Goal: Task Accomplishment & Management: Use online tool/utility

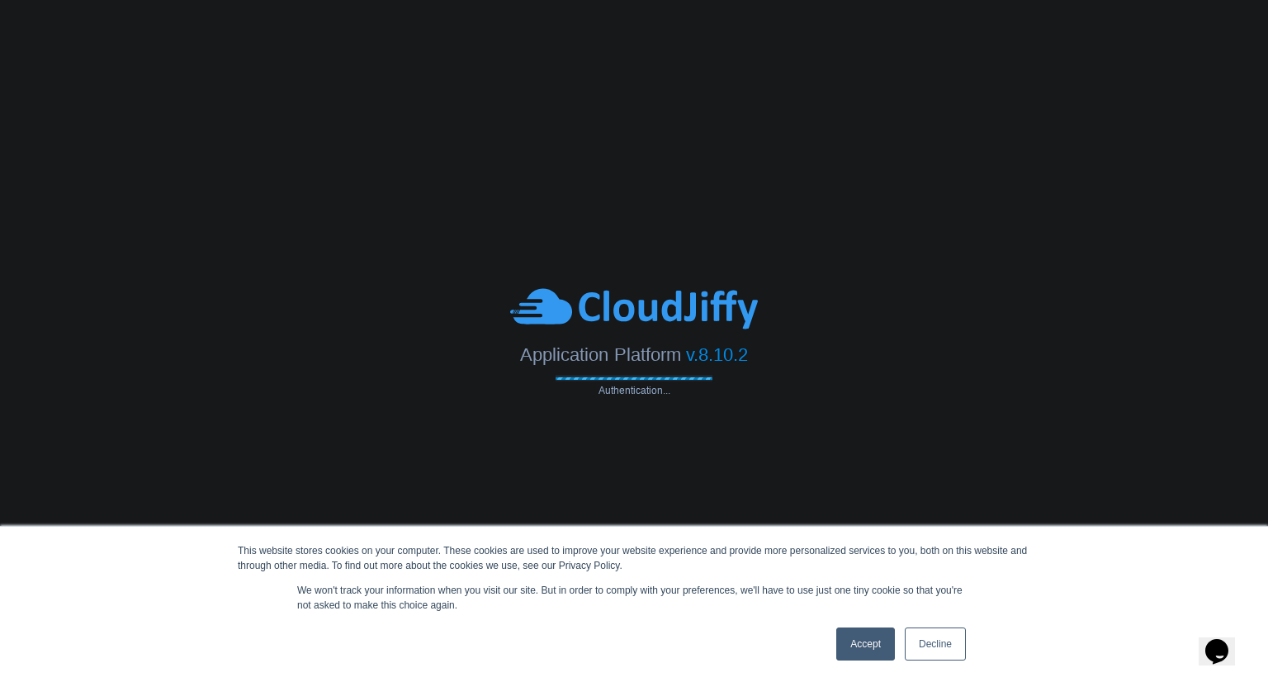
click at [872, 645] on link "Accept" at bounding box center [865, 643] width 59 height 33
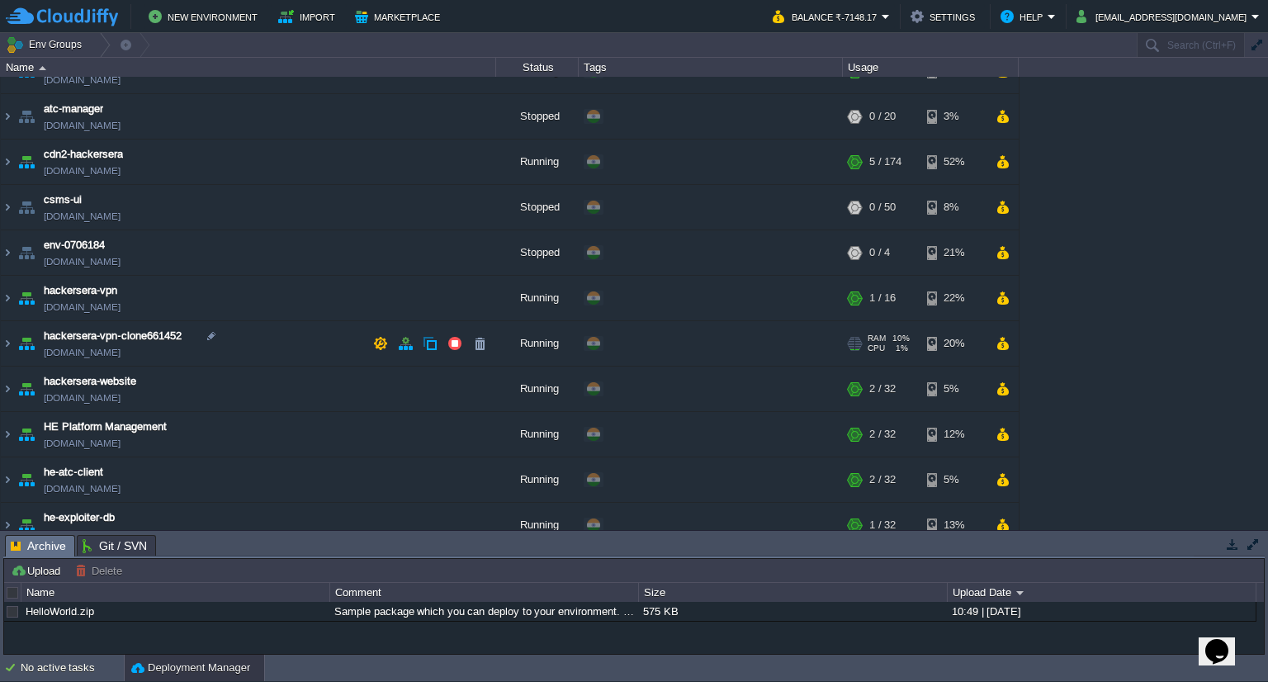
scroll to position [178, 0]
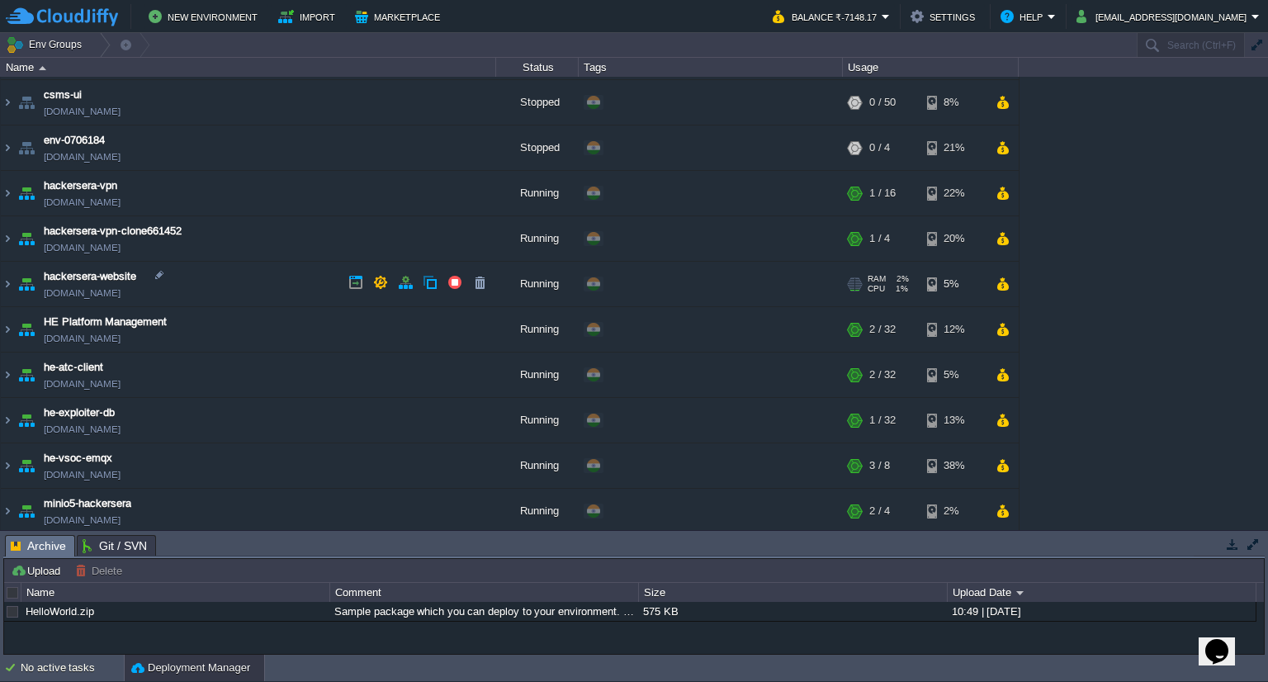
click at [20, 288] on img at bounding box center [26, 284] width 23 height 45
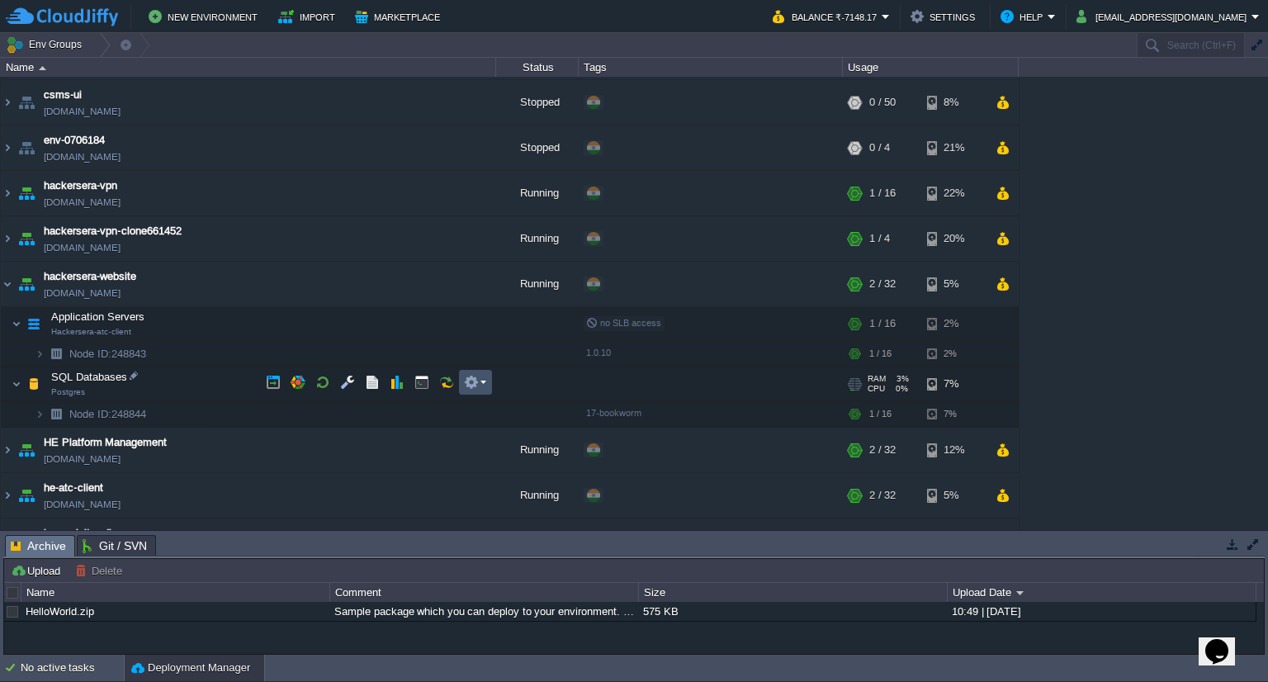
click at [475, 388] on button "button" at bounding box center [471, 382] width 15 height 15
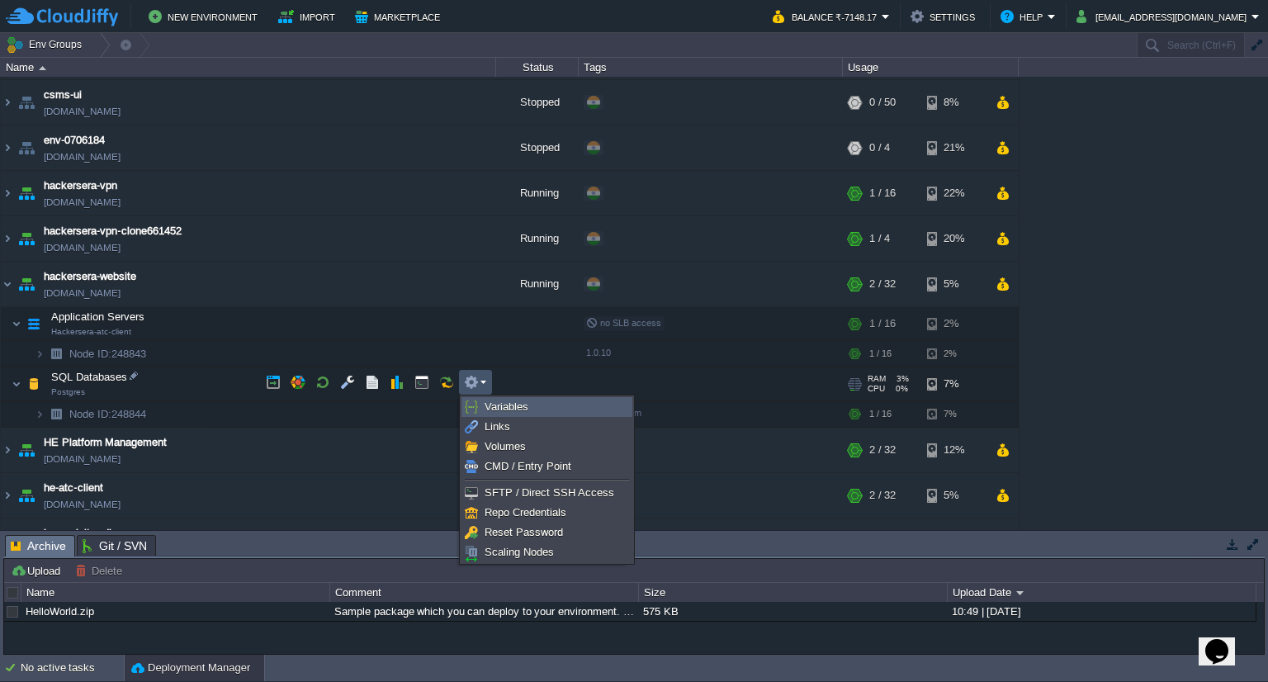
click at [522, 408] on span "Variables" at bounding box center [506, 406] width 44 height 12
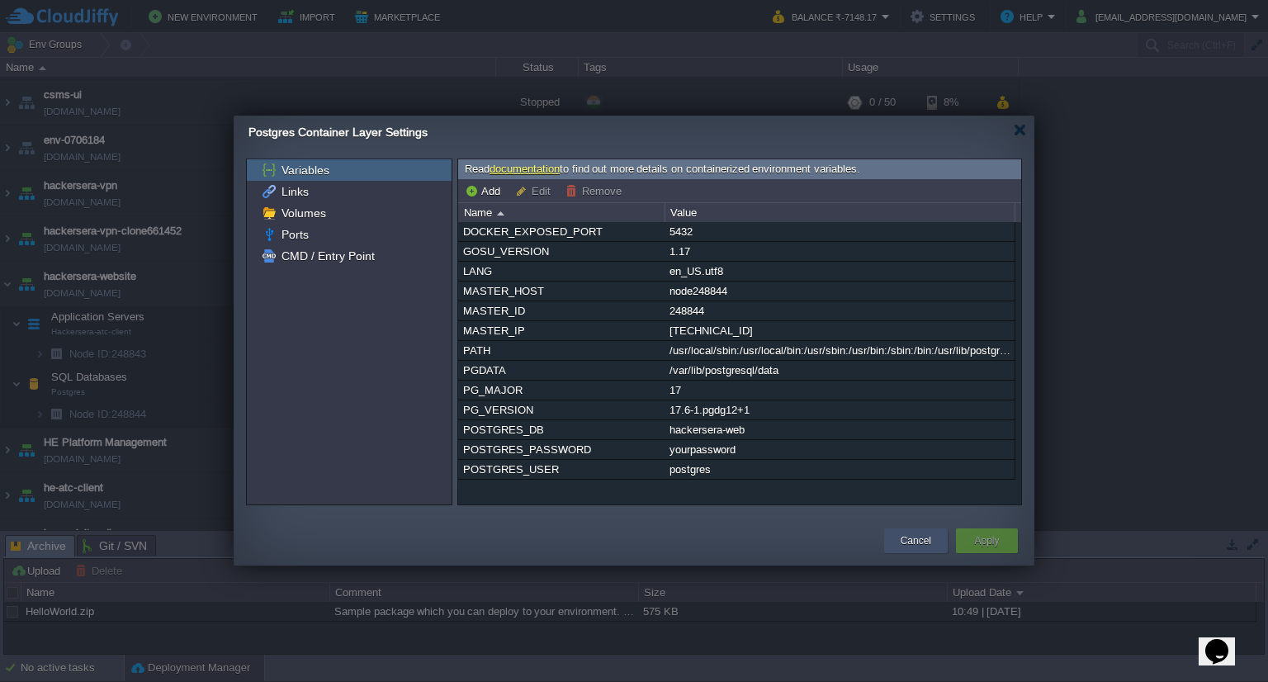
click at [922, 546] on button "Cancel" at bounding box center [915, 540] width 31 height 17
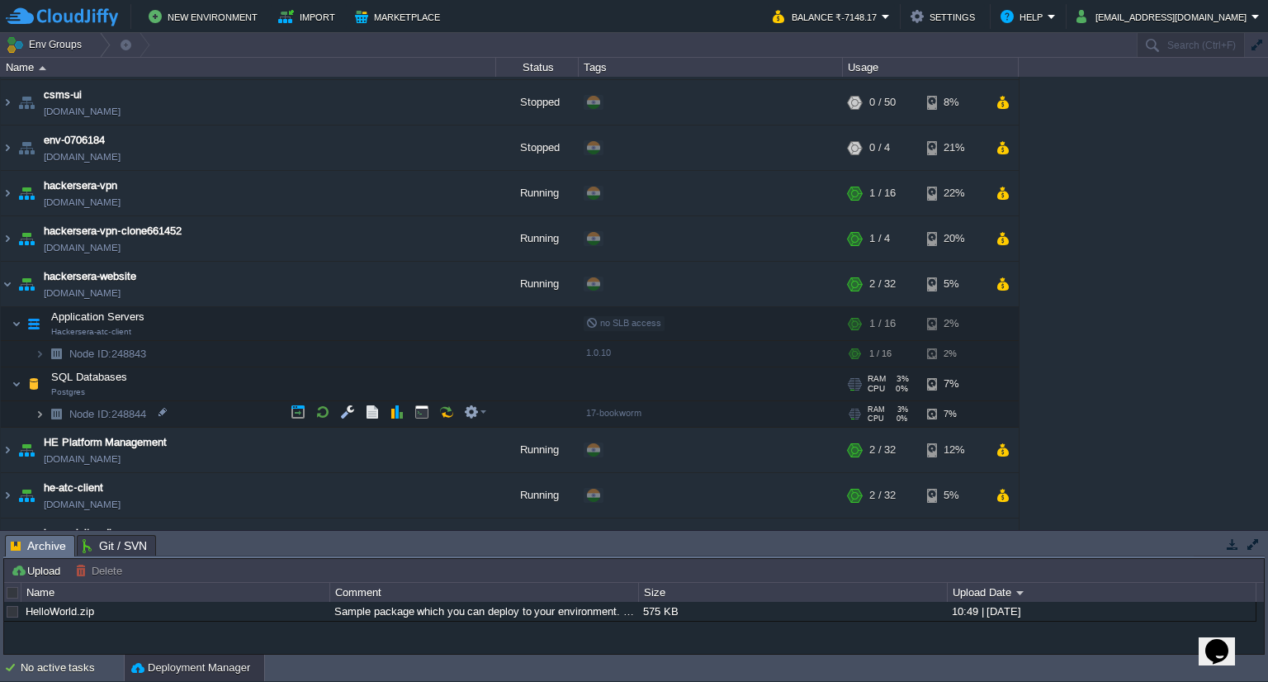
click at [40, 410] on img at bounding box center [40, 414] width 10 height 26
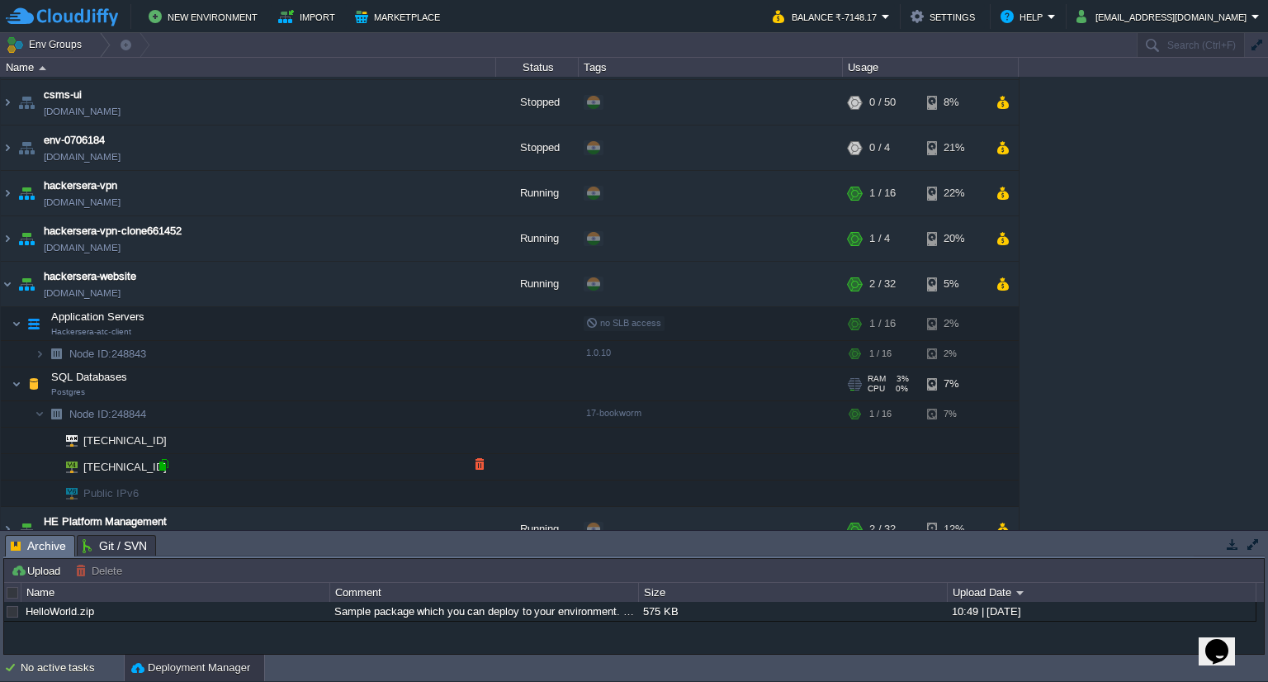
click at [168, 461] on div at bounding box center [163, 464] width 15 height 15
click at [12, 283] on img at bounding box center [7, 284] width 13 height 45
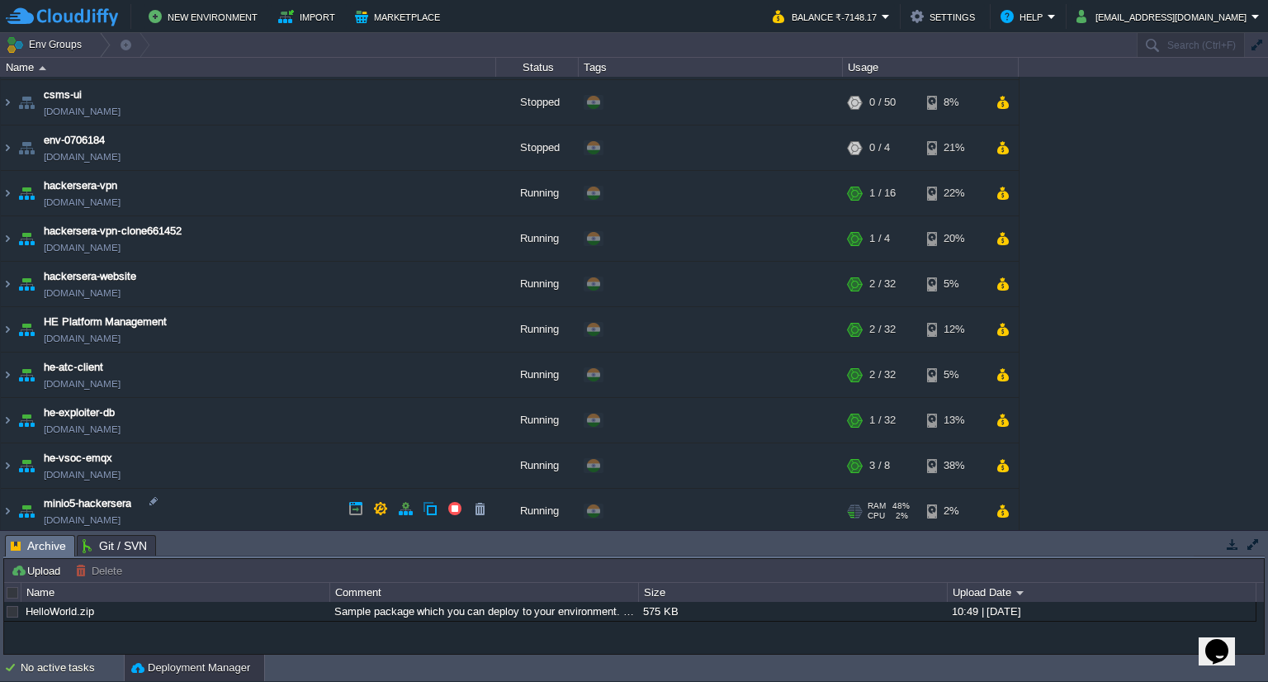
scroll to position [270, 0]
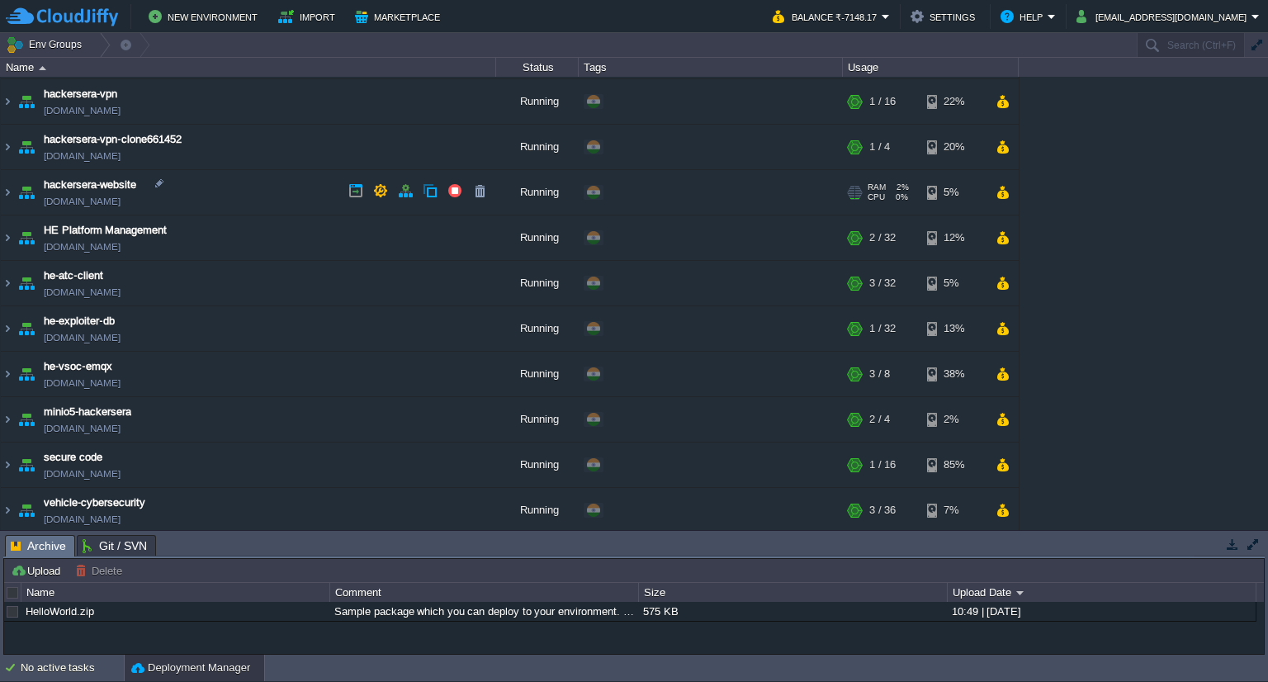
click at [15, 196] on img at bounding box center [26, 192] width 23 height 45
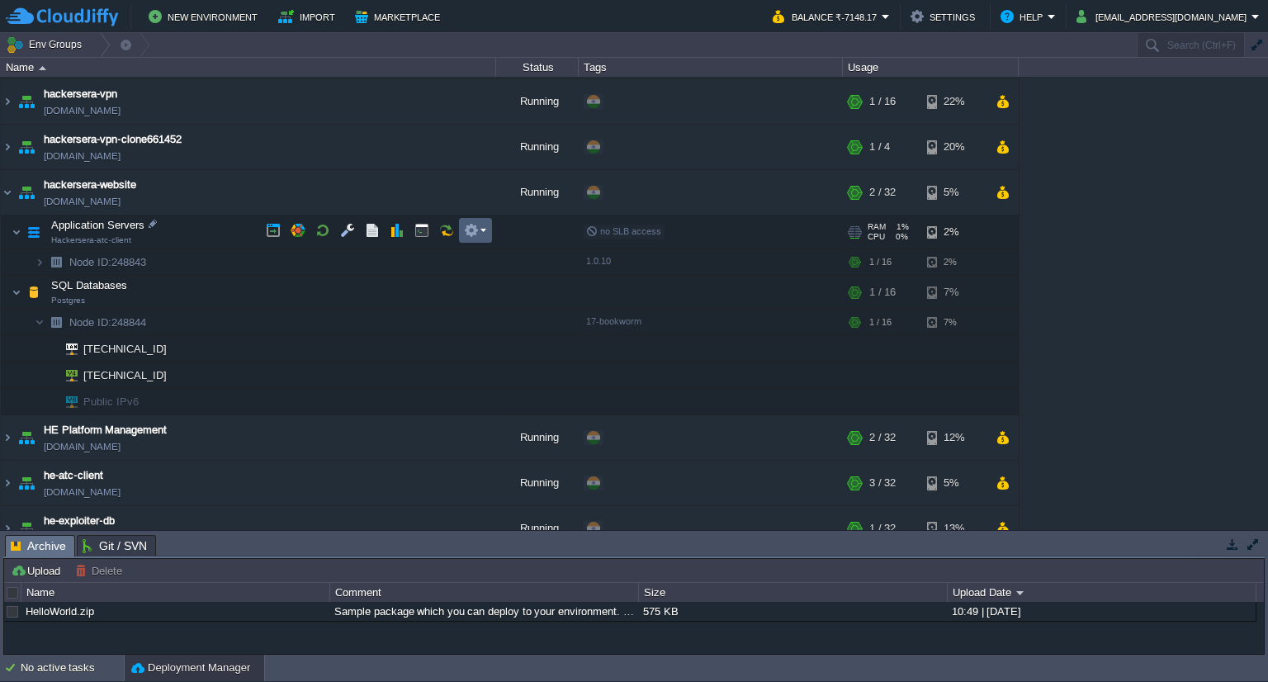
click at [464, 239] on td at bounding box center [475, 230] width 33 height 25
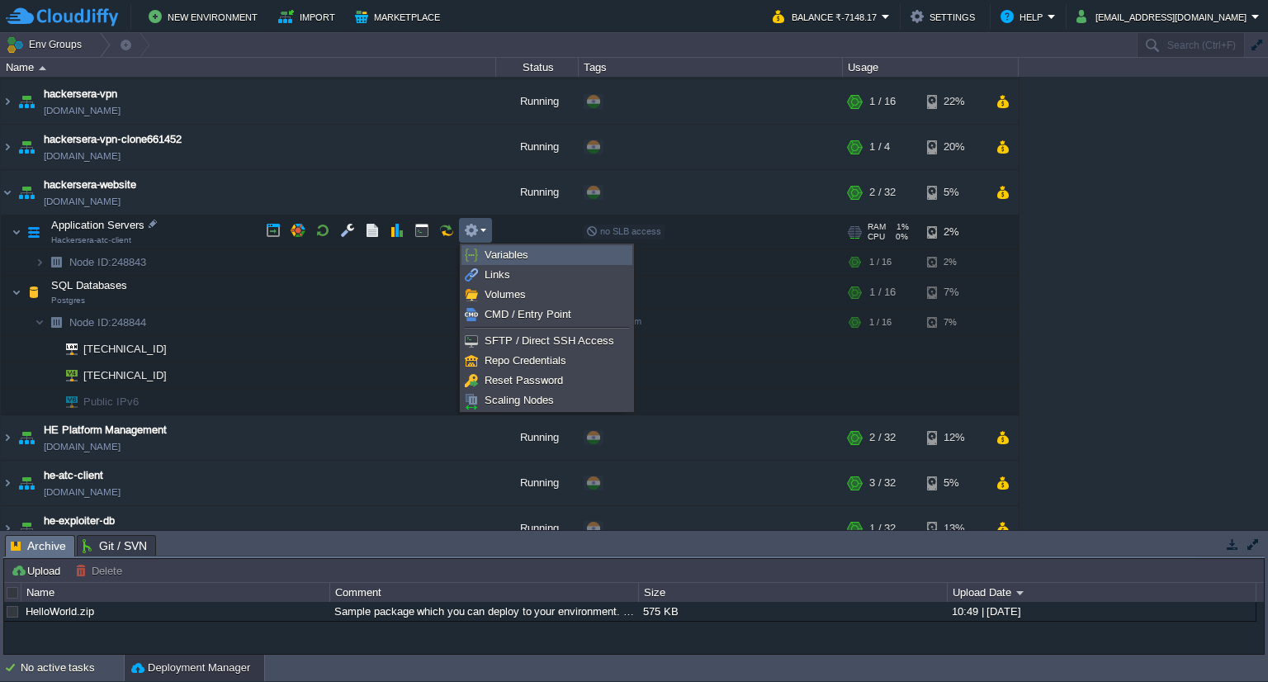
click at [488, 255] on span "Variables" at bounding box center [506, 254] width 44 height 12
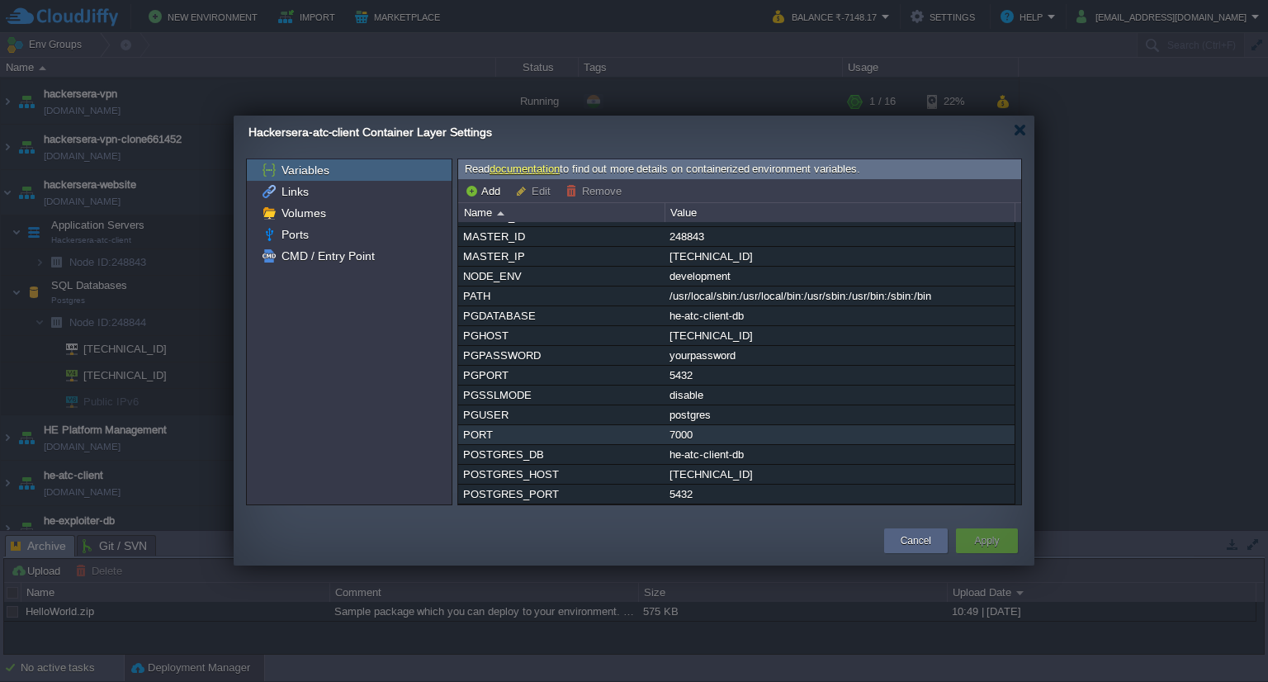
scroll to position [251, 0]
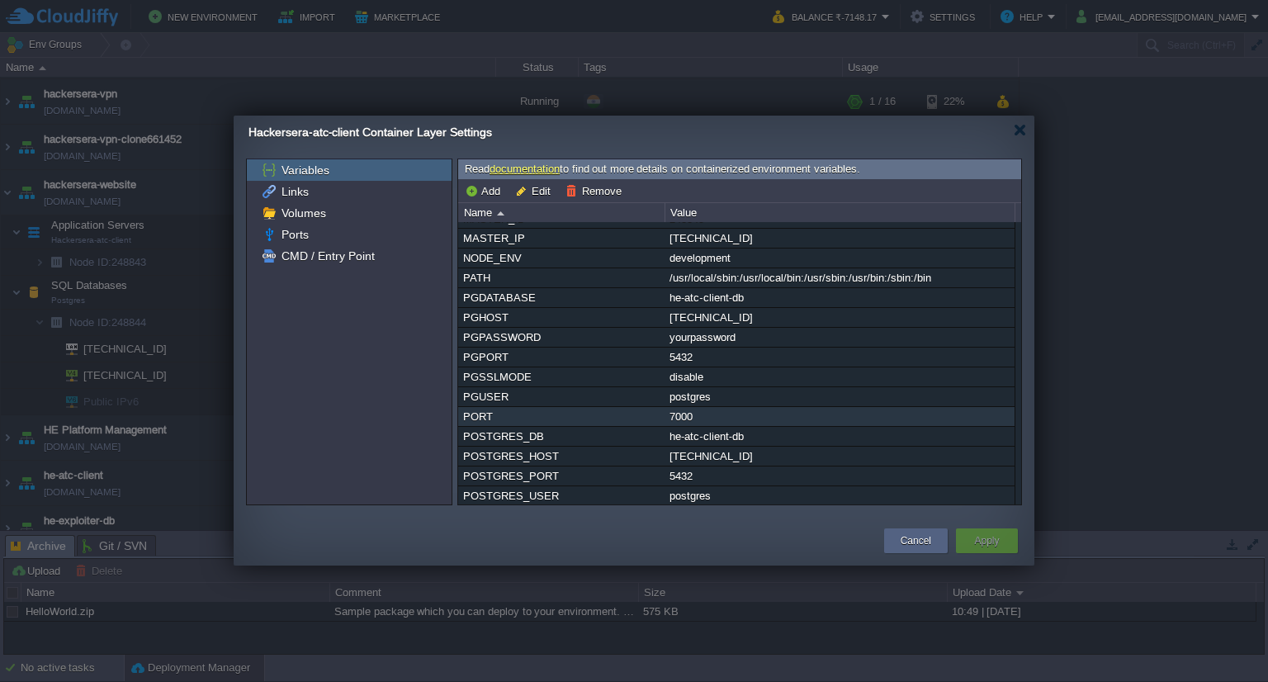
click at [578, 424] on div "PORT" at bounding box center [561, 416] width 205 height 19
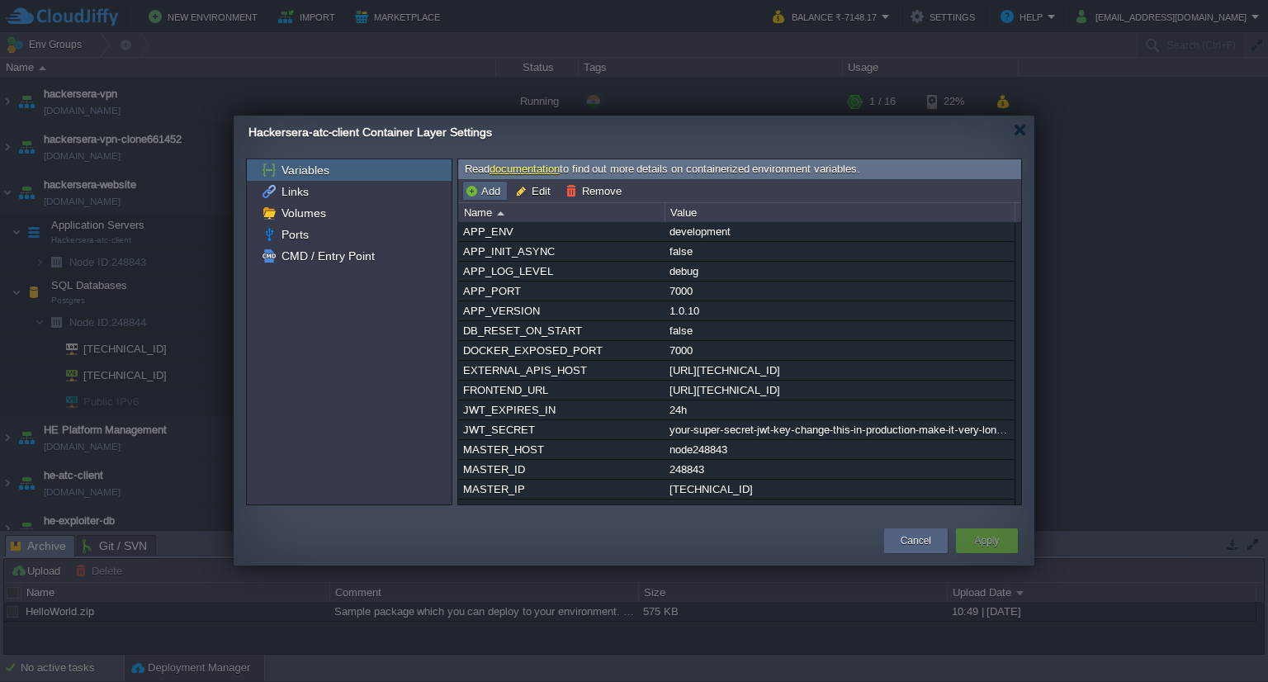
click at [479, 187] on button "Add" at bounding box center [485, 190] width 40 height 15
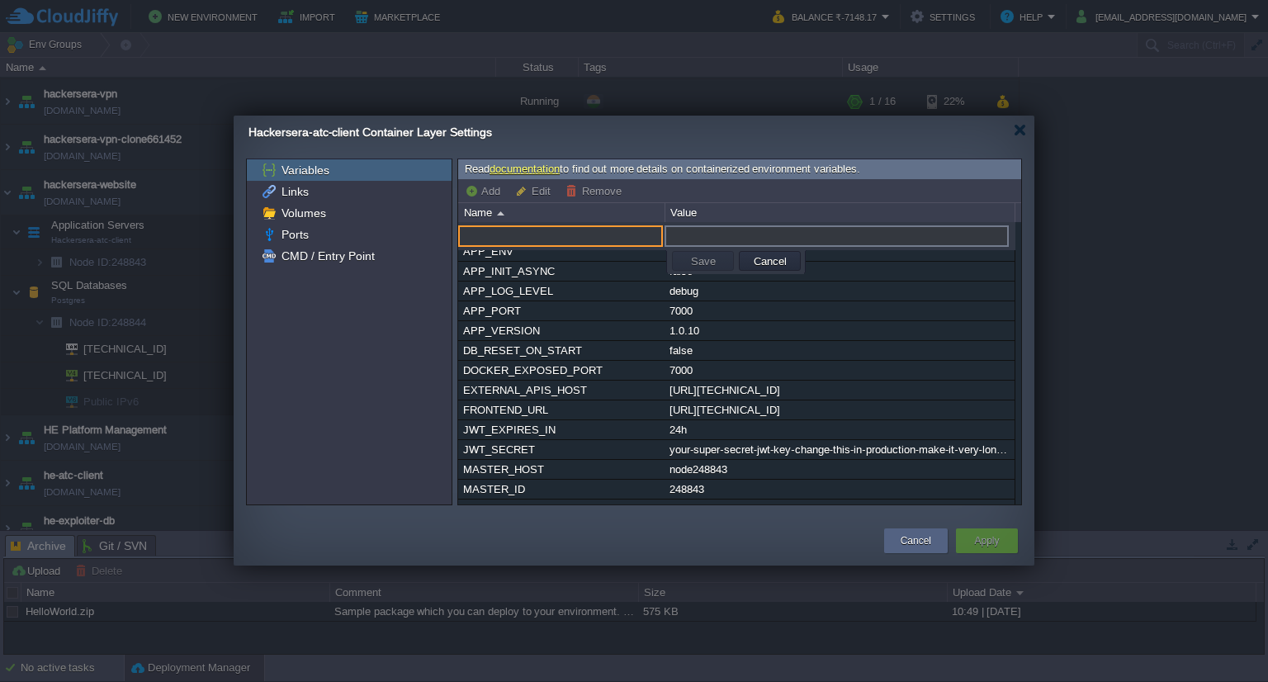
paste input "DATABASE_URL"
type input "DATABASE_URL"
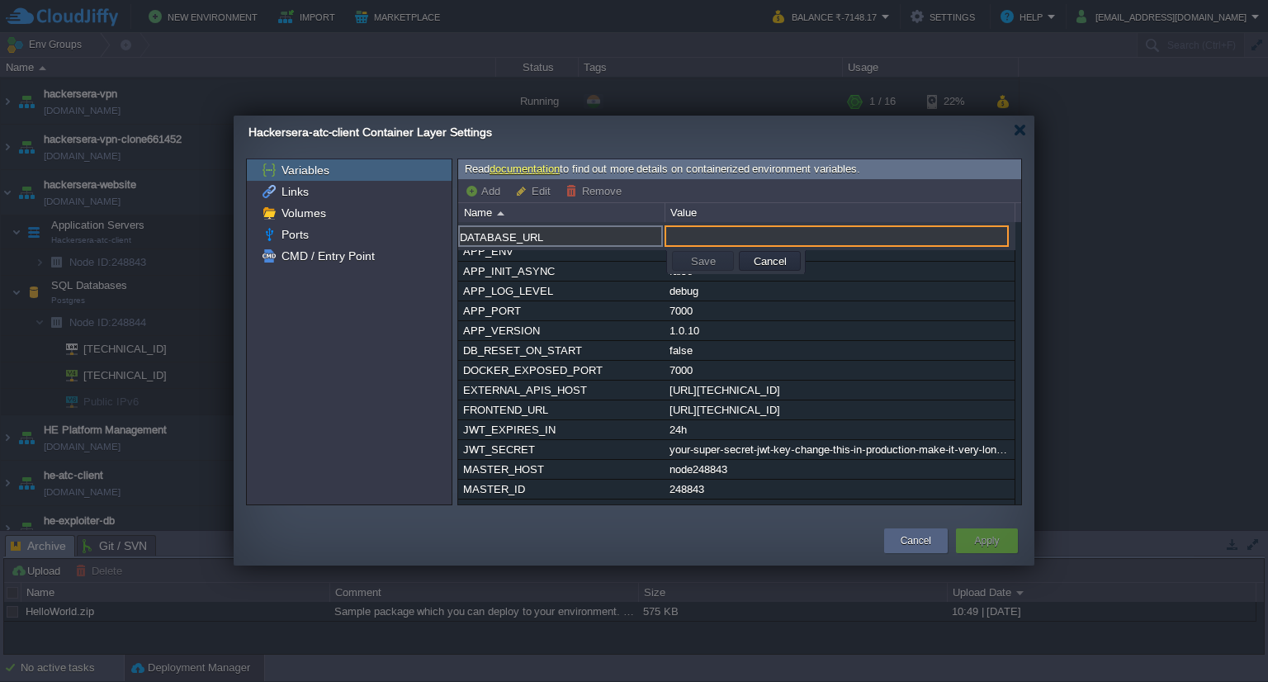
click at [764, 230] on input "text" at bounding box center [836, 235] width 344 height 21
paste input "postgresql://postgres:yourpassword@[TECHNICAL_ID]/hackersera_web"
click at [710, 254] on button "Save" at bounding box center [703, 260] width 35 height 15
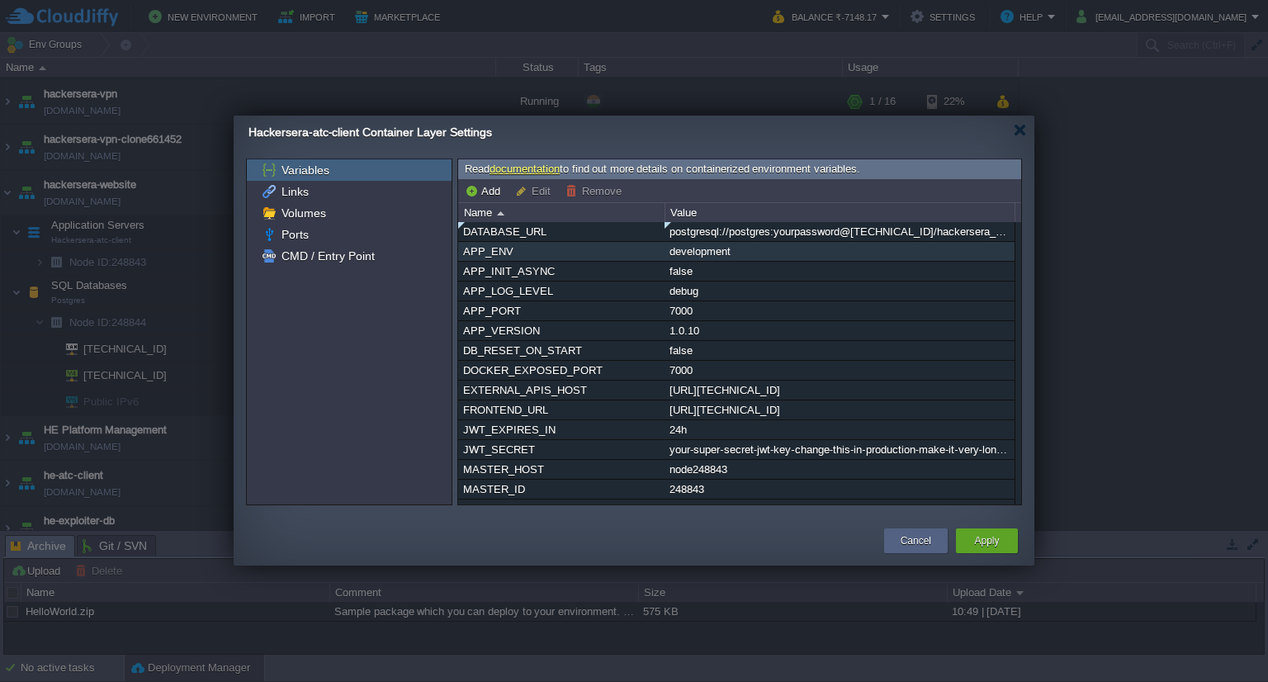
click at [537, 255] on div "APP_ENV" at bounding box center [561, 251] width 205 height 19
type input "development"
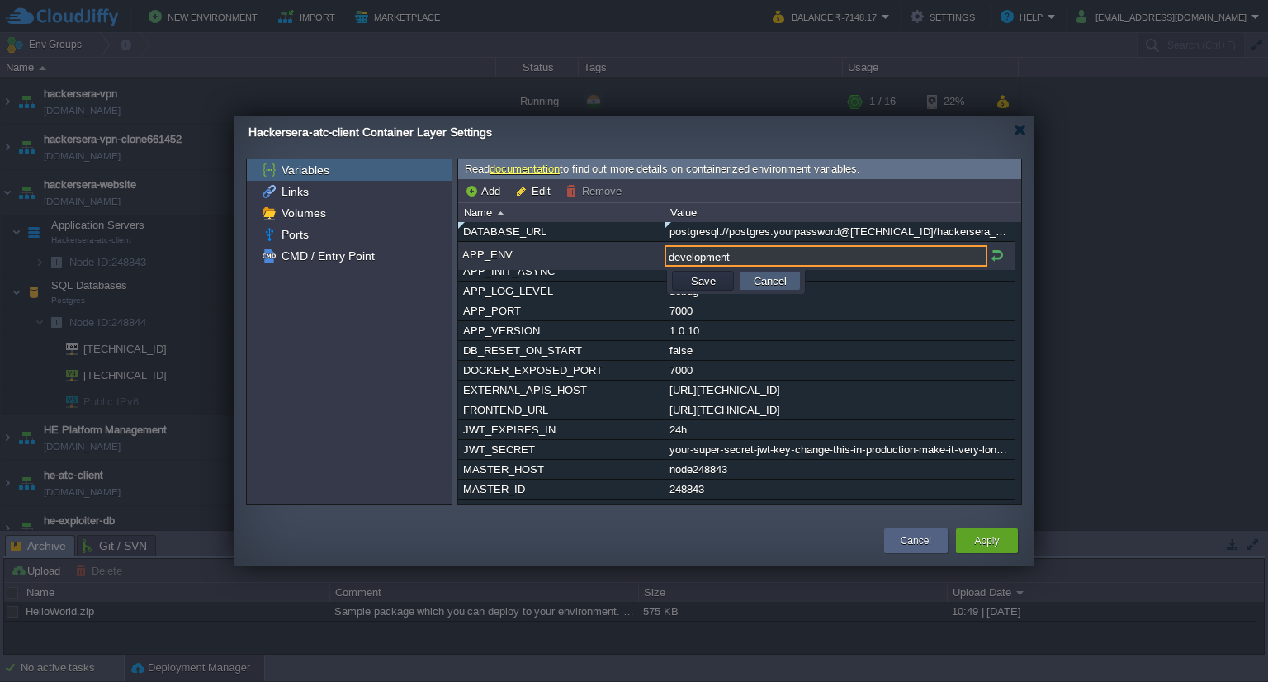
click at [756, 278] on button "Cancel" at bounding box center [769, 280] width 43 height 15
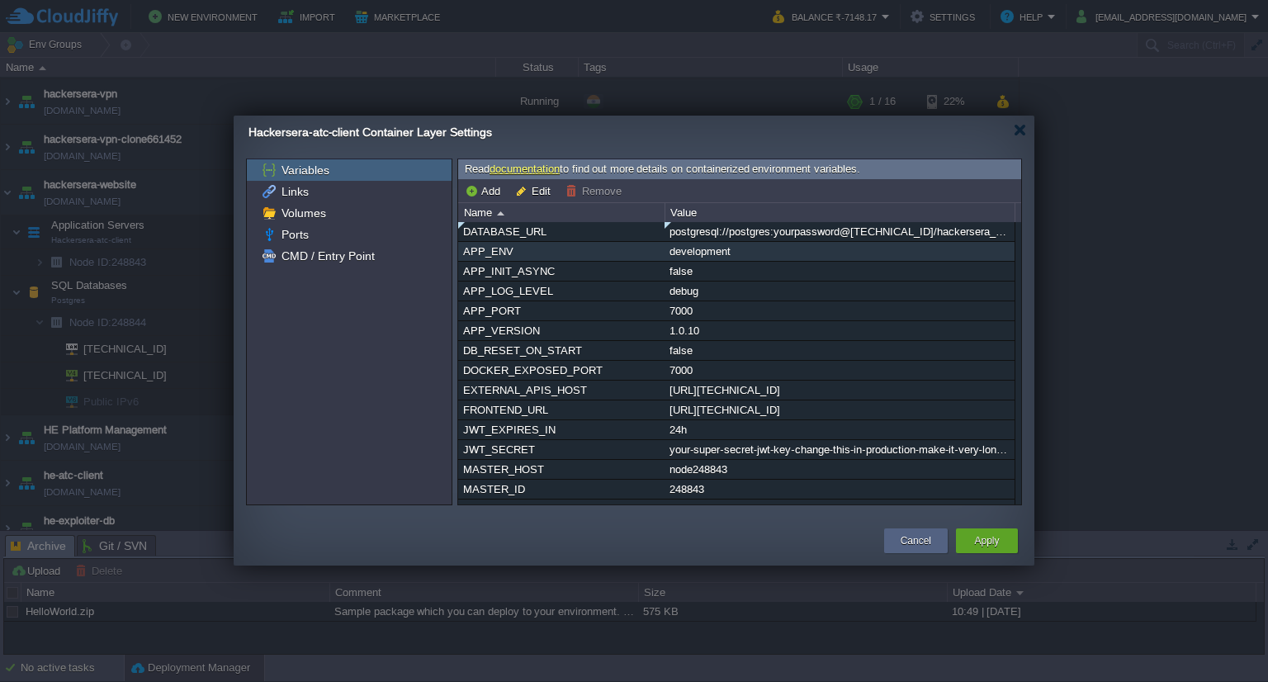
drag, startPoint x: 565, startPoint y: 255, endPoint x: 504, endPoint y: 248, distance: 61.4
click at [504, 248] on div "APP_ENV" at bounding box center [561, 251] width 205 height 19
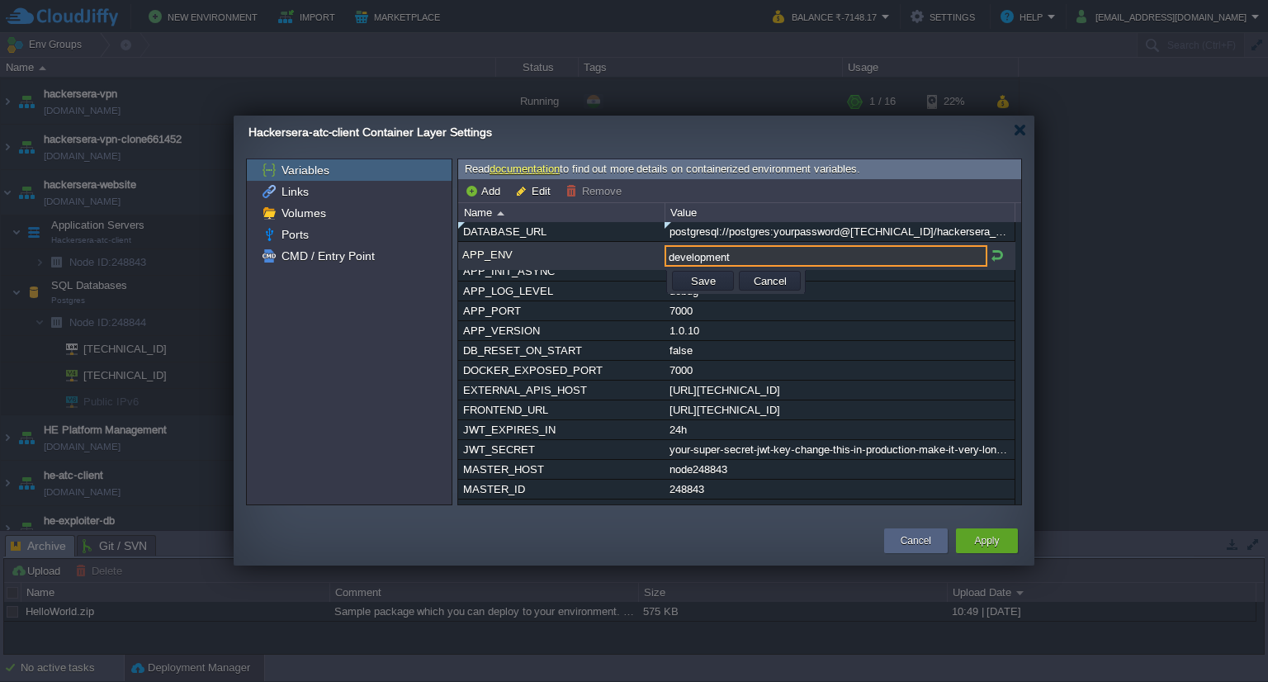
click at [557, 253] on div "APP_ENV" at bounding box center [560, 255] width 205 height 21
click at [763, 281] on button "Cancel" at bounding box center [769, 280] width 43 height 15
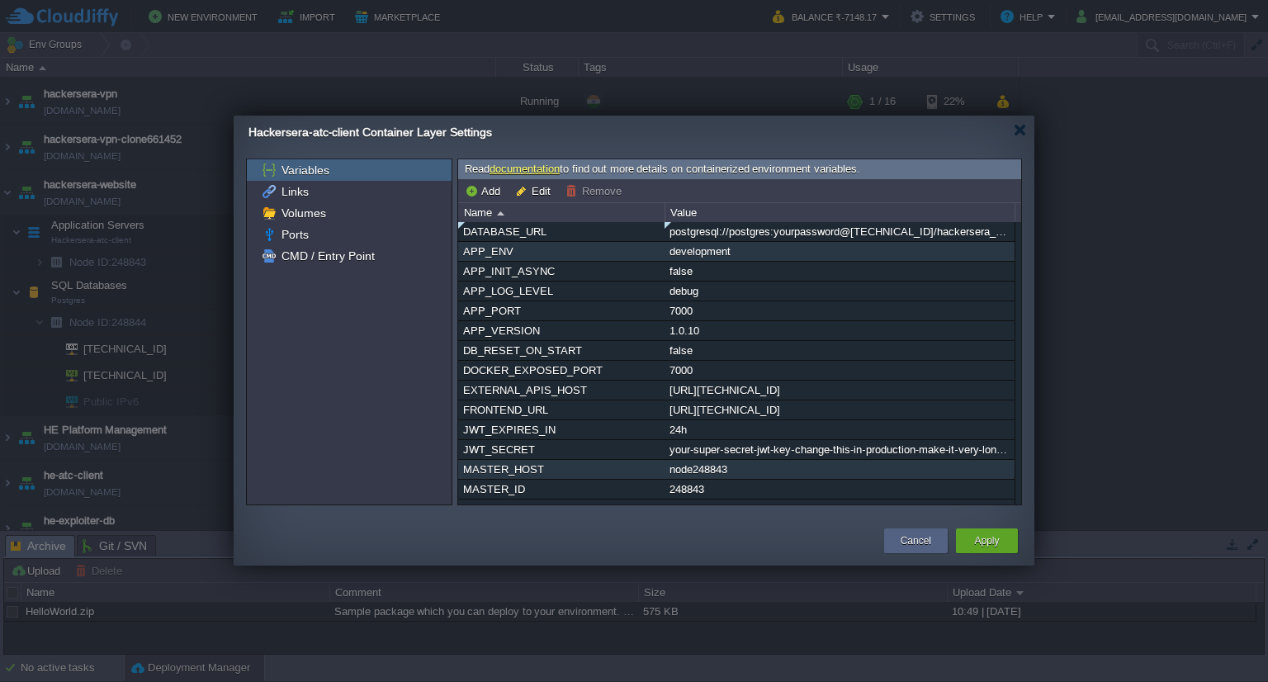
click at [538, 461] on div "MASTER_HOST" at bounding box center [561, 469] width 205 height 19
type input "MASTER_HOST"
type input "node248843"
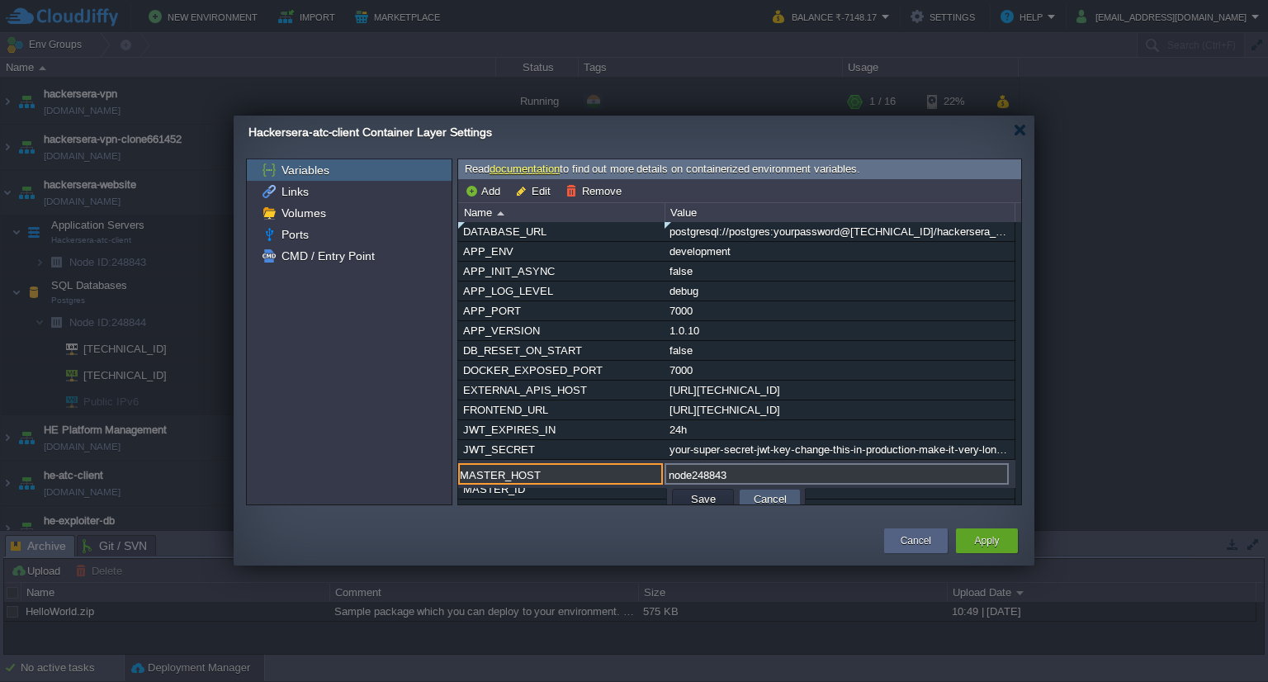
click at [767, 492] on button "Cancel" at bounding box center [769, 498] width 43 height 15
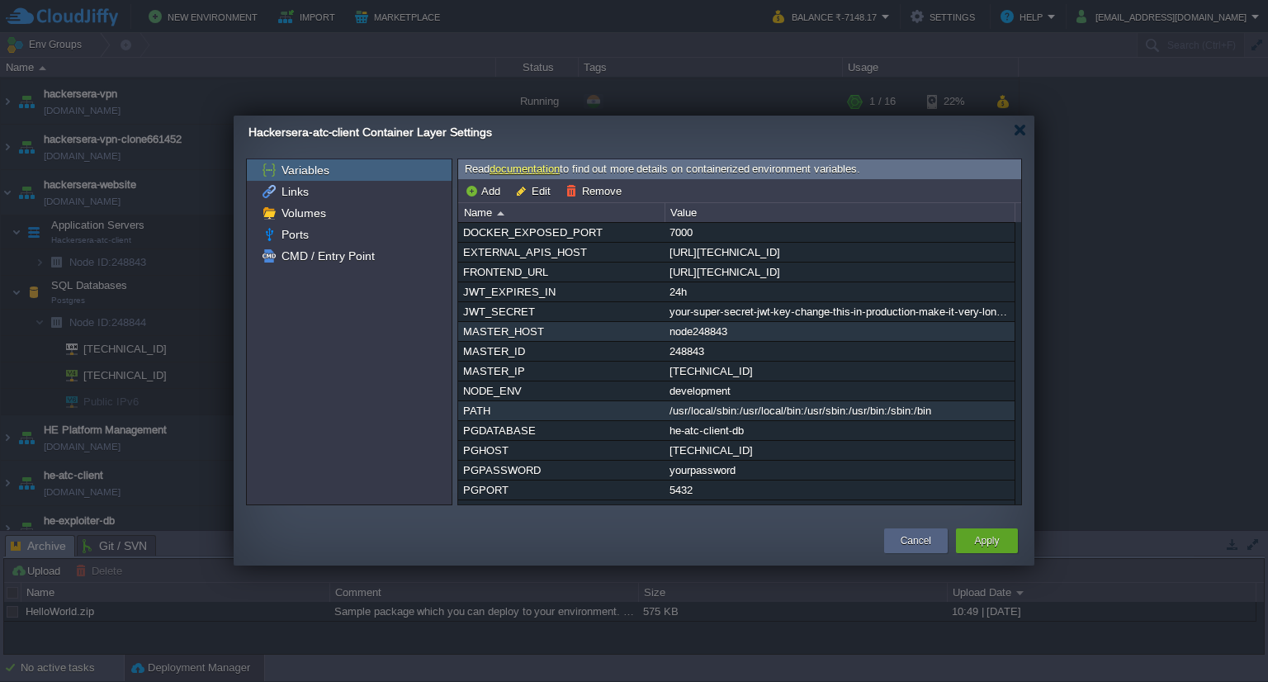
scroll to position [135, 0]
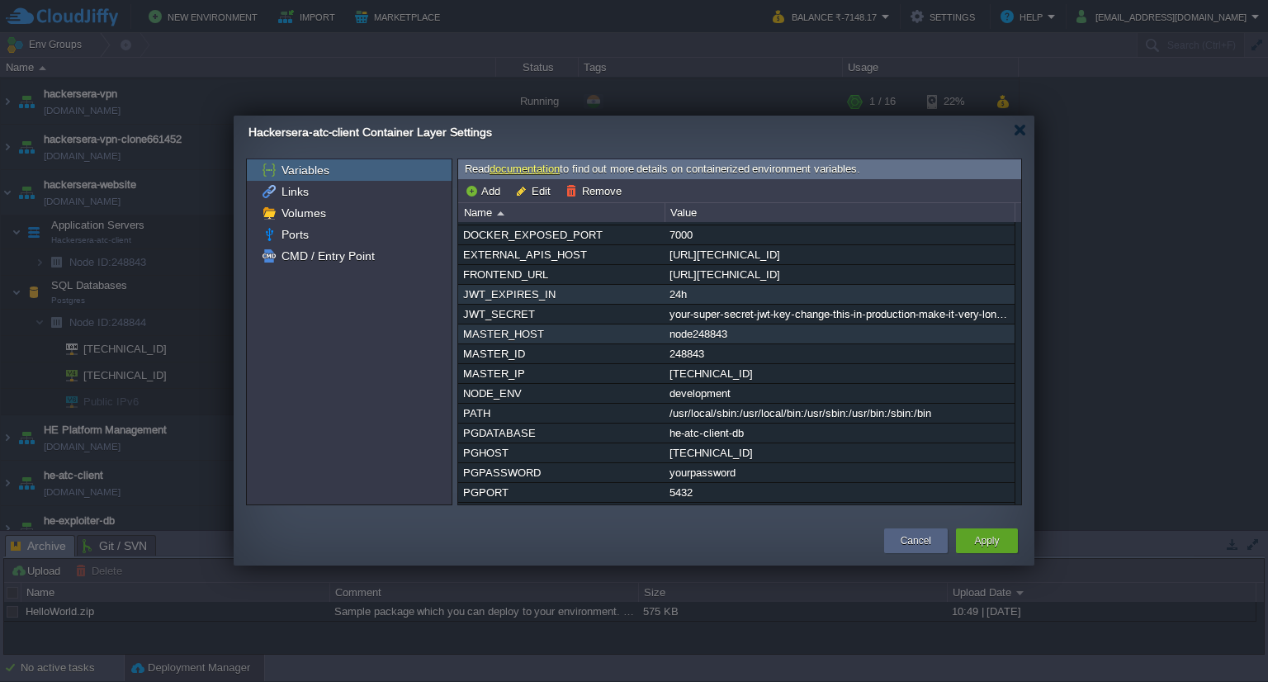
click at [521, 296] on div "JWT_EXPIRES_IN" at bounding box center [561, 294] width 205 height 19
click at [569, 187] on button "Remove" at bounding box center [595, 190] width 61 height 15
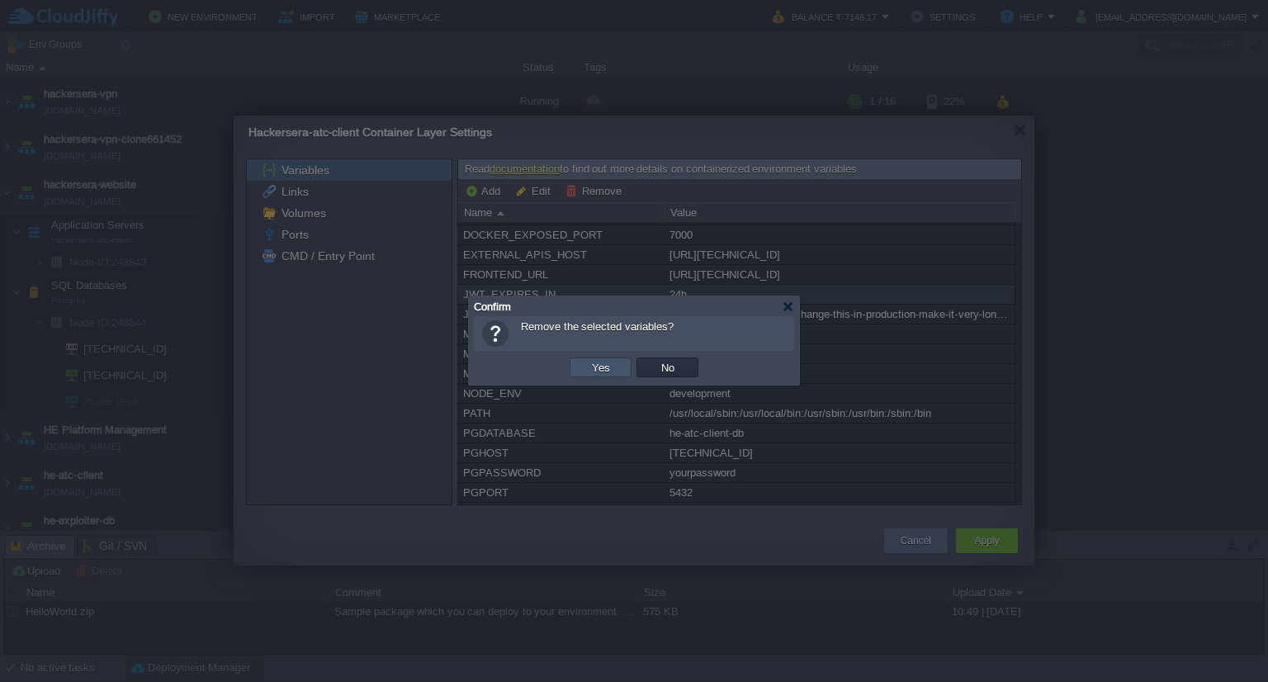
click at [603, 364] on button "Yes" at bounding box center [601, 367] width 28 height 15
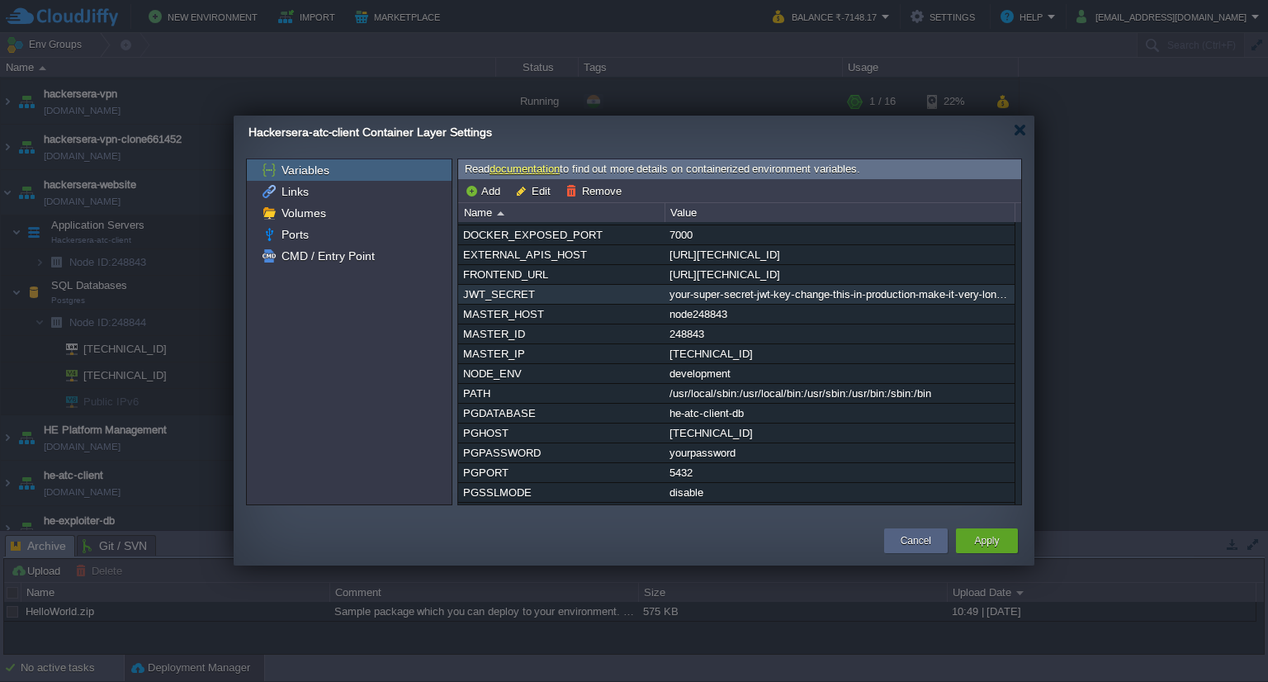
click at [525, 297] on div "JWT_SECRET" at bounding box center [561, 294] width 205 height 19
type input "JWT_SECRET"
type input "your-super-secret-jwt-key-change-this-in-production-make-it-very-long-and-rando…"
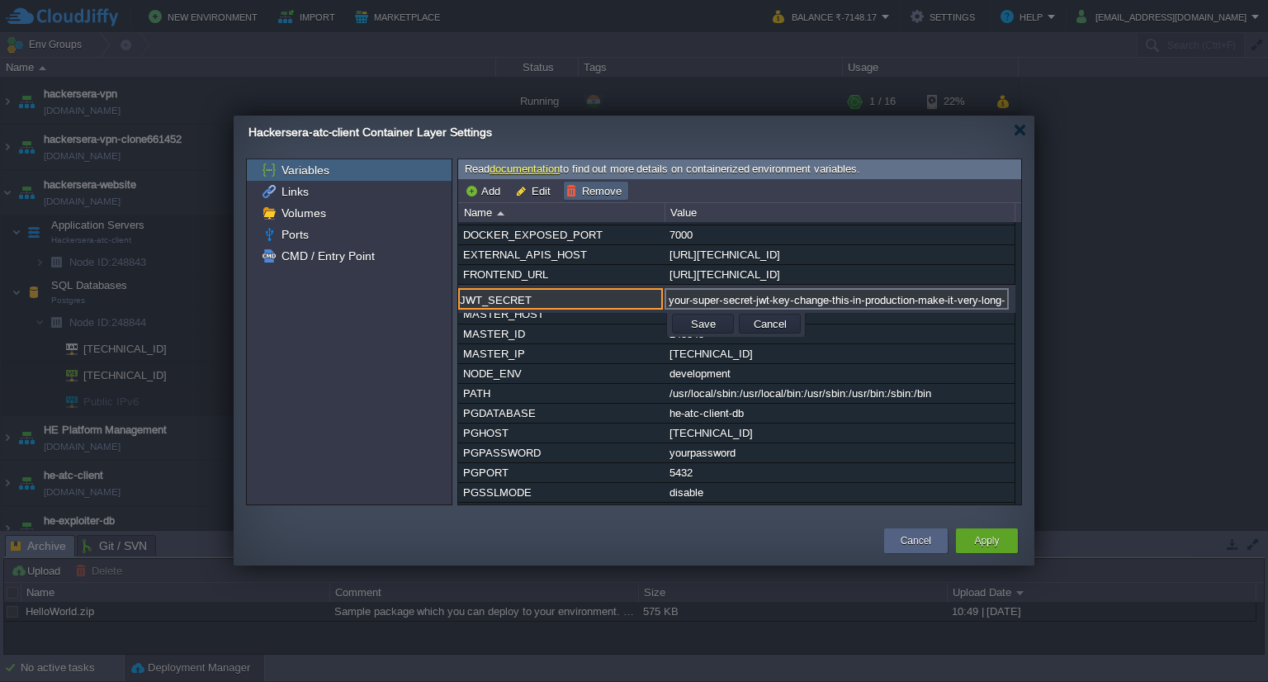
click at [594, 191] on button "Remove" at bounding box center [595, 190] width 61 height 15
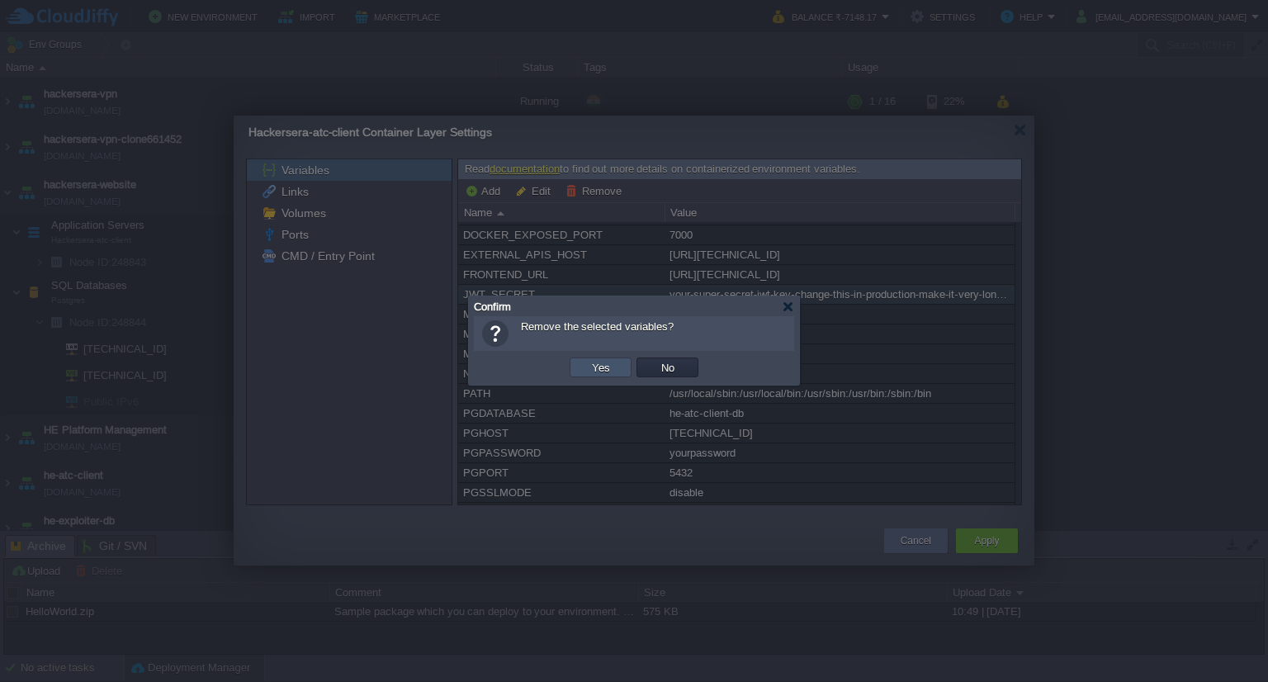
click at [612, 365] on button "Yes" at bounding box center [601, 367] width 28 height 15
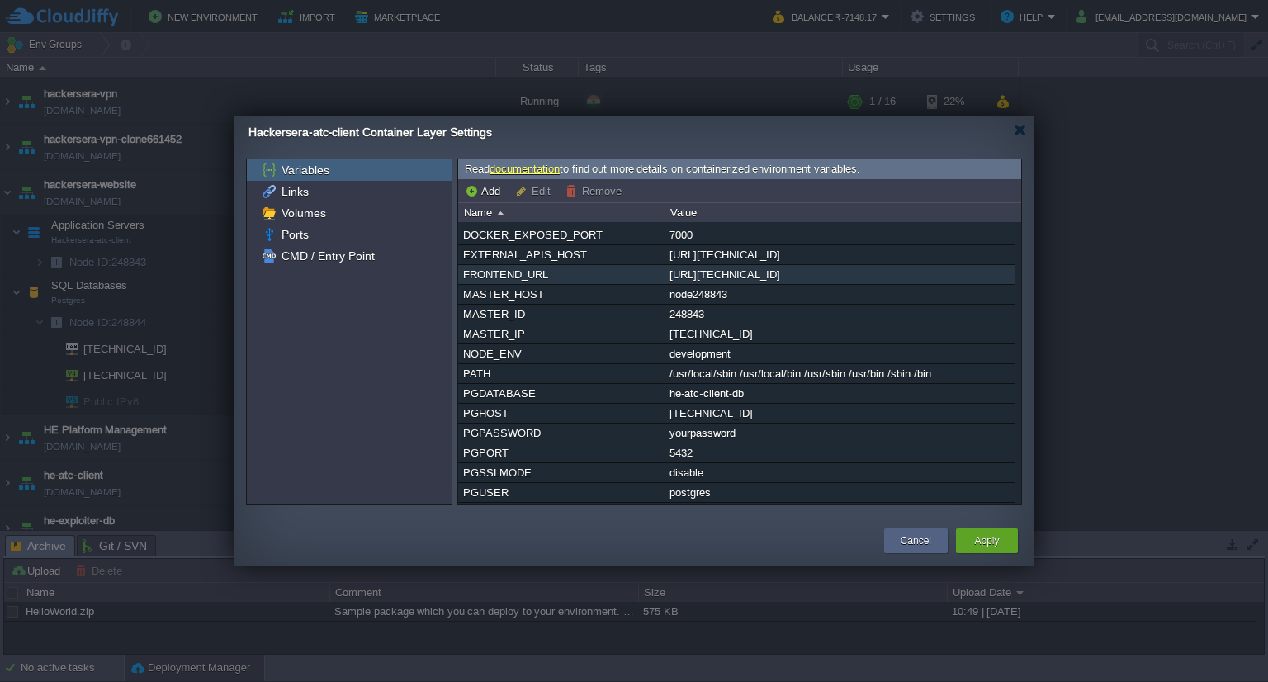
click at [531, 274] on div "FRONTEND_URL" at bounding box center [561, 274] width 205 height 19
click at [597, 197] on button "Remove" at bounding box center [595, 190] width 61 height 15
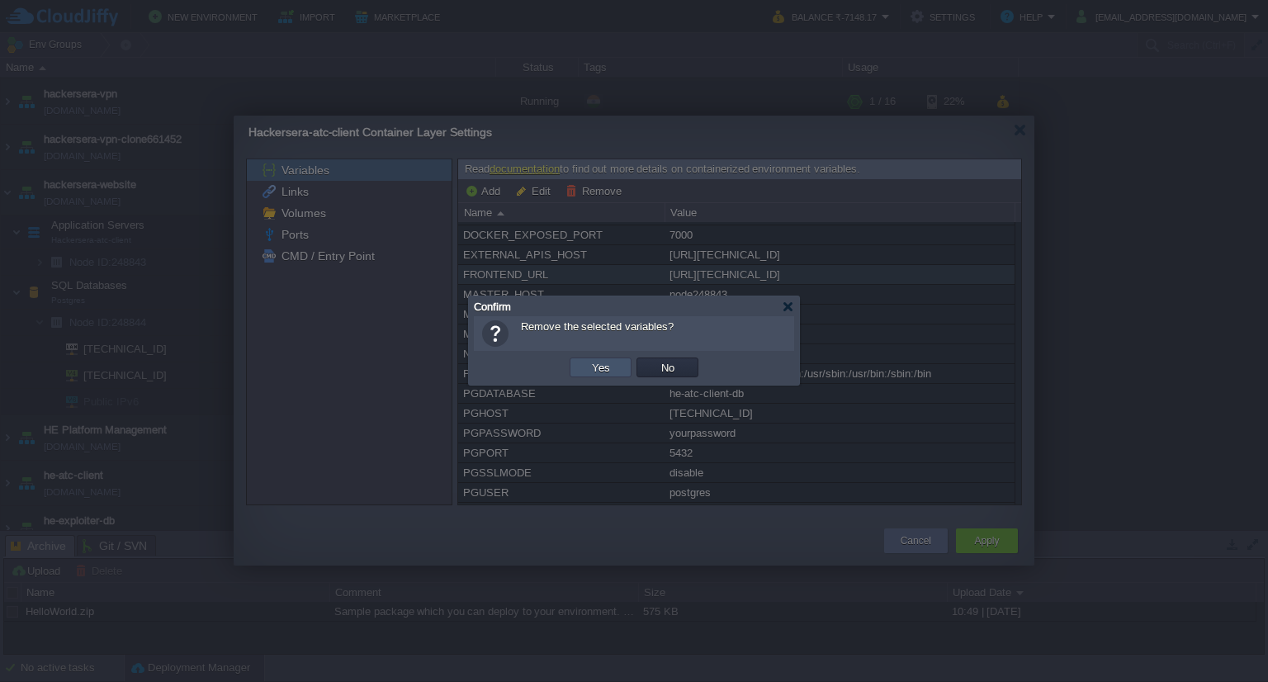
click at [602, 371] on button "Yes" at bounding box center [601, 367] width 28 height 15
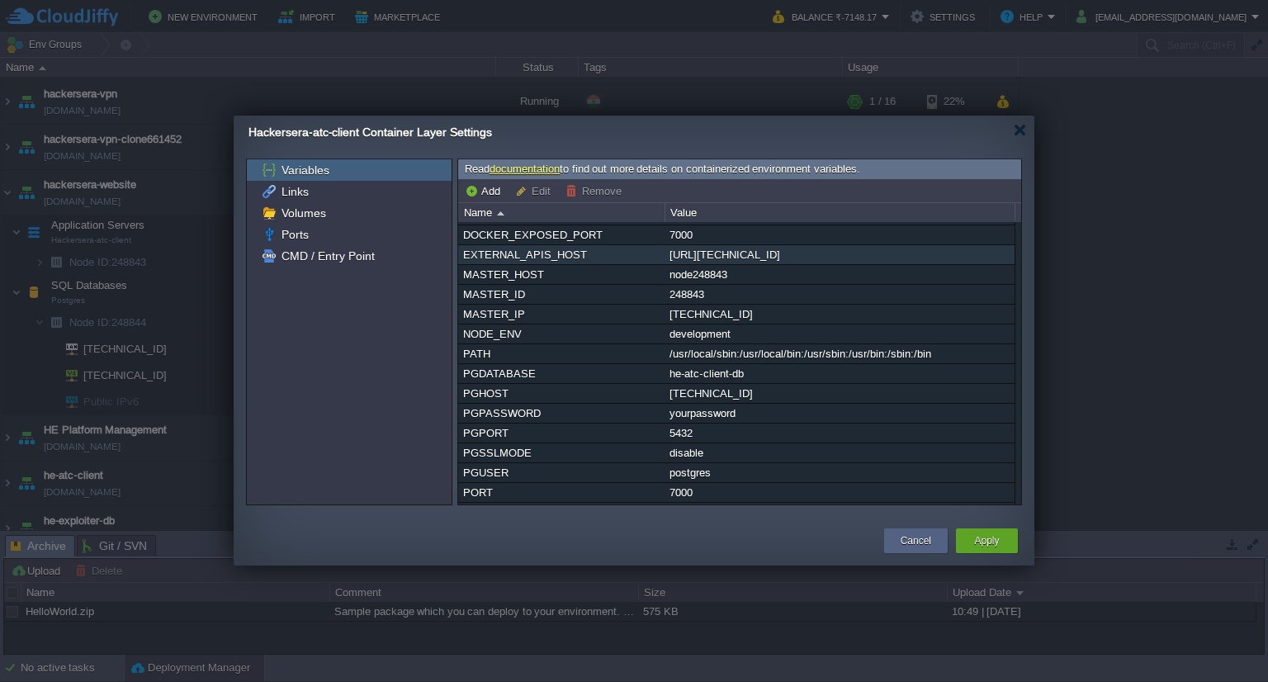
click at [528, 257] on div "EXTERNAL_APIS_HOST" at bounding box center [561, 254] width 205 height 19
click at [586, 186] on button "Remove" at bounding box center [595, 190] width 61 height 15
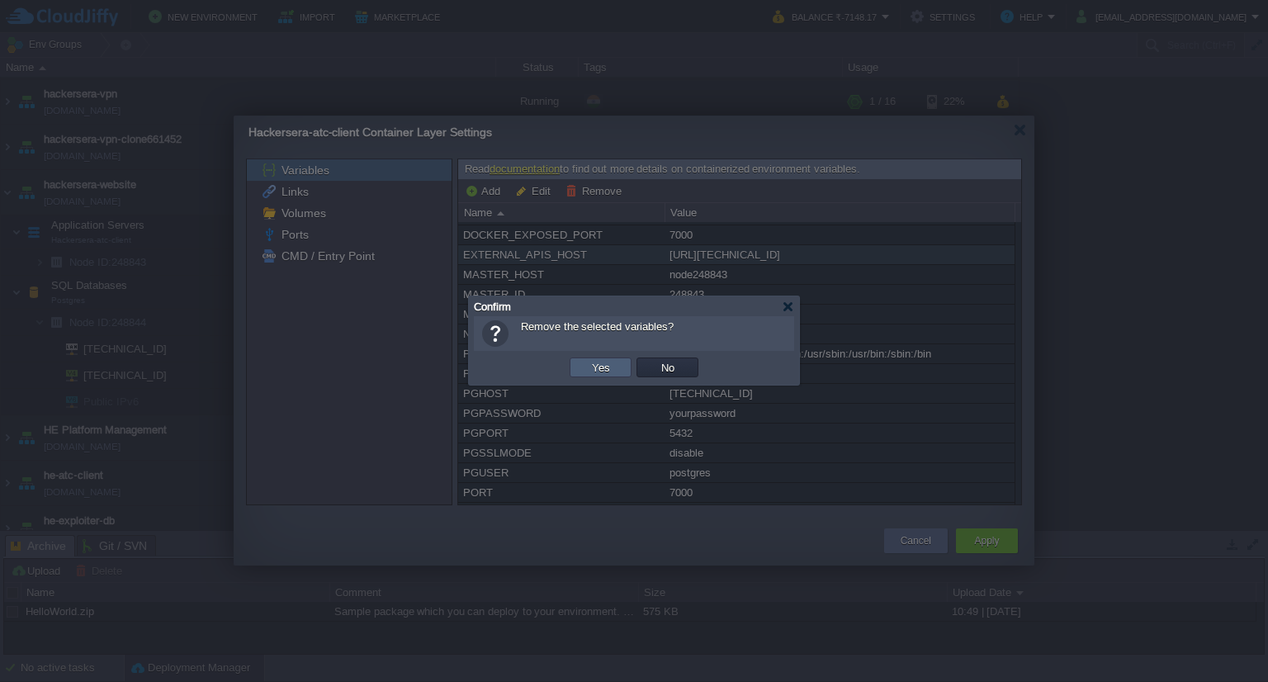
click at [610, 365] on button "Yes" at bounding box center [601, 367] width 28 height 15
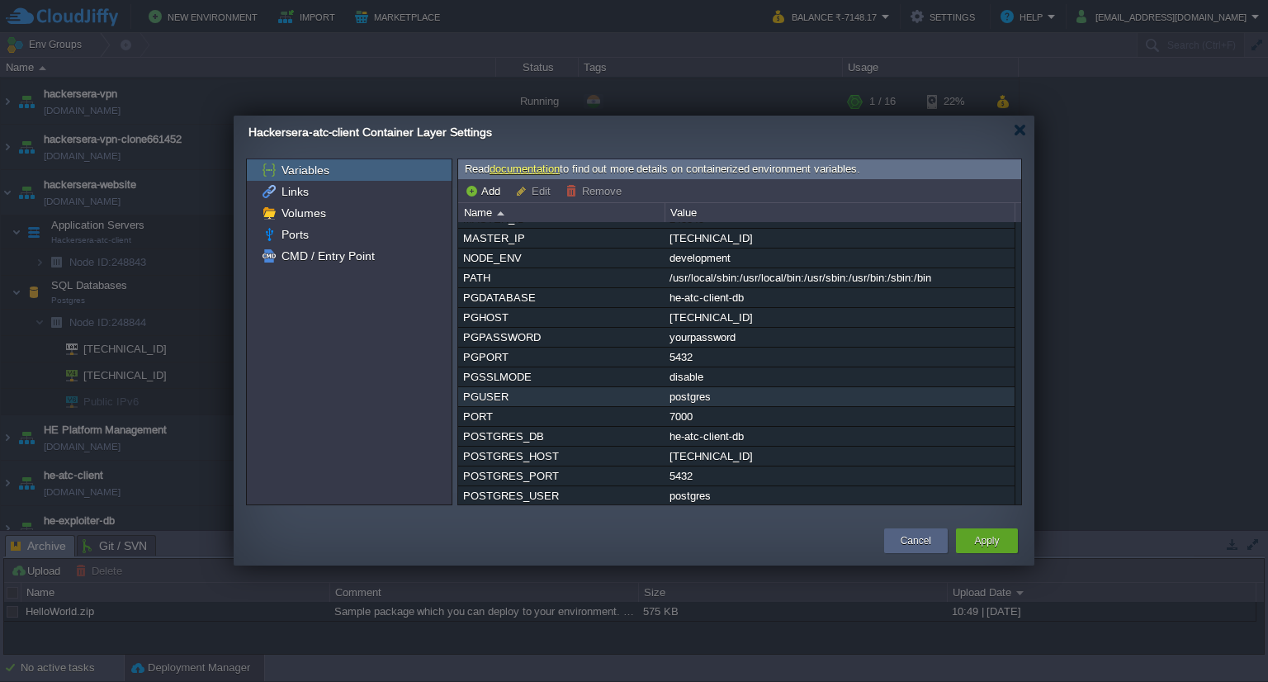
scroll to position [0, 0]
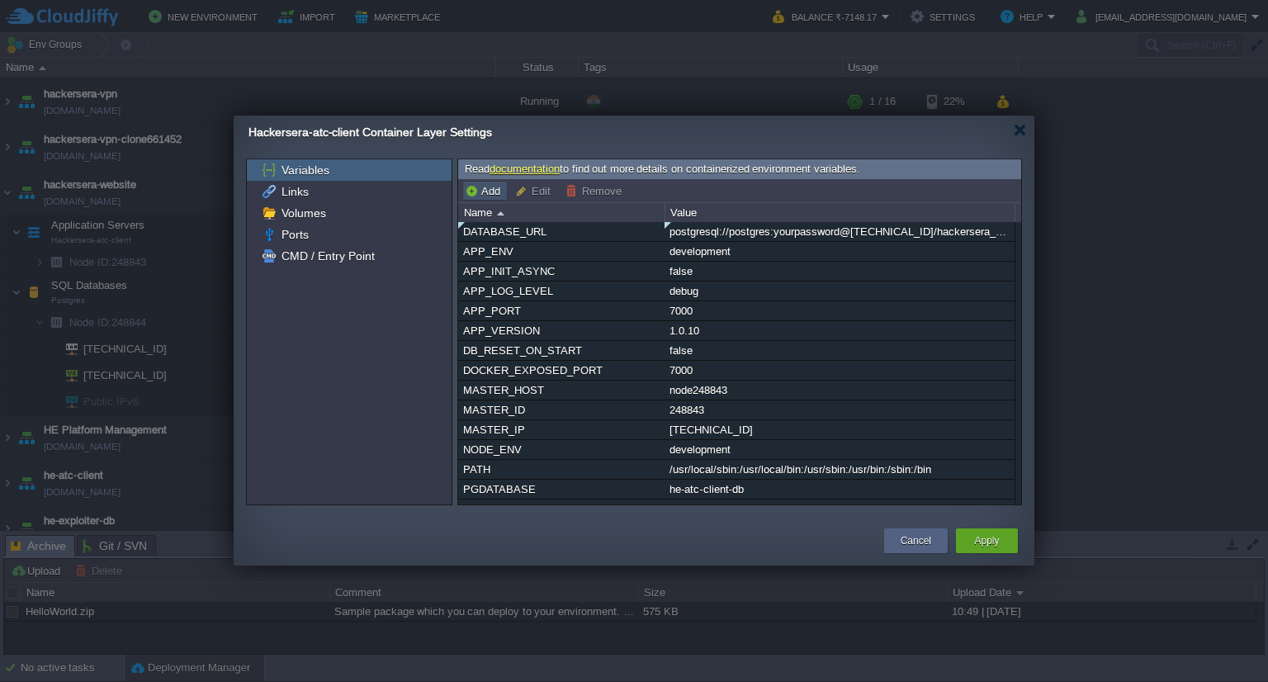
click at [484, 190] on button "Add" at bounding box center [485, 190] width 40 height 15
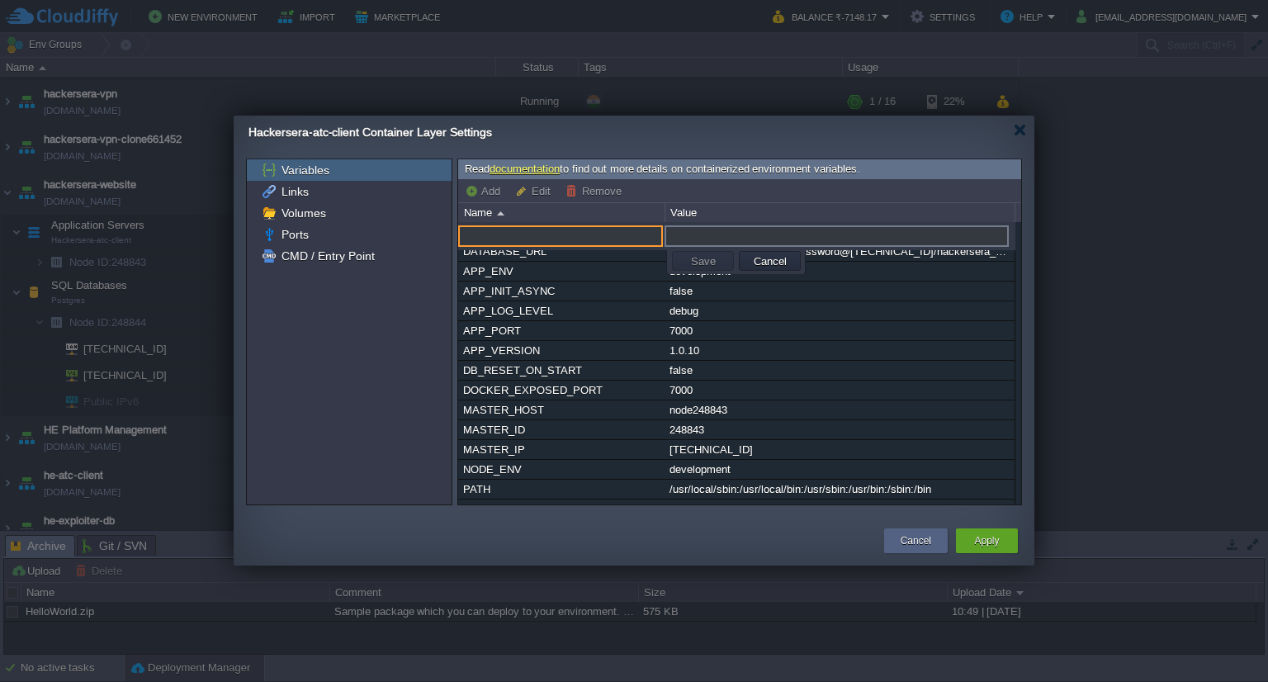
click at [532, 224] on div "APP_ENV" at bounding box center [736, 236] width 557 height 25
click at [528, 231] on input "text" at bounding box center [560, 235] width 205 height 21
paste input "SESSION_SECRET"
type input "SESSION_SECRET"
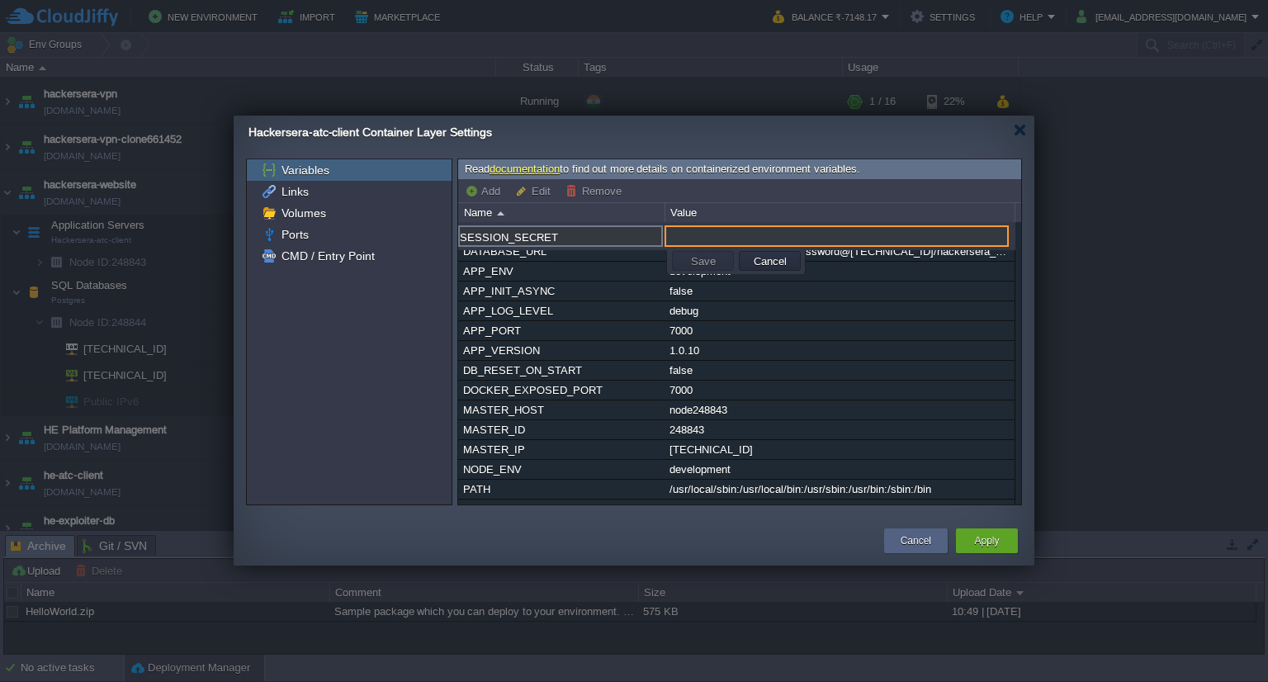
click at [692, 230] on input "text" at bounding box center [836, 235] width 344 height 21
paste input "your-session-secret-here"
type input "your-session-secret-here"
click at [694, 253] on button "Save" at bounding box center [703, 260] width 35 height 15
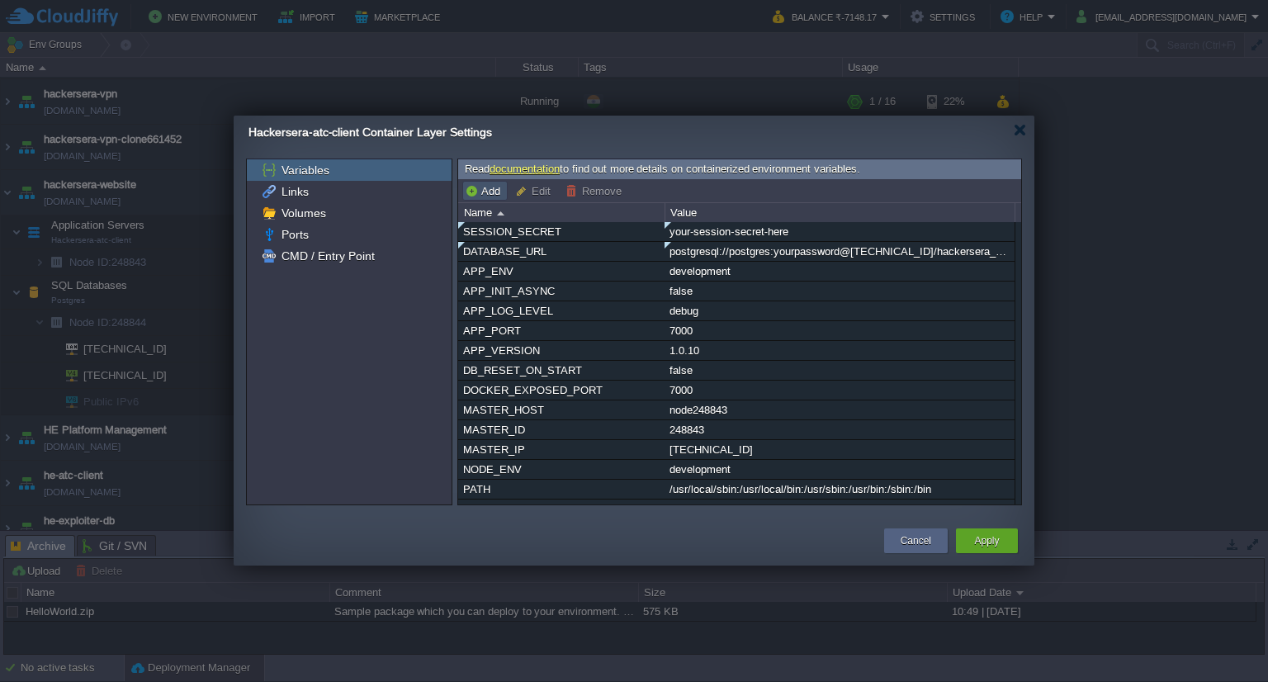
click at [472, 187] on button "Add" at bounding box center [485, 190] width 40 height 15
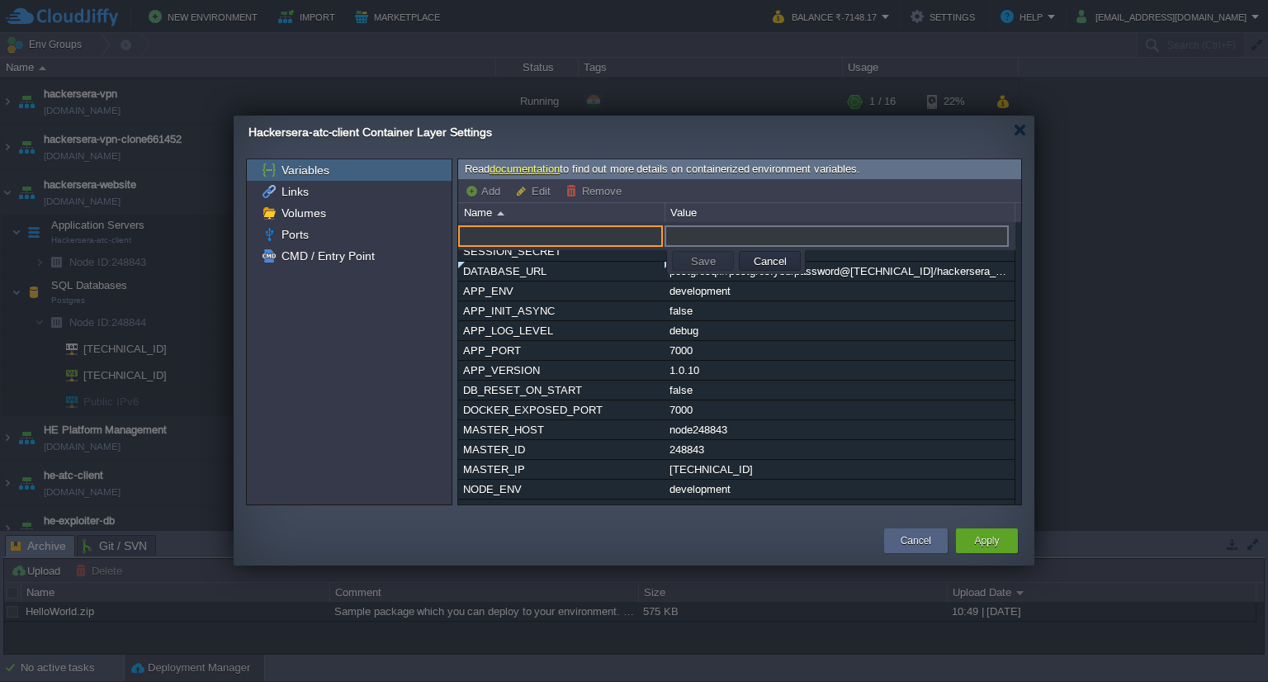
click at [507, 228] on input "text" at bounding box center [560, 235] width 205 height 21
paste input "RESET_DB"
type input "RESET_DB"
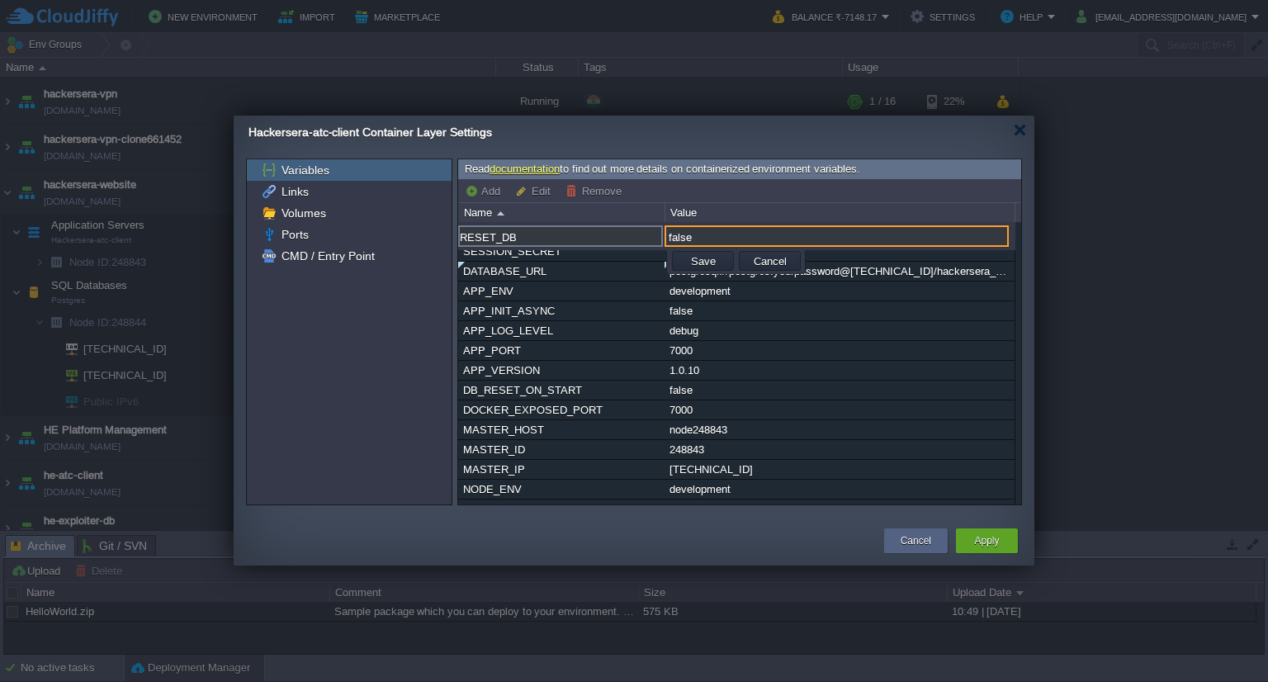
type input "false"
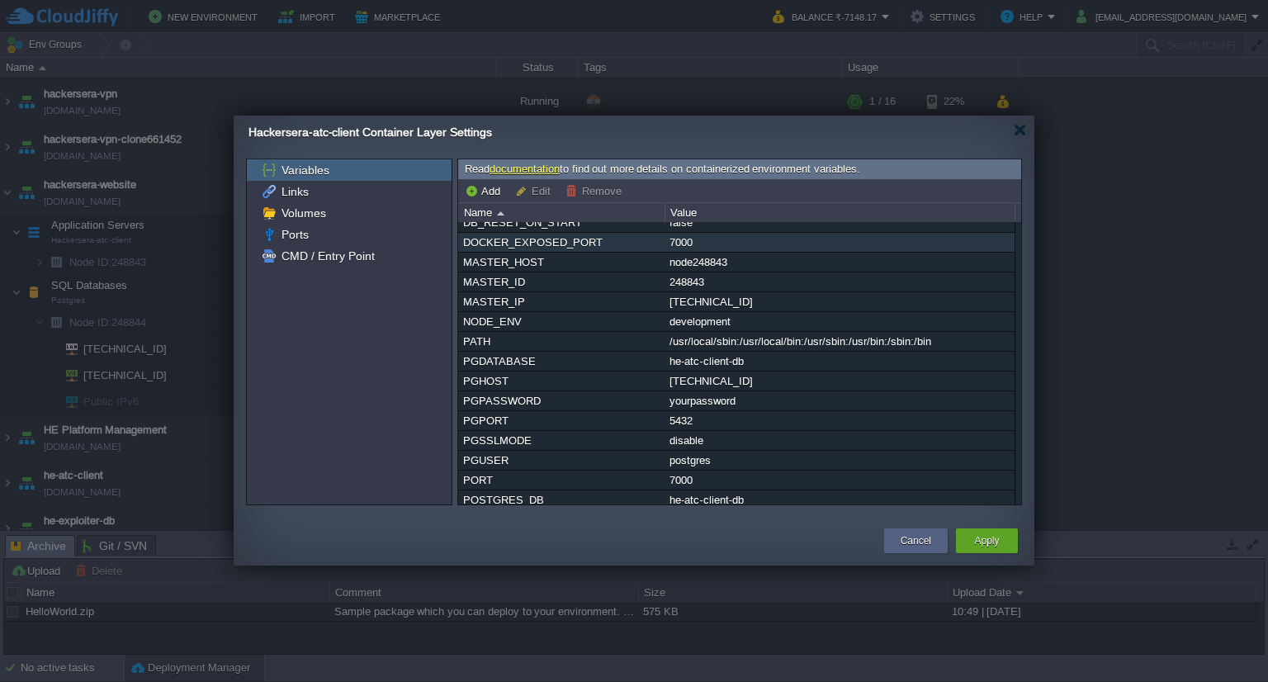
scroll to position [170, 0]
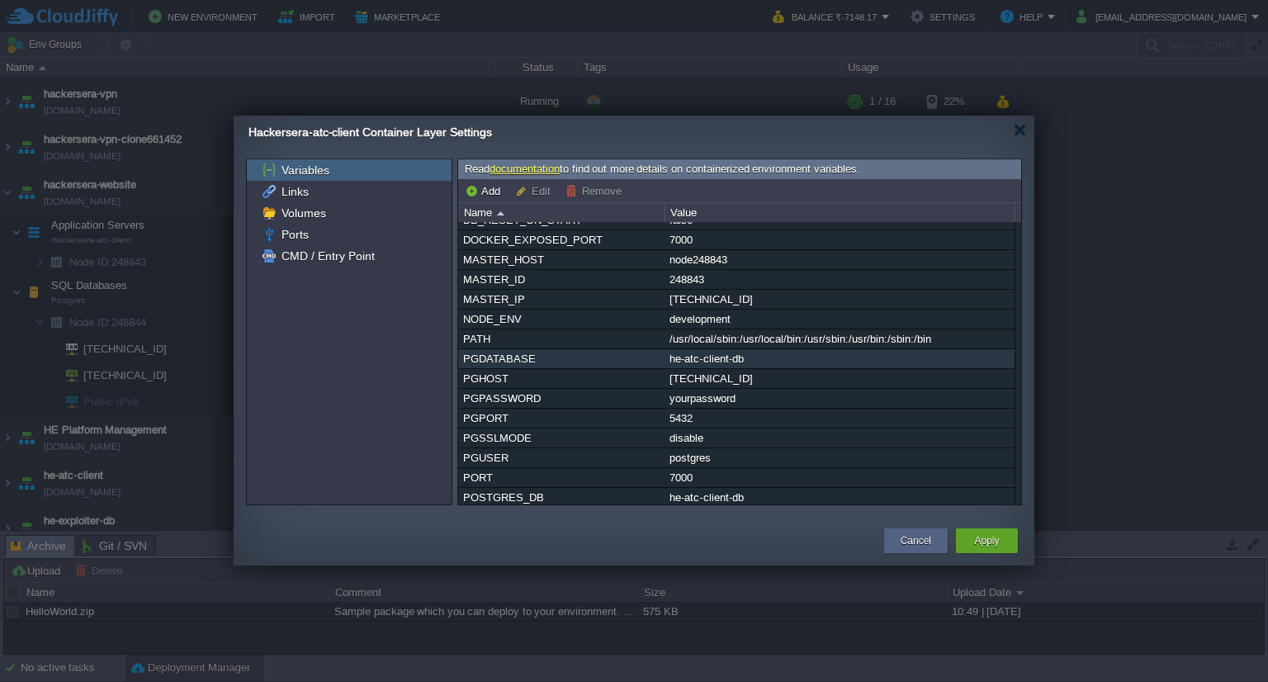
click at [579, 354] on div "PGDATABASE" at bounding box center [561, 358] width 205 height 19
click at [594, 186] on button "Remove" at bounding box center [595, 190] width 61 height 15
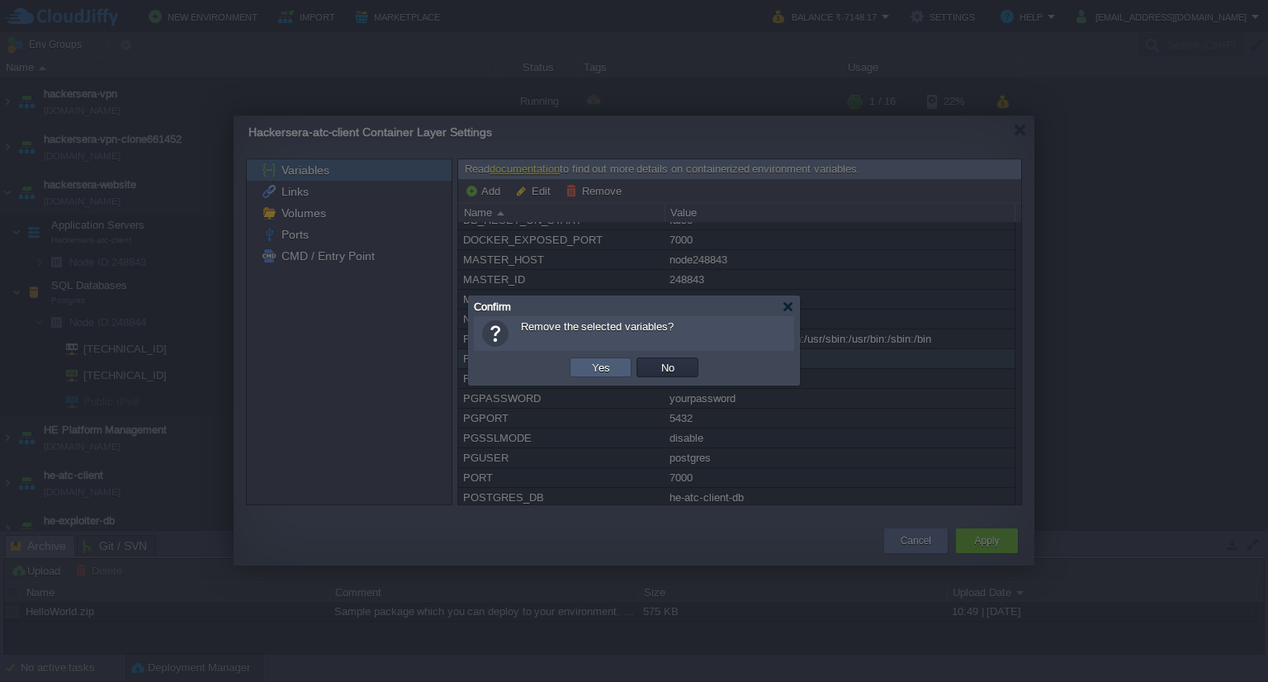
click at [611, 366] on button "Yes" at bounding box center [601, 367] width 28 height 15
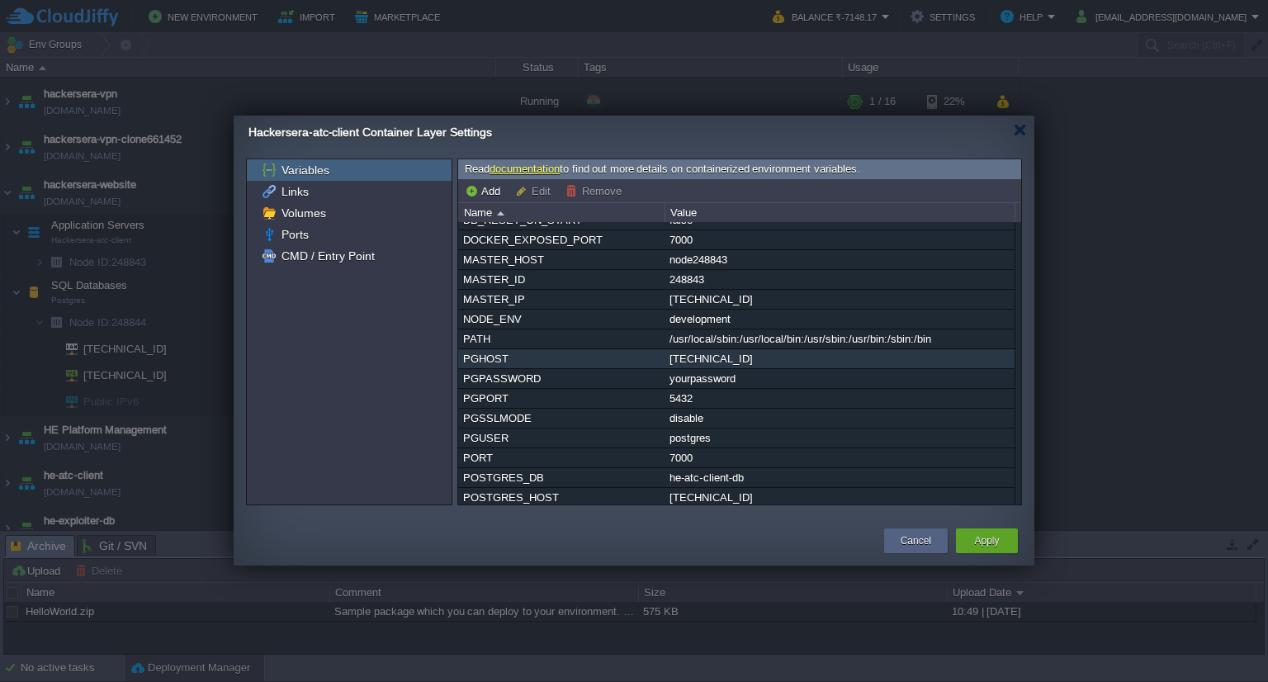
click at [541, 366] on div "PGHOST" at bounding box center [561, 358] width 205 height 19
type input "PGHOST"
type input "[TECHNICAL_ID]"
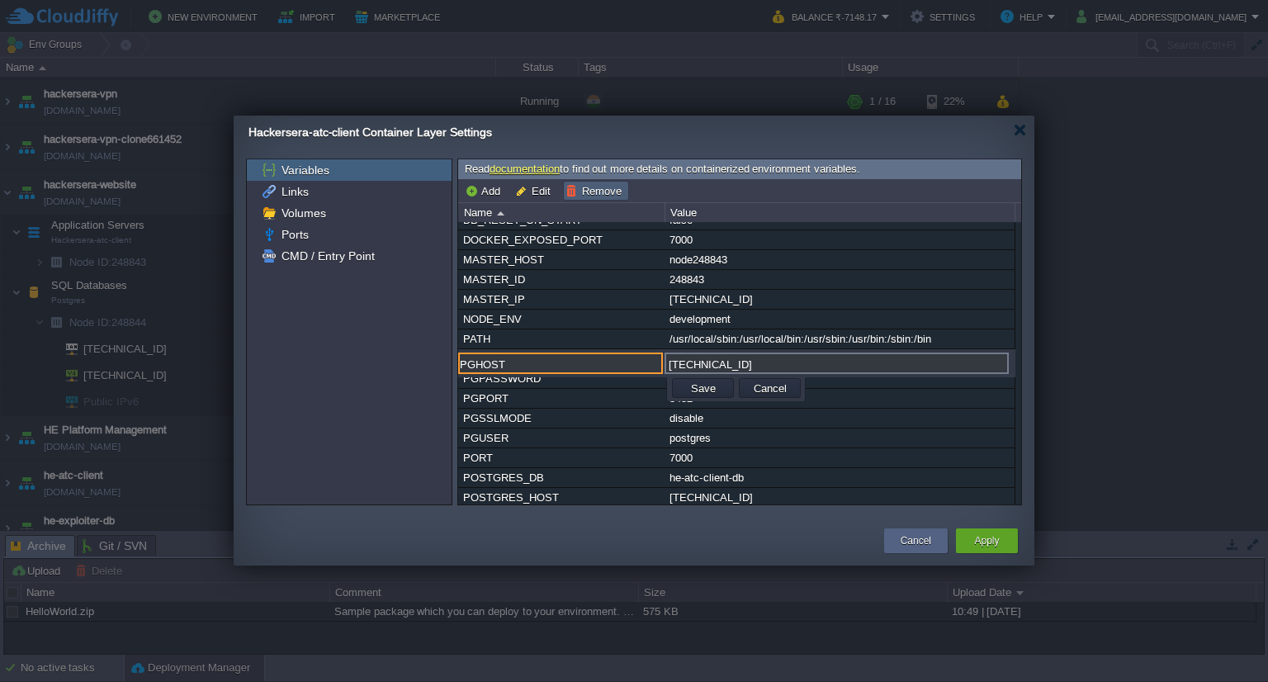
click at [607, 192] on button "Remove" at bounding box center [595, 190] width 61 height 15
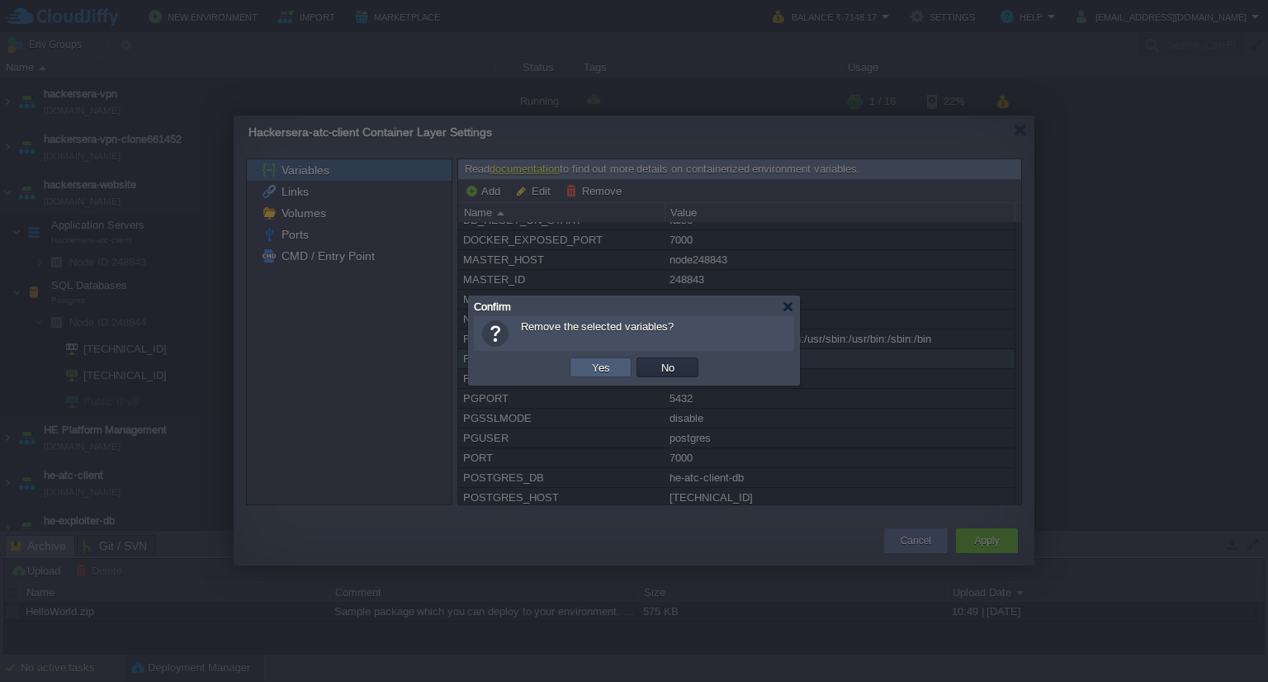
click at [614, 374] on td "Yes" at bounding box center [600, 367] width 62 height 20
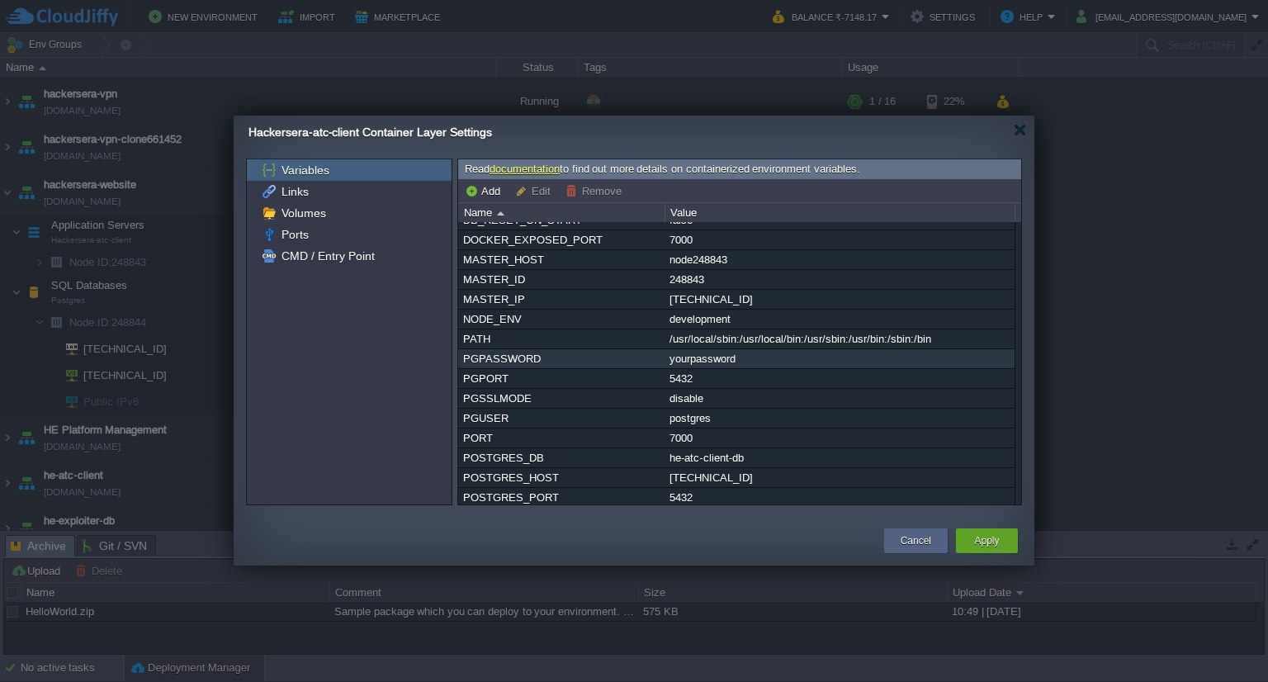
click at [490, 357] on div "PGPASSWORD" at bounding box center [561, 358] width 205 height 19
type input "PGPASSWORD"
type input "yourpassword"
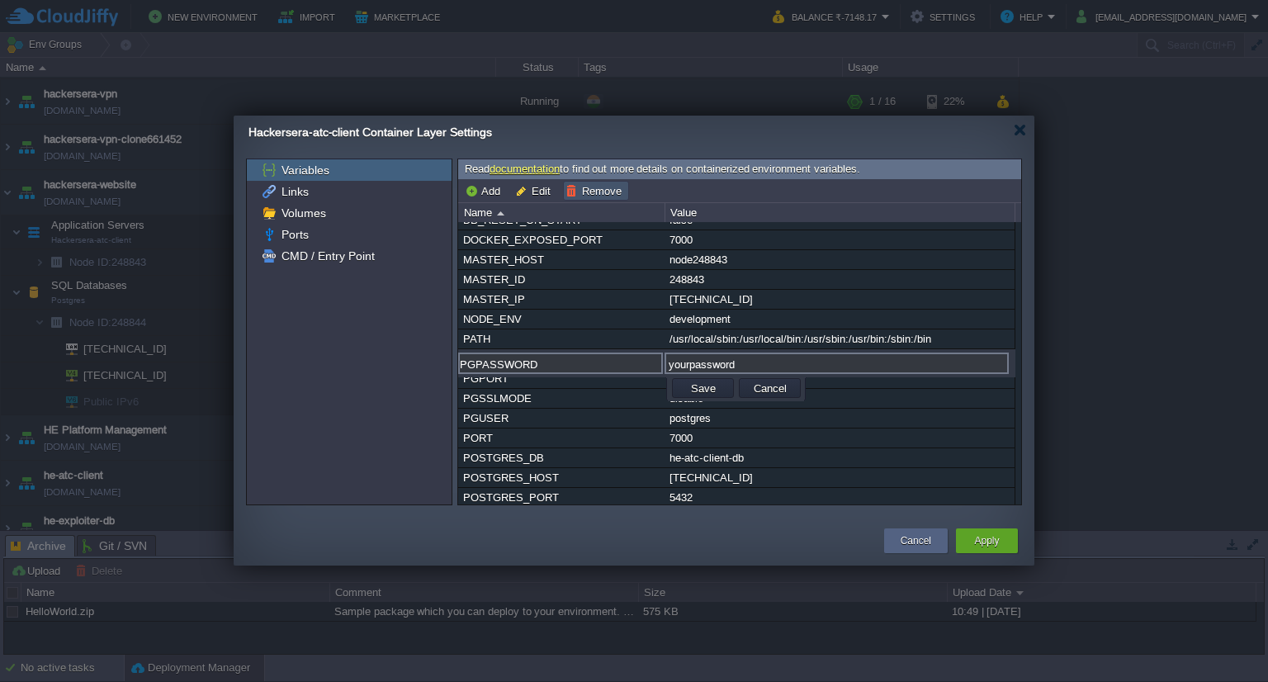
click at [578, 186] on button "Remove" at bounding box center [595, 190] width 61 height 15
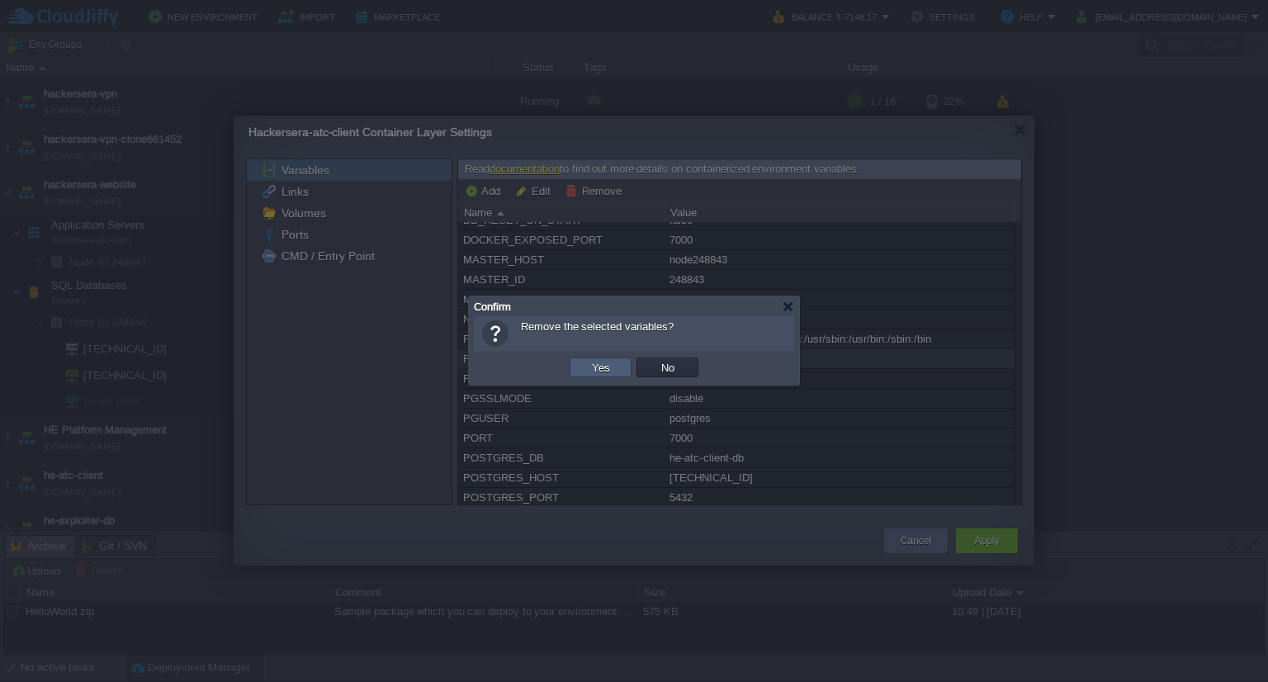
click at [611, 361] on button "Yes" at bounding box center [601, 367] width 28 height 15
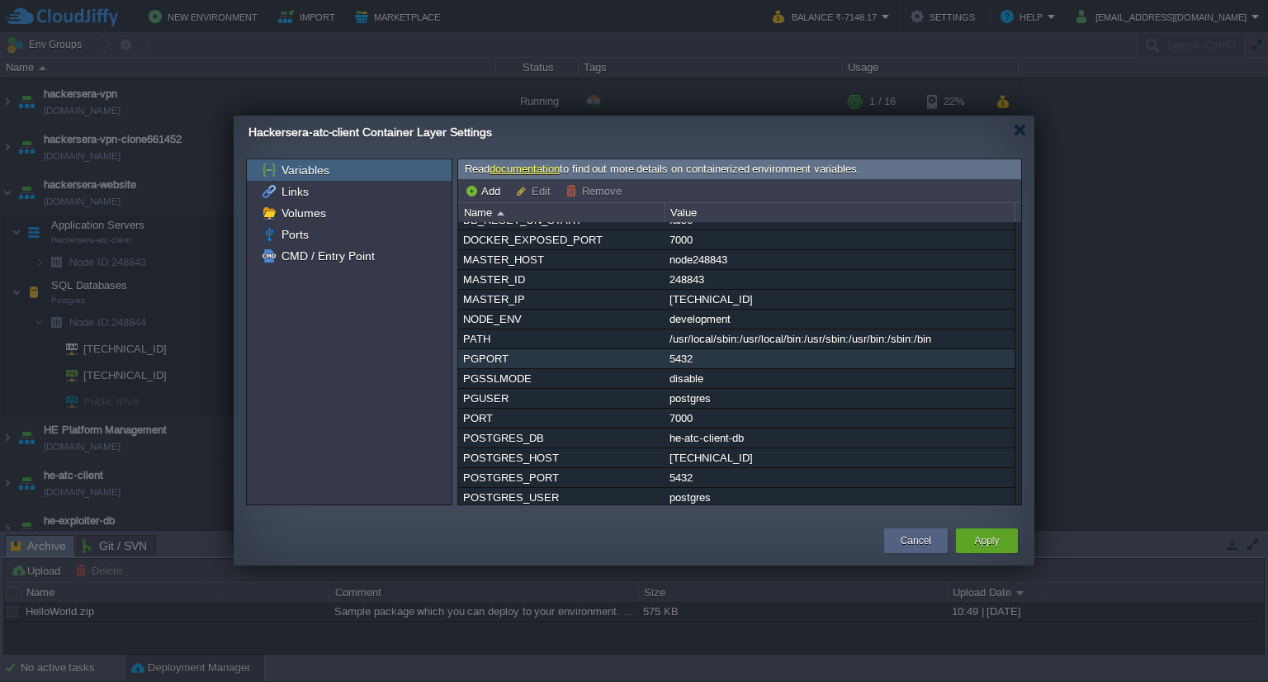
click at [521, 356] on div "PGPORT" at bounding box center [561, 358] width 205 height 19
type input "PGPORT"
type input "5432"
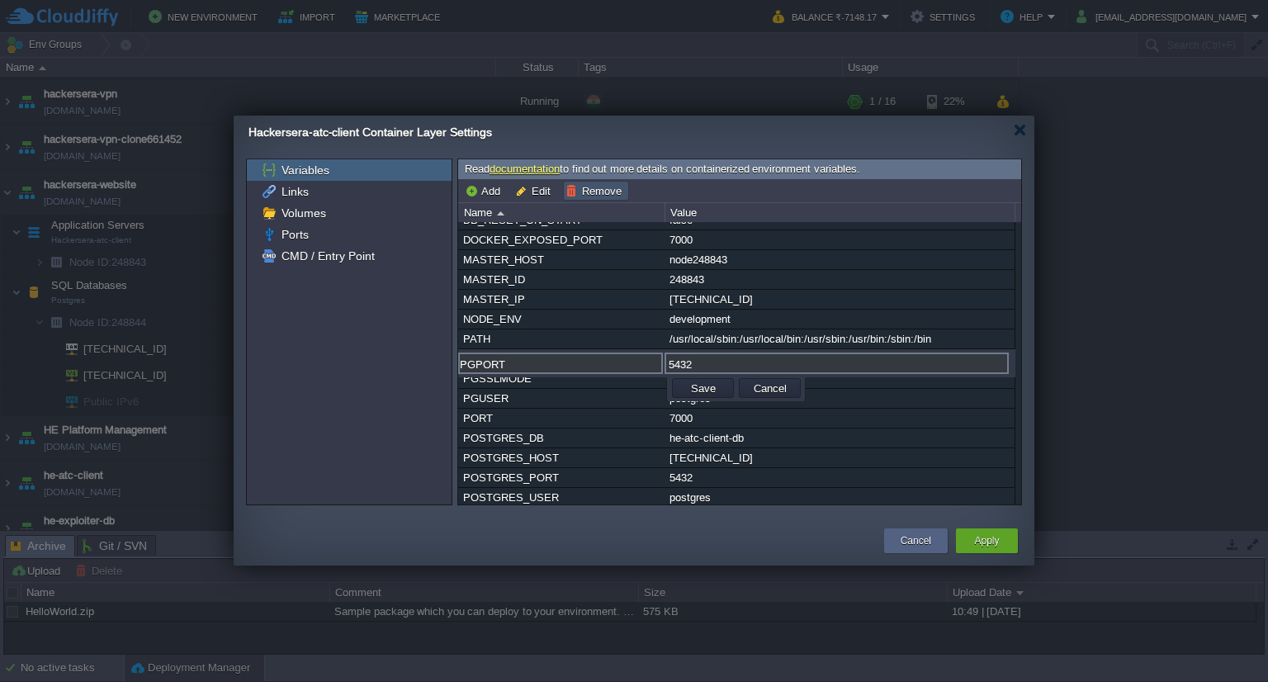
click at [597, 190] on button "Remove" at bounding box center [595, 190] width 61 height 15
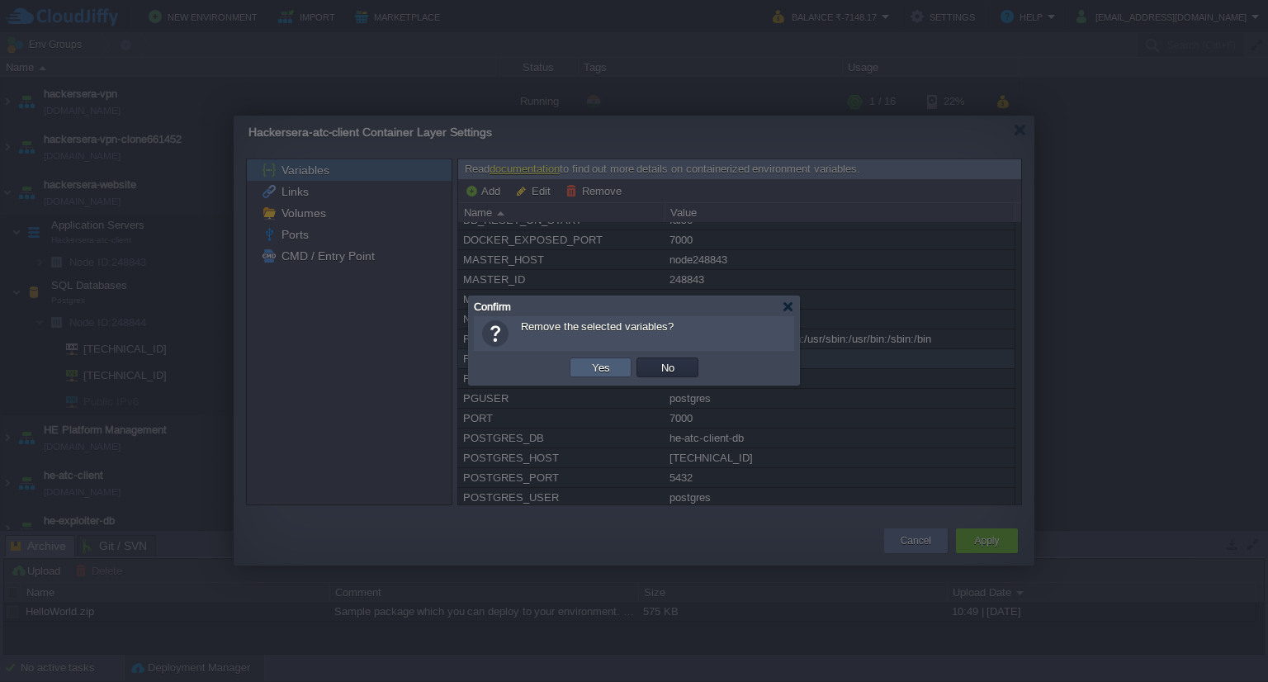
click at [611, 365] on button "Yes" at bounding box center [601, 367] width 28 height 15
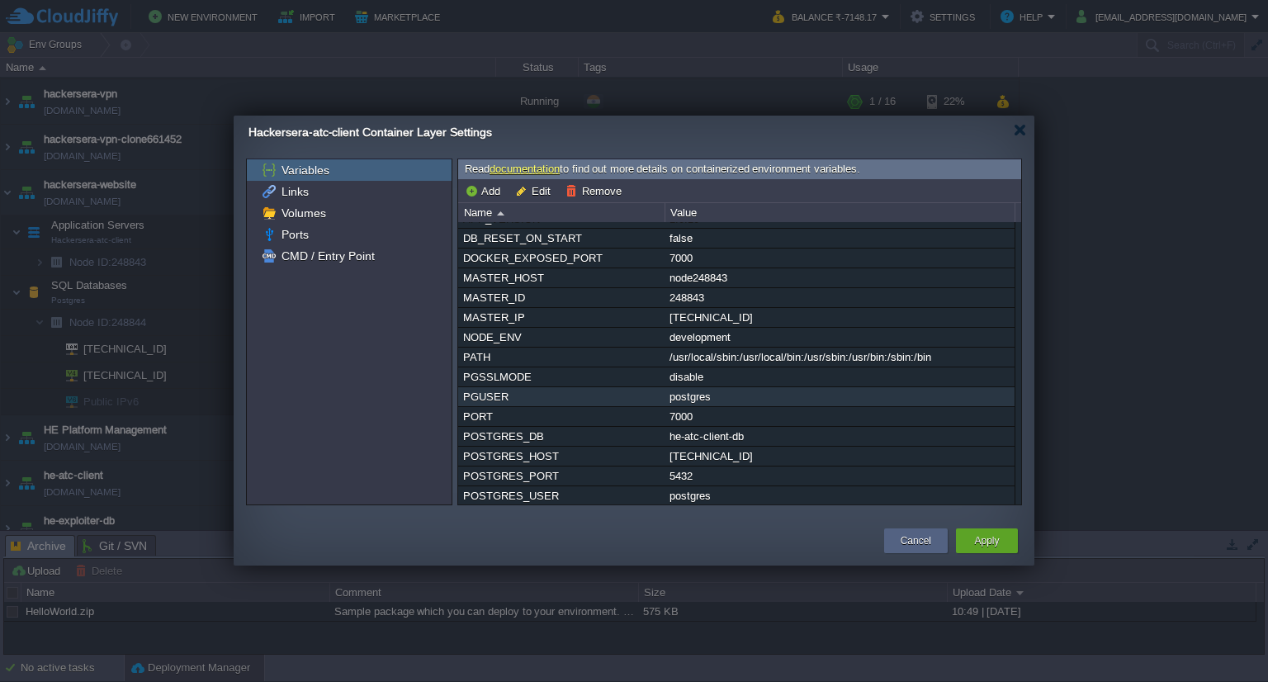
click at [545, 395] on div "PGUSER" at bounding box center [561, 396] width 205 height 19
click at [596, 192] on button "Remove" at bounding box center [595, 190] width 61 height 15
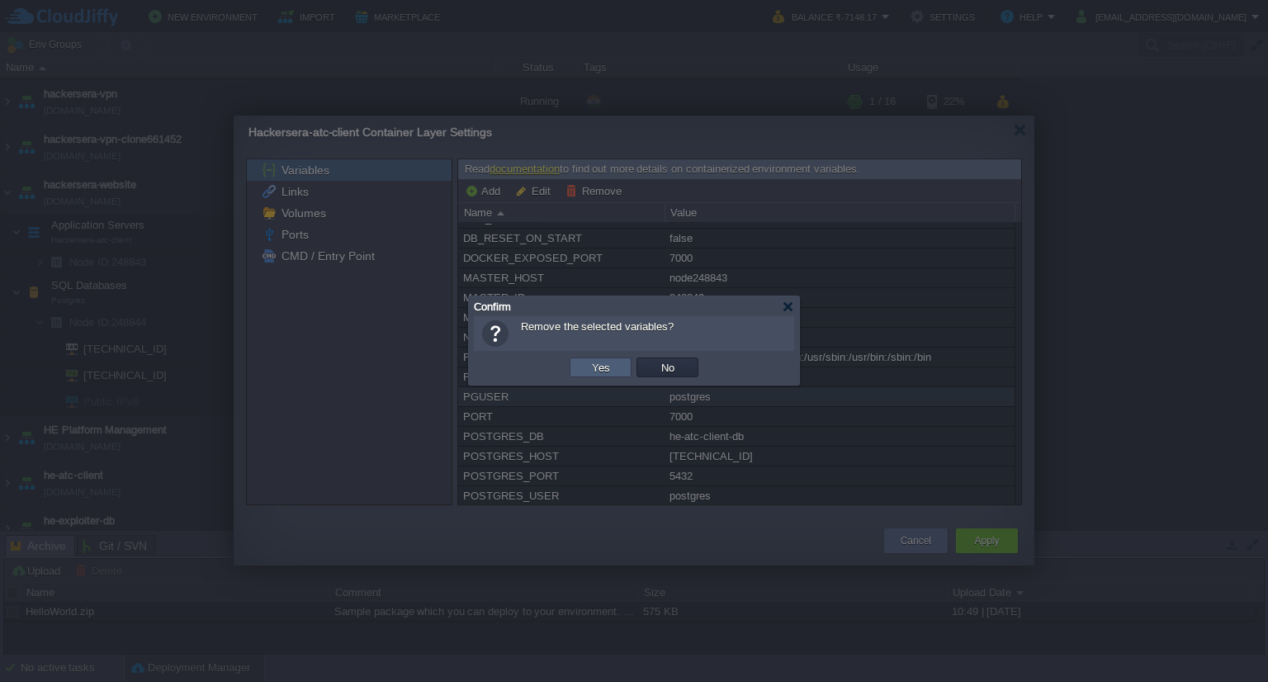
click at [618, 359] on td "Yes" at bounding box center [600, 367] width 62 height 20
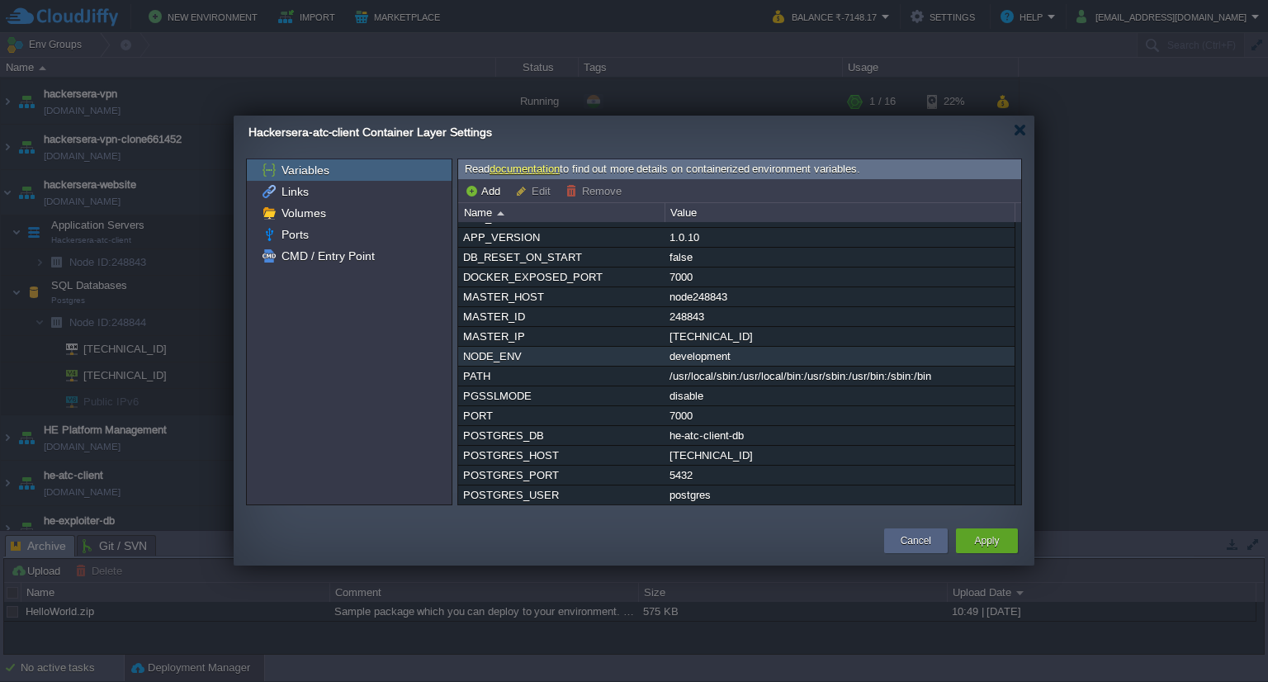
scroll to position [132, 0]
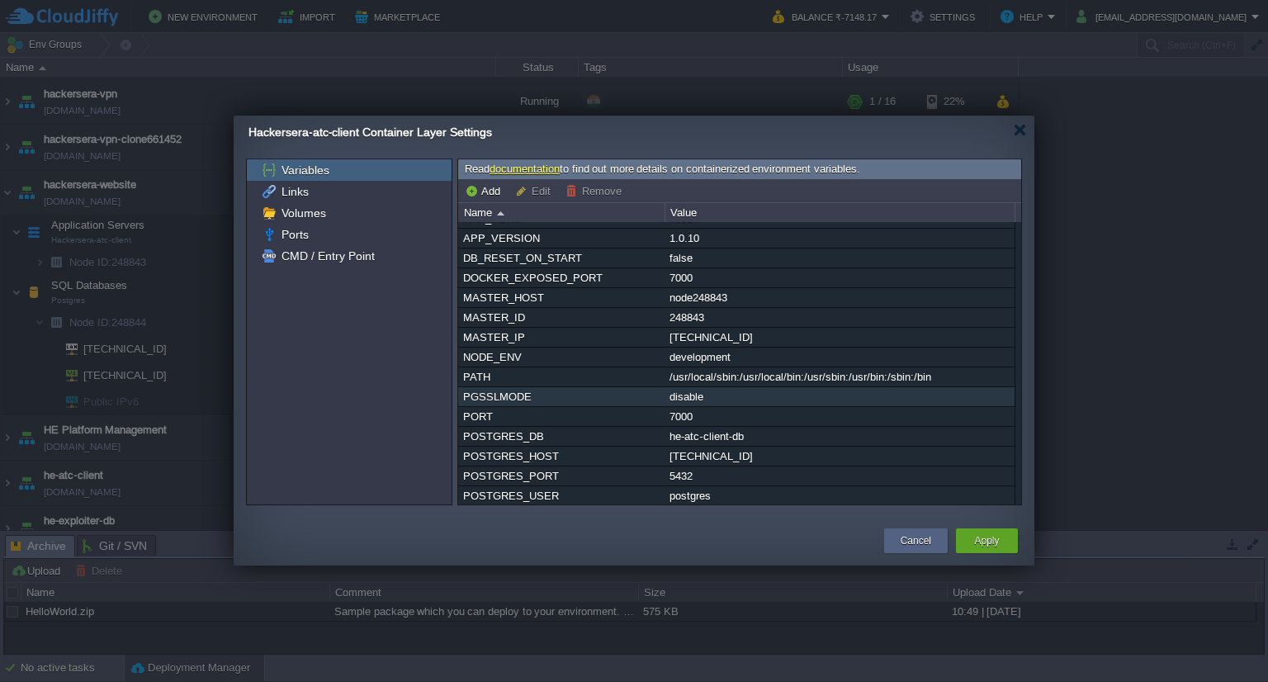
click at [577, 397] on div "PGSSLMODE" at bounding box center [561, 396] width 205 height 19
click at [595, 191] on button "Remove" at bounding box center [595, 190] width 61 height 15
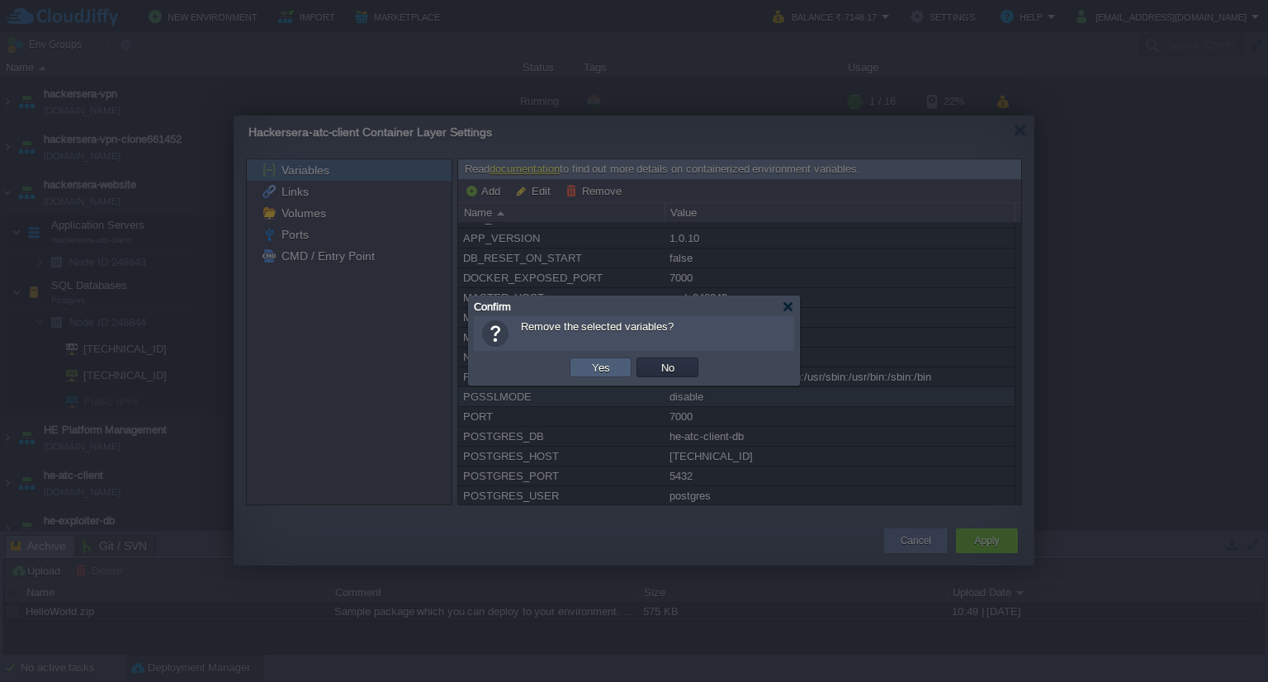
click at [607, 371] on button "Yes" at bounding box center [601, 367] width 28 height 15
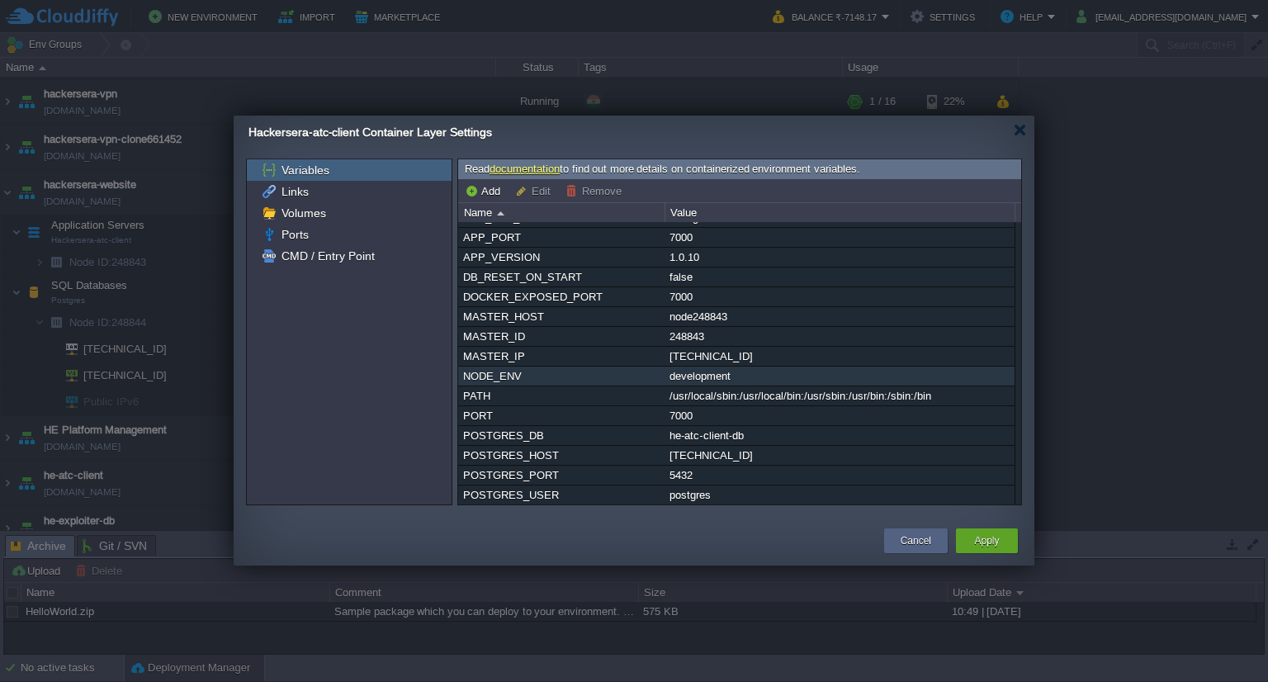
scroll to position [112, 0]
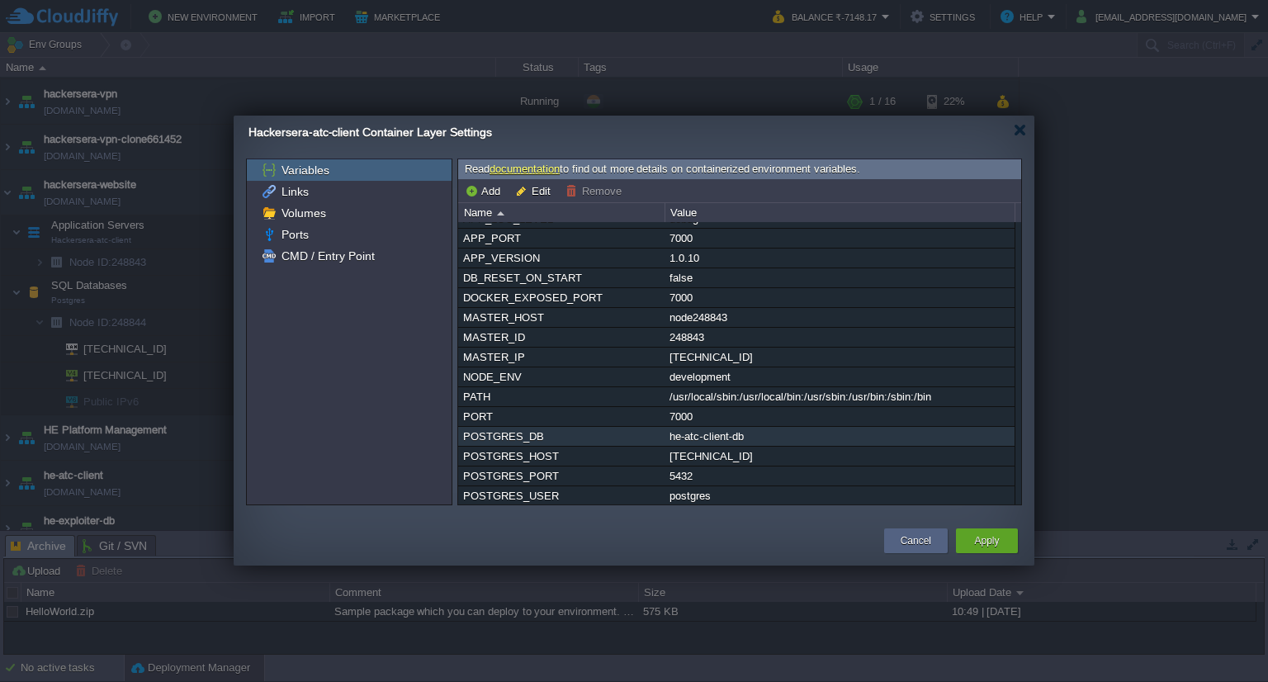
click at [595, 438] on div "POSTGRES_DB" at bounding box center [561, 436] width 205 height 19
click at [607, 198] on td "Remove" at bounding box center [596, 191] width 66 height 20
click at [545, 453] on div "POSTGRES_HOST" at bounding box center [561, 455] width 205 height 19
click at [534, 433] on div "POSTGRES_DB" at bounding box center [561, 436] width 205 height 19
click at [983, 534] on button "Apply" at bounding box center [986, 540] width 25 height 17
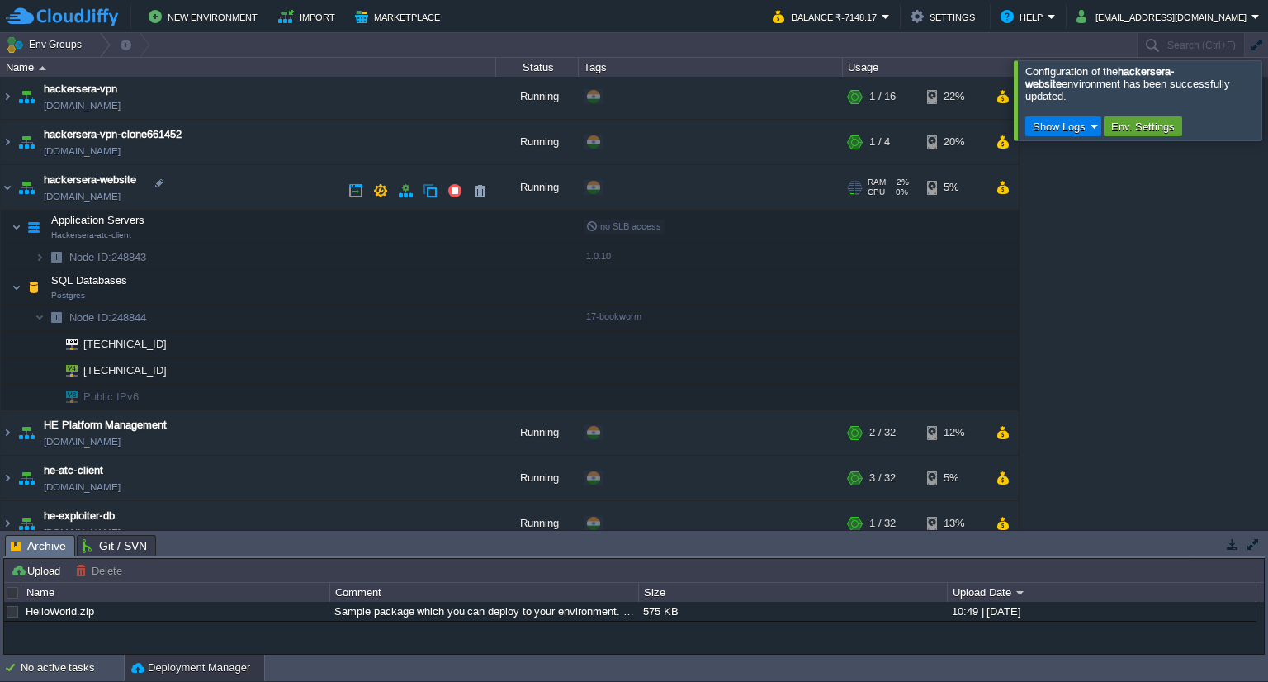
click at [399, 208] on td "hackersera-website [DOMAIN_NAME]" at bounding box center [248, 192] width 495 height 45
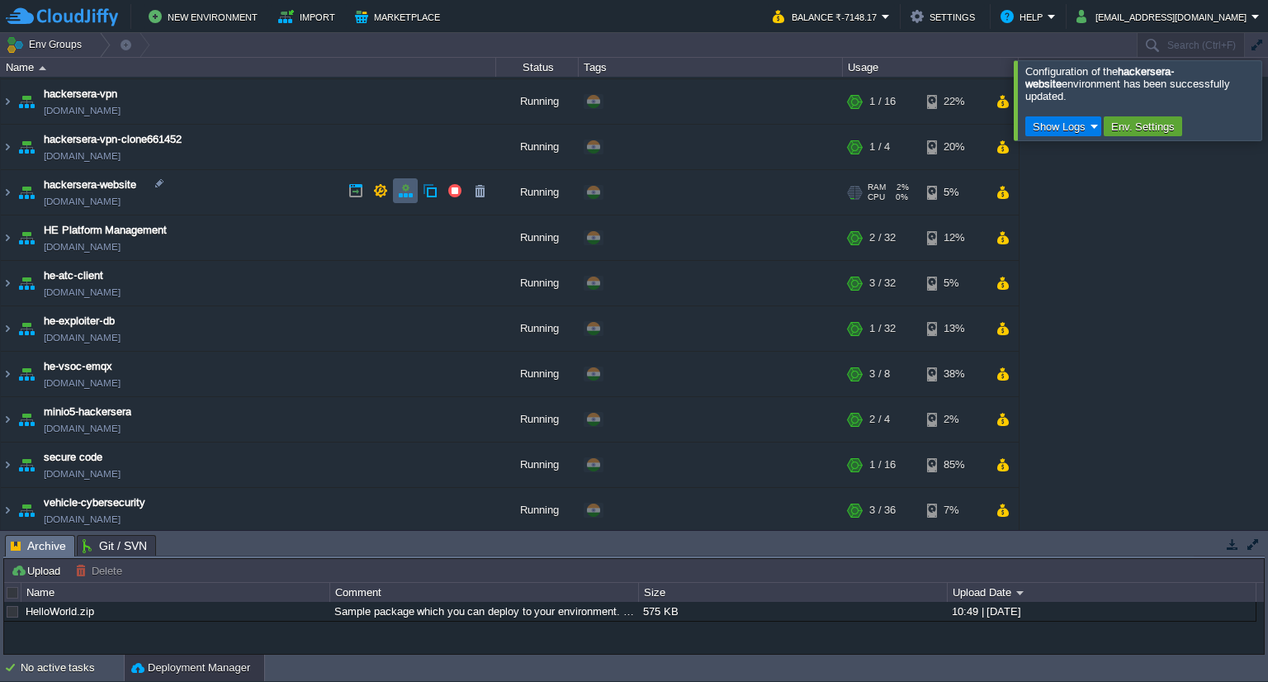
click at [398, 196] on button "button" at bounding box center [405, 190] width 15 height 15
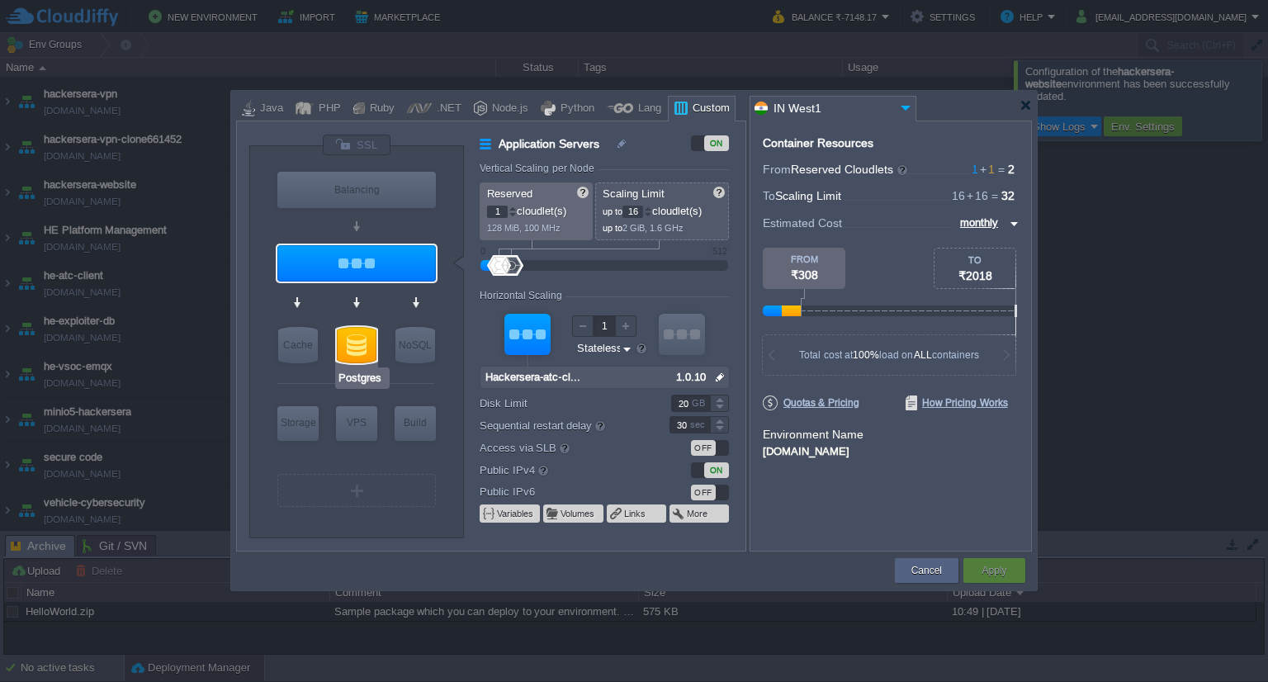
type input "Hackersera-atc-client"
click at [377, 275] on div at bounding box center [356, 263] width 158 height 36
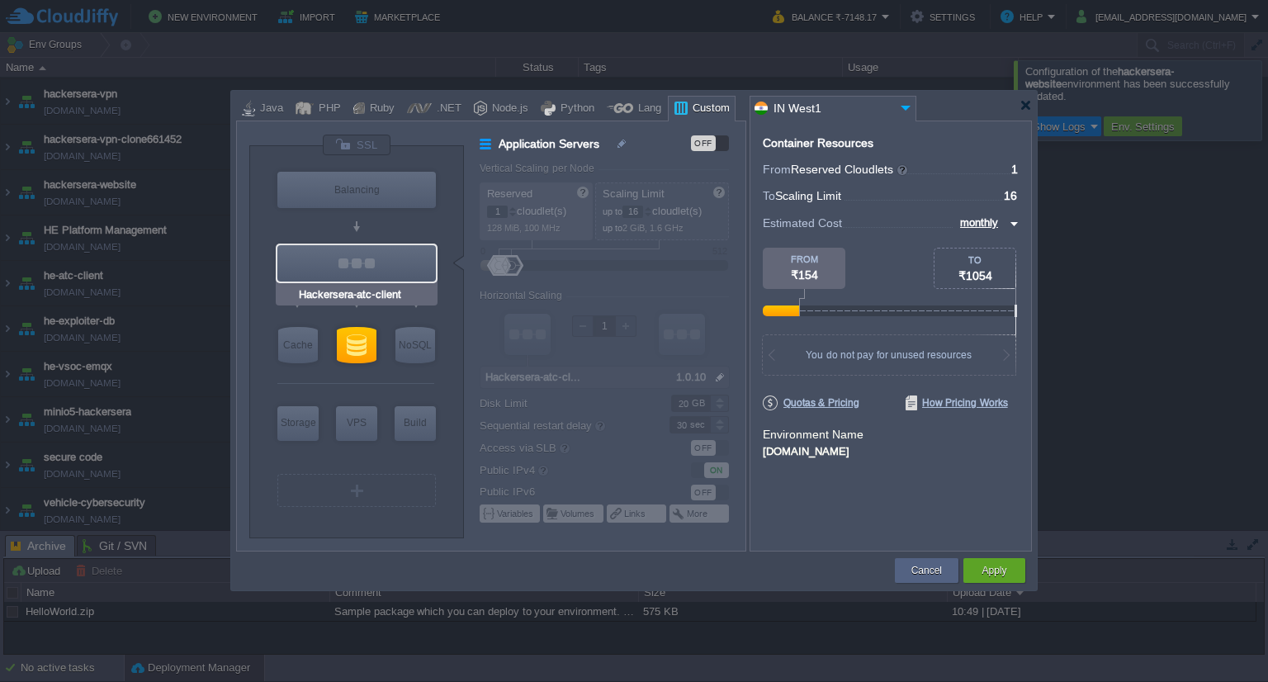
click at [377, 275] on div at bounding box center [356, 263] width 158 height 36
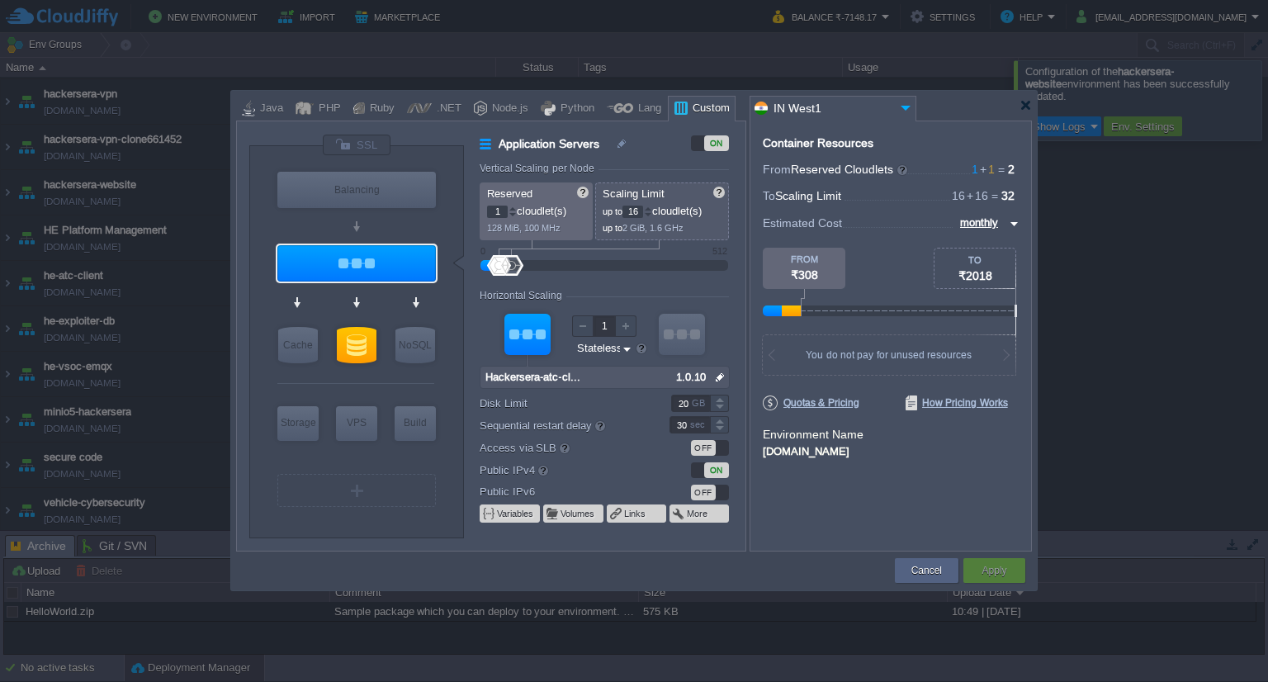
click at [716, 376] on img at bounding box center [719, 376] width 17 height 21
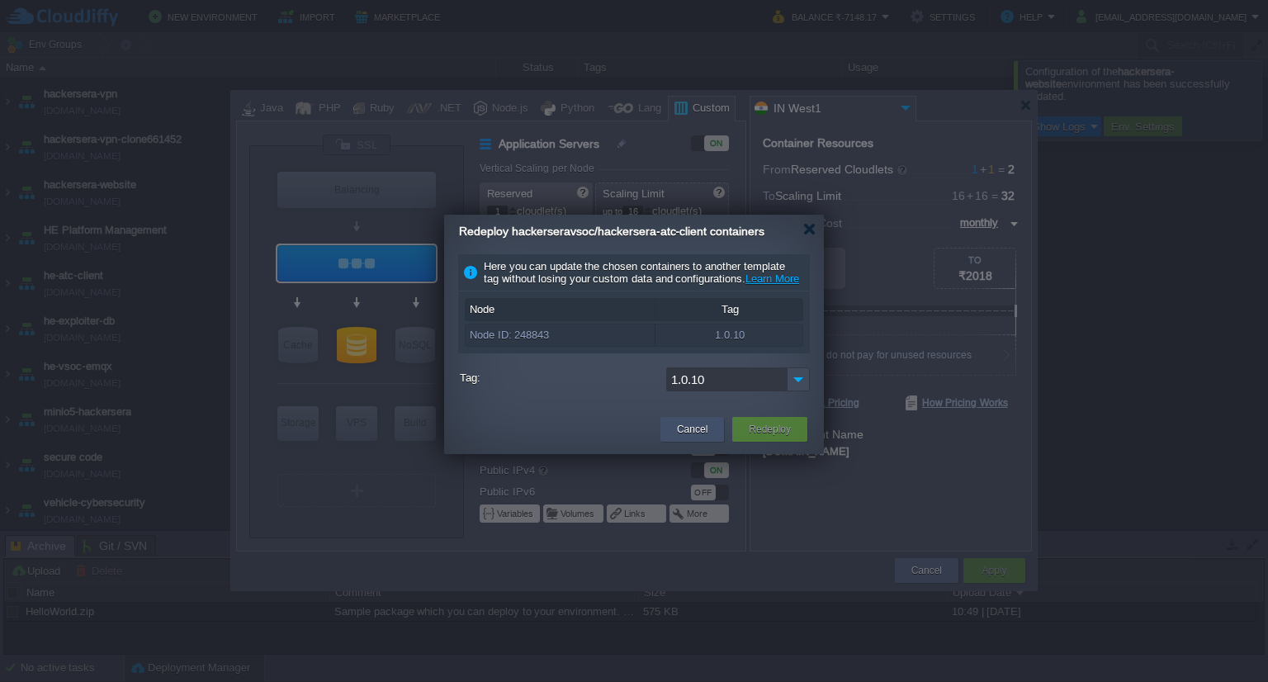
click at [700, 437] on button "Cancel" at bounding box center [692, 429] width 31 height 17
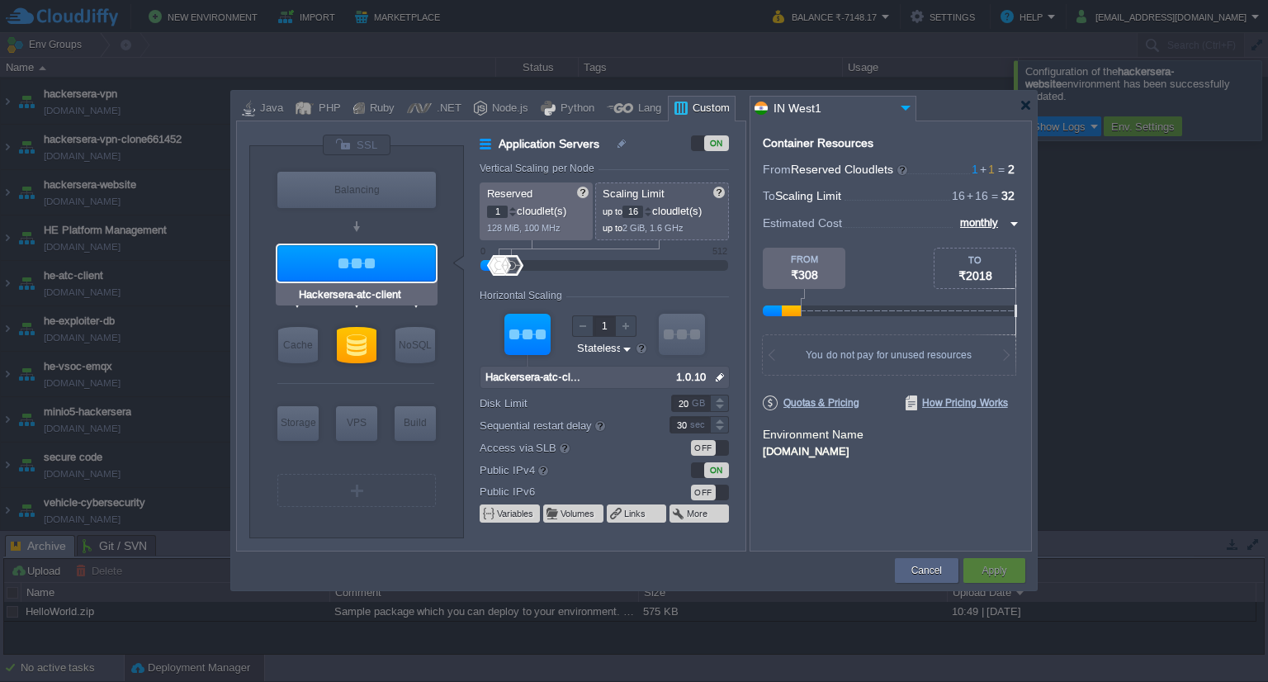
click at [376, 278] on div at bounding box center [356, 263] width 158 height 36
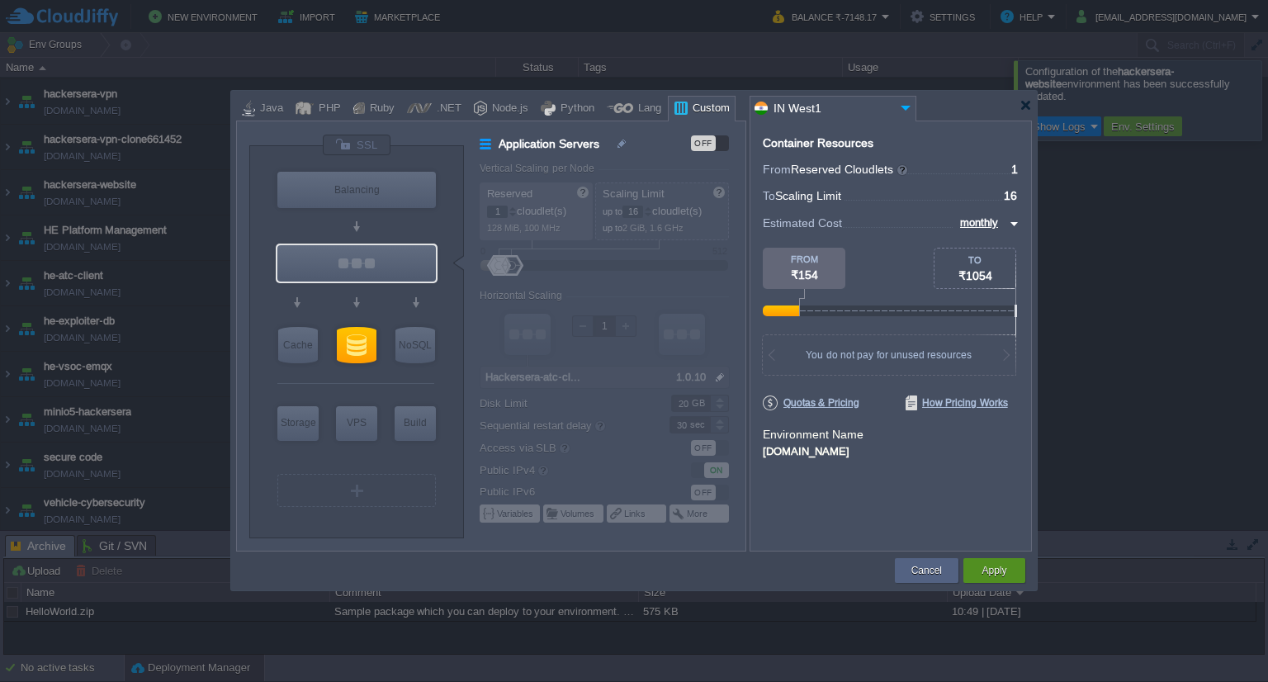
click at [1011, 571] on div "Apply" at bounding box center [993, 570] width 37 height 25
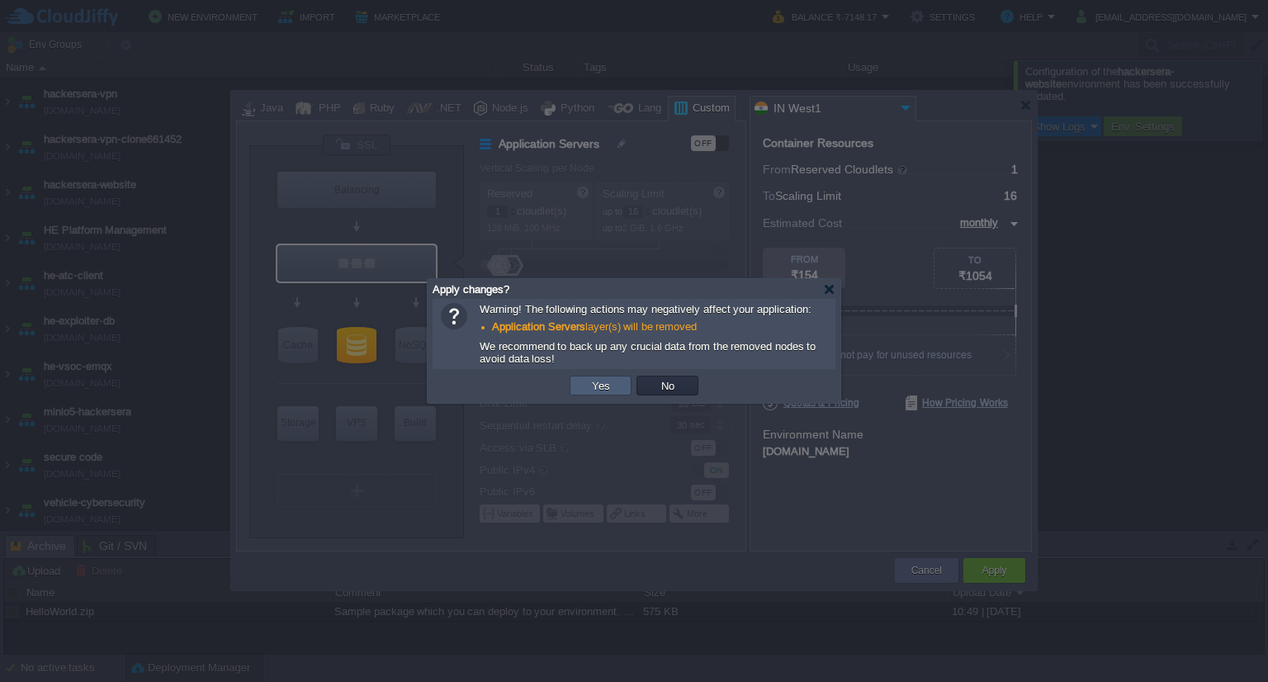
click at [597, 380] on button "Yes" at bounding box center [601, 385] width 28 height 15
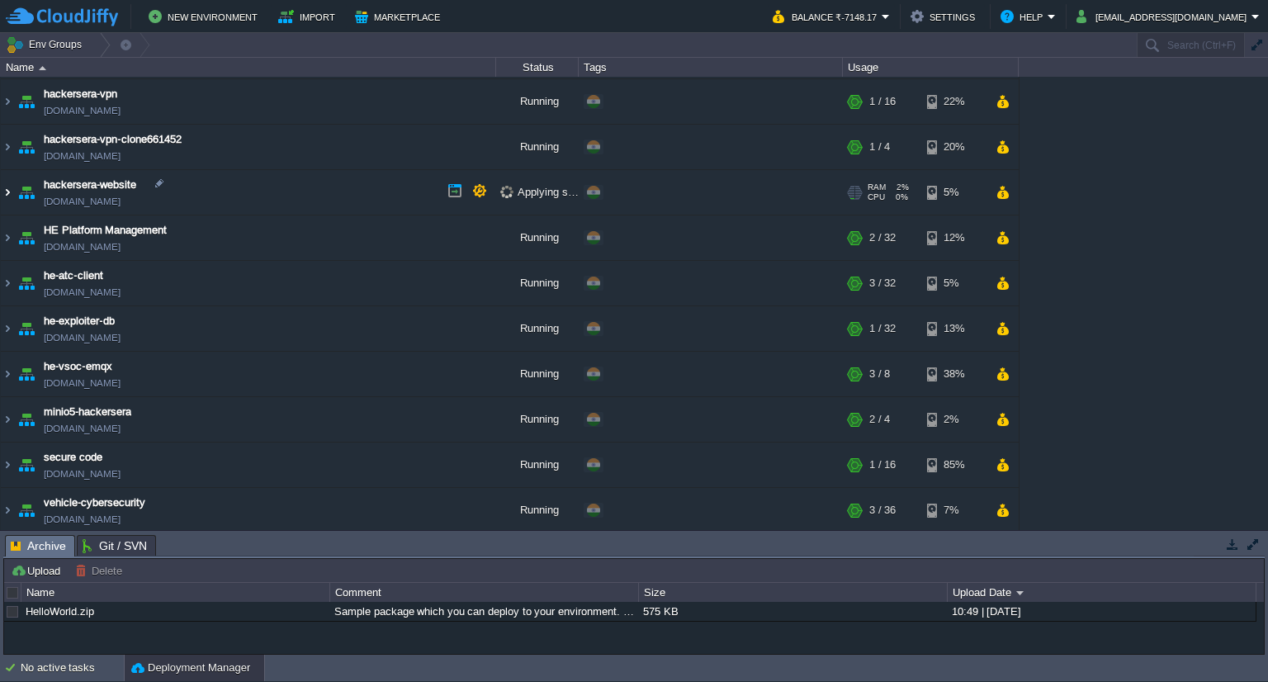
click at [7, 190] on img at bounding box center [7, 192] width 13 height 45
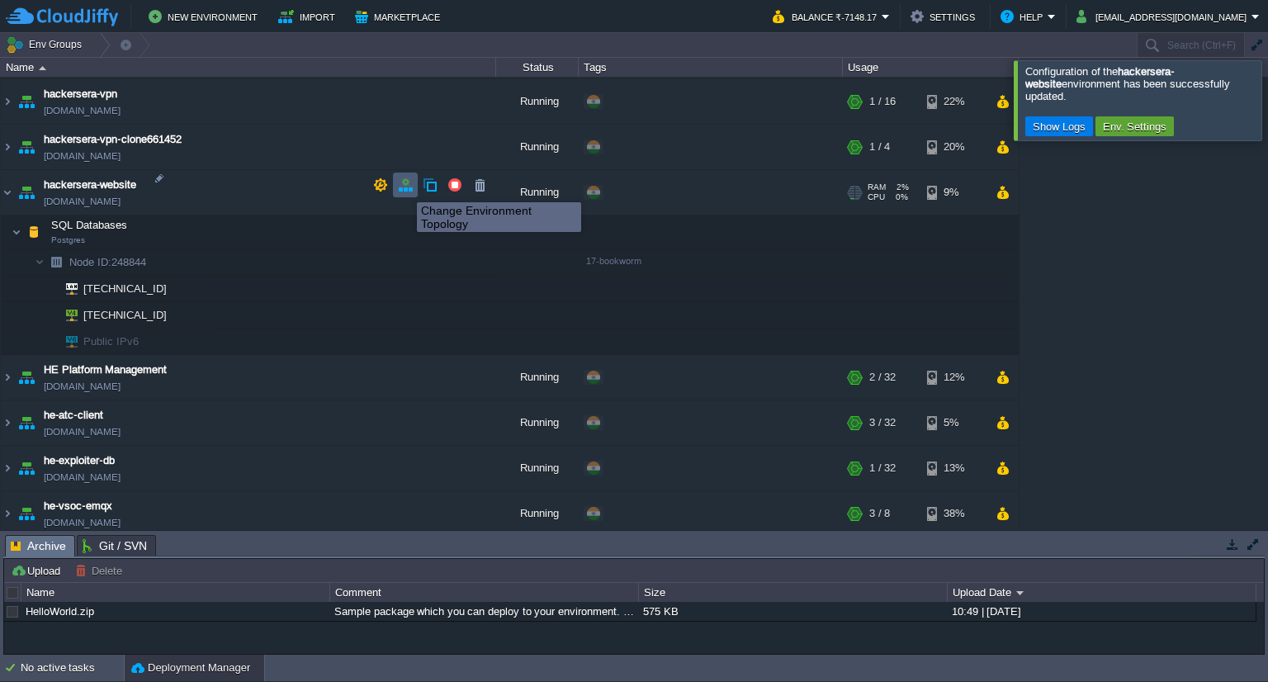
click at [404, 187] on button "button" at bounding box center [405, 184] width 15 height 15
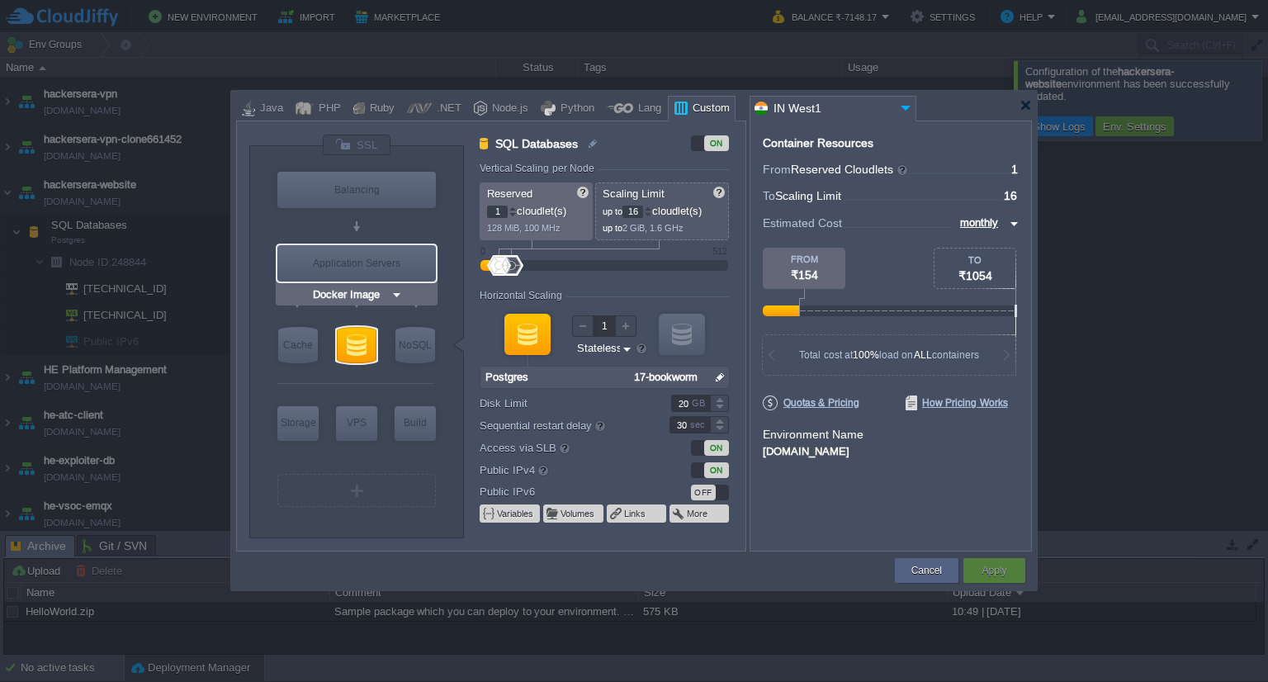
click at [374, 263] on div "Application Servers" at bounding box center [356, 263] width 158 height 36
type input "Application Servers"
type input "Docker Image"
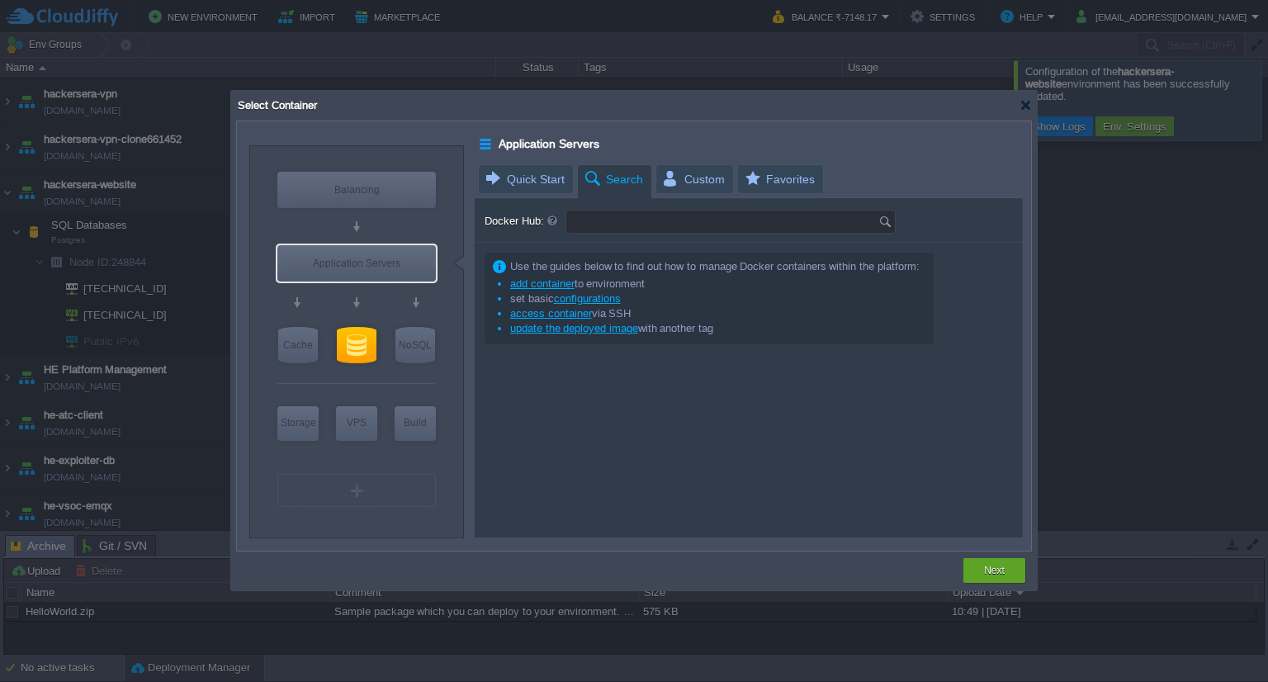
click at [639, 221] on input "Docker Hub:" at bounding box center [722, 221] width 312 height 22
type input "h"
paste input "hackerseravsoc/hackersera-web"
click at [884, 217] on img at bounding box center [887, 221] width 18 height 22
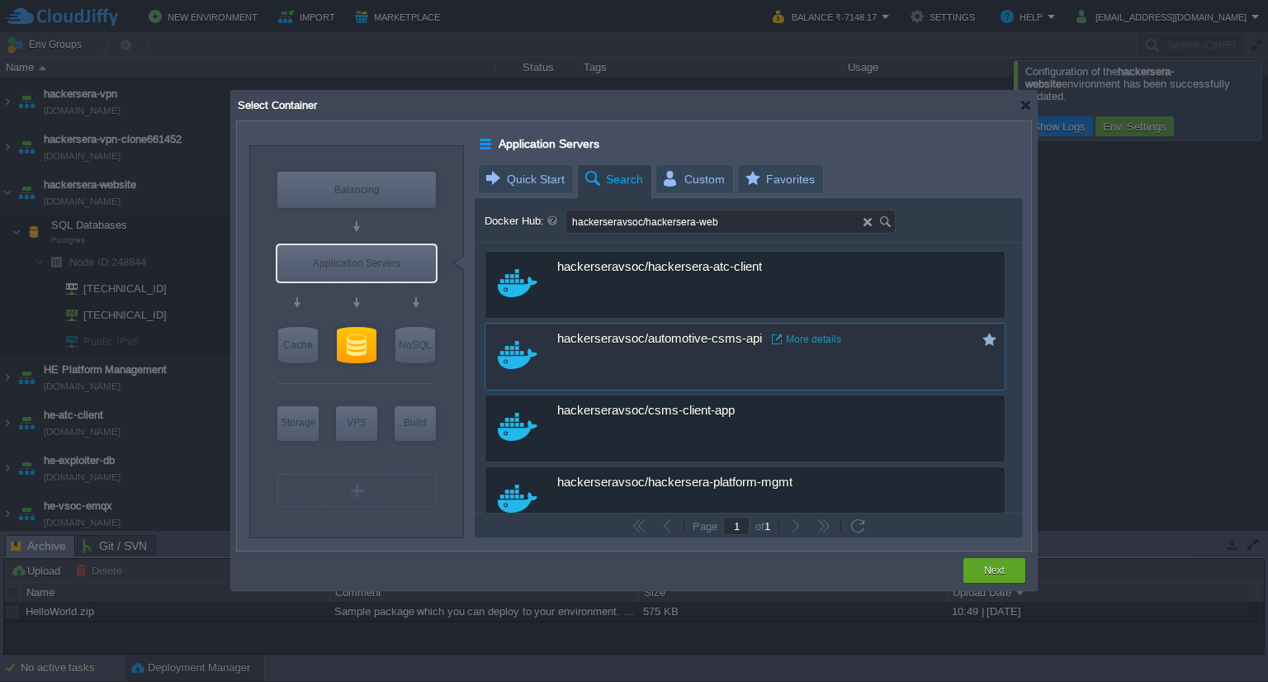
type input "hackerseravsoc/hackersera-web"
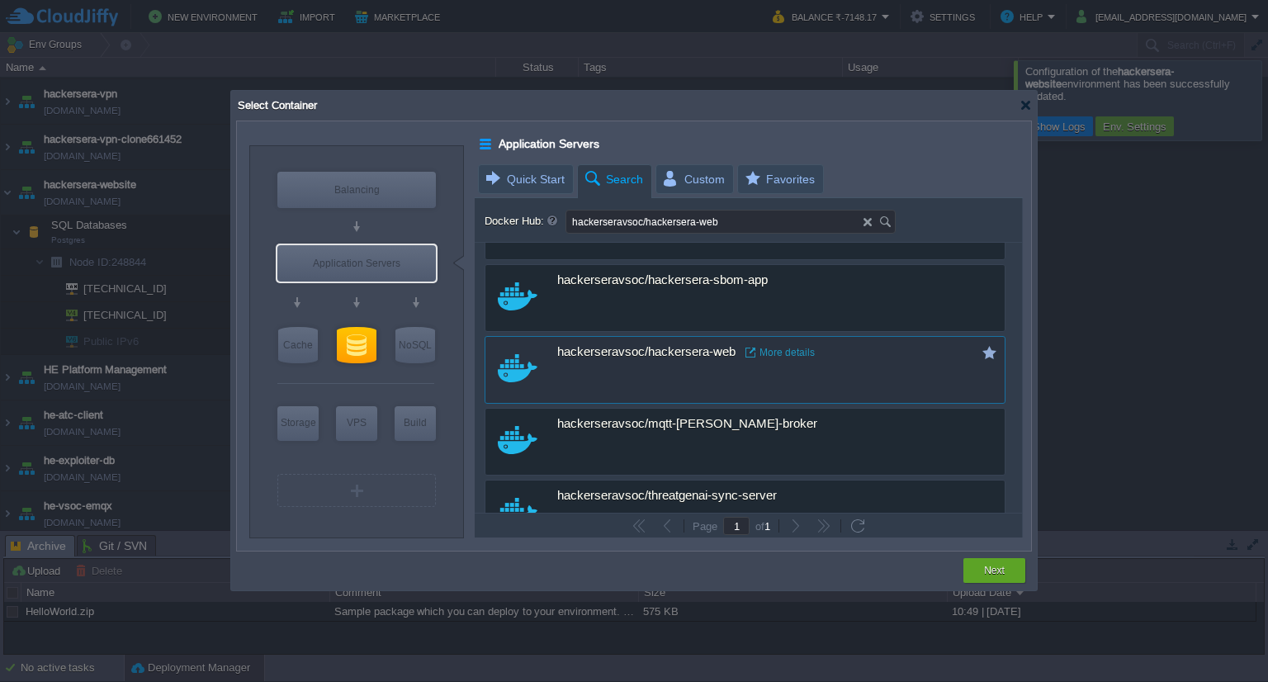
scroll to position [632, 0]
click at [686, 367] on div "hackerseravsoc/hackersera-web More details" at bounding box center [756, 354] width 398 height 32
type input "Hackersera-web"
type input "latest"
type input "Hackersera-web :"
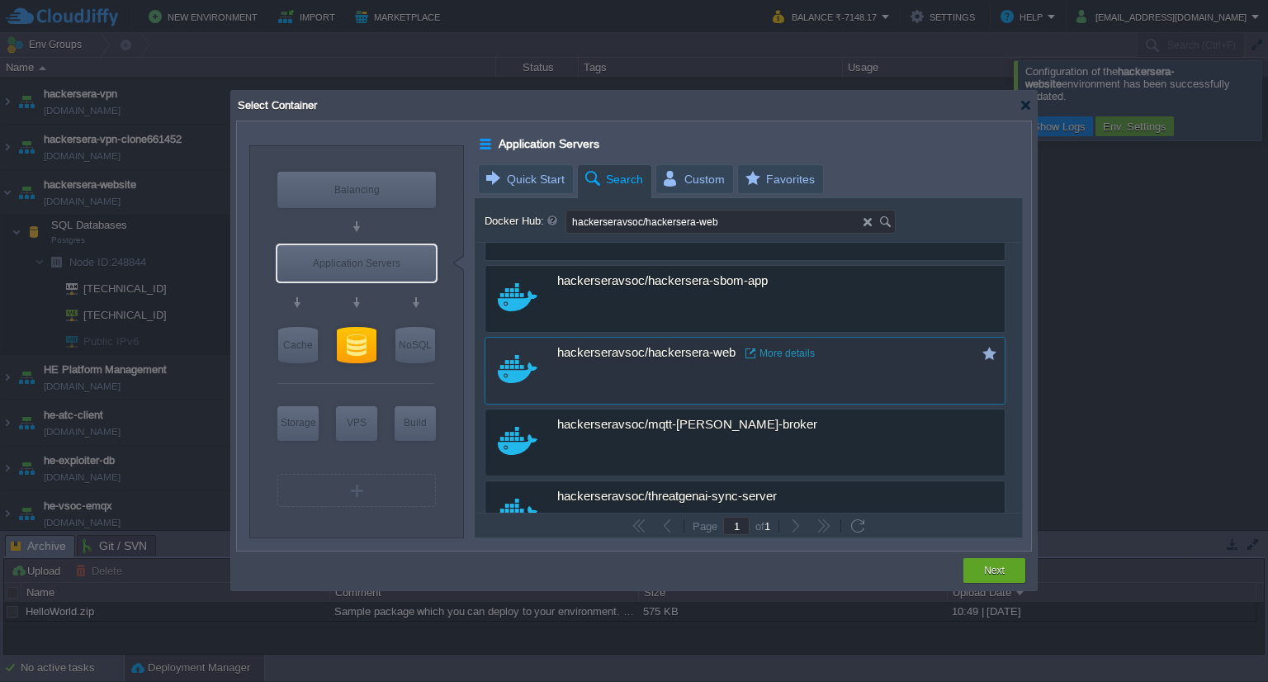
type input "latest"
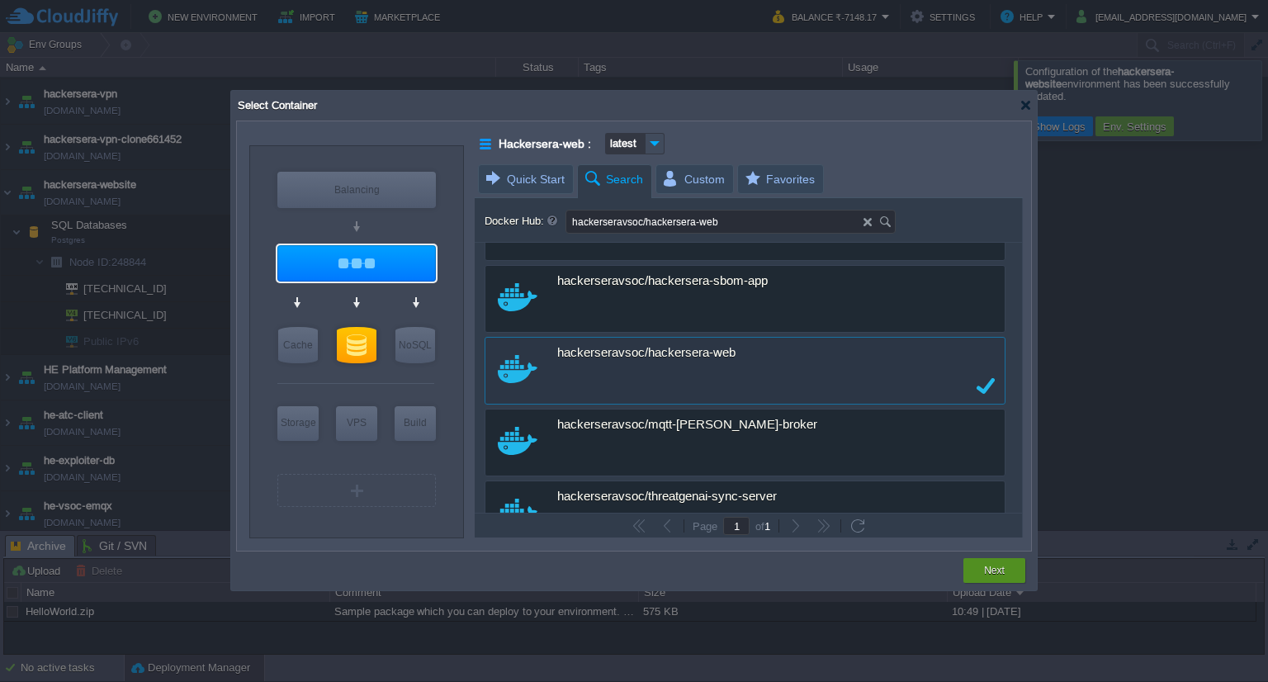
click at [985, 571] on button "Next" at bounding box center [994, 570] width 21 height 17
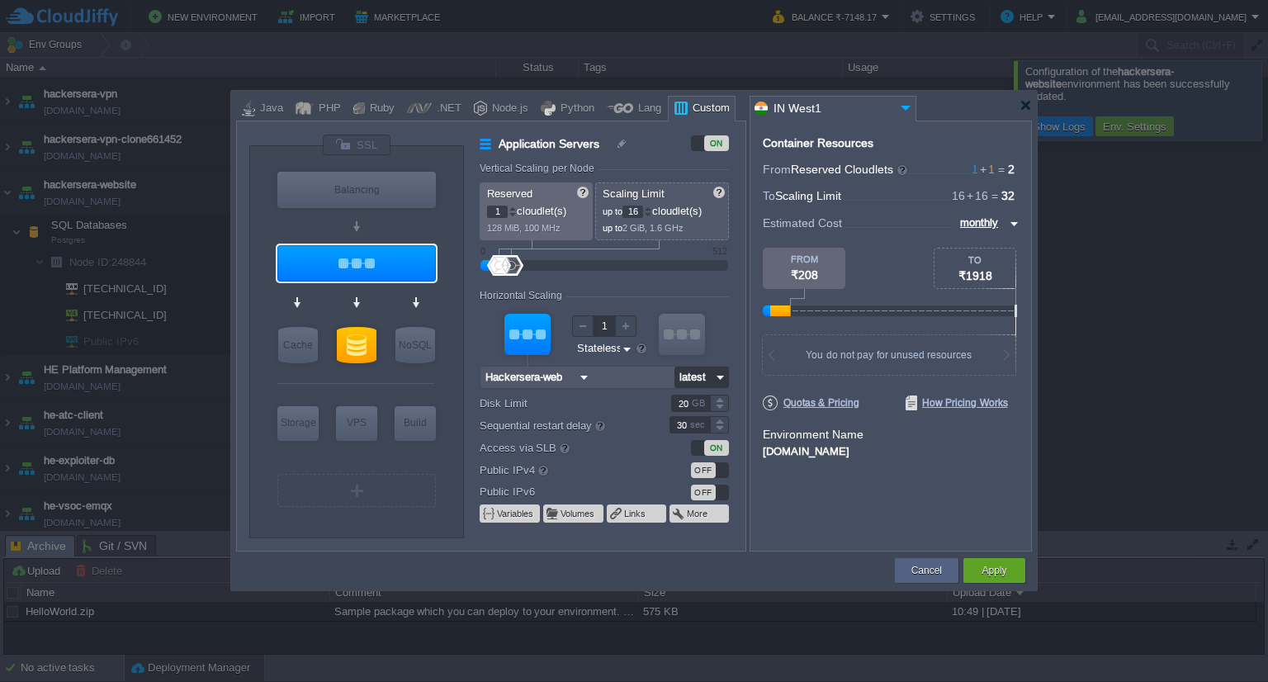
click at [708, 376] on input "latest" at bounding box center [692, 376] width 37 height 21
click at [724, 344] on div "VM VM" at bounding box center [603, 348] width 249 height 88
click at [523, 515] on button "Variables" at bounding box center [516, 513] width 38 height 13
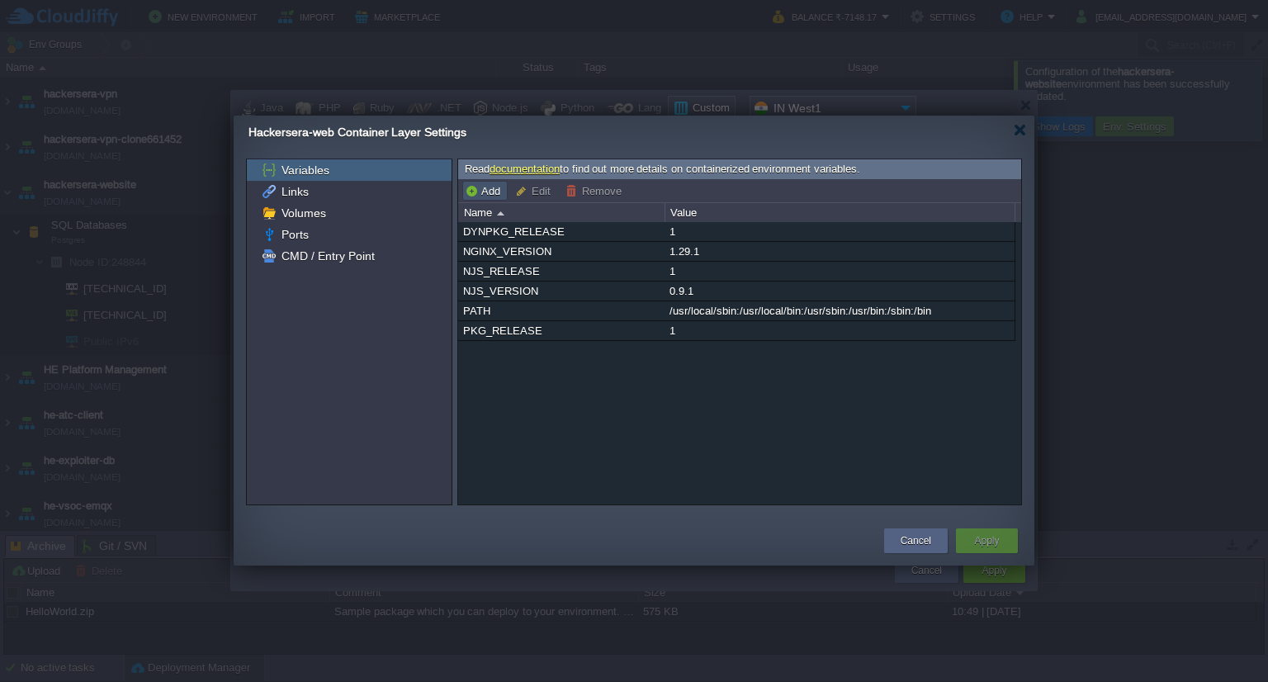
click at [489, 197] on button "Add" at bounding box center [485, 190] width 40 height 15
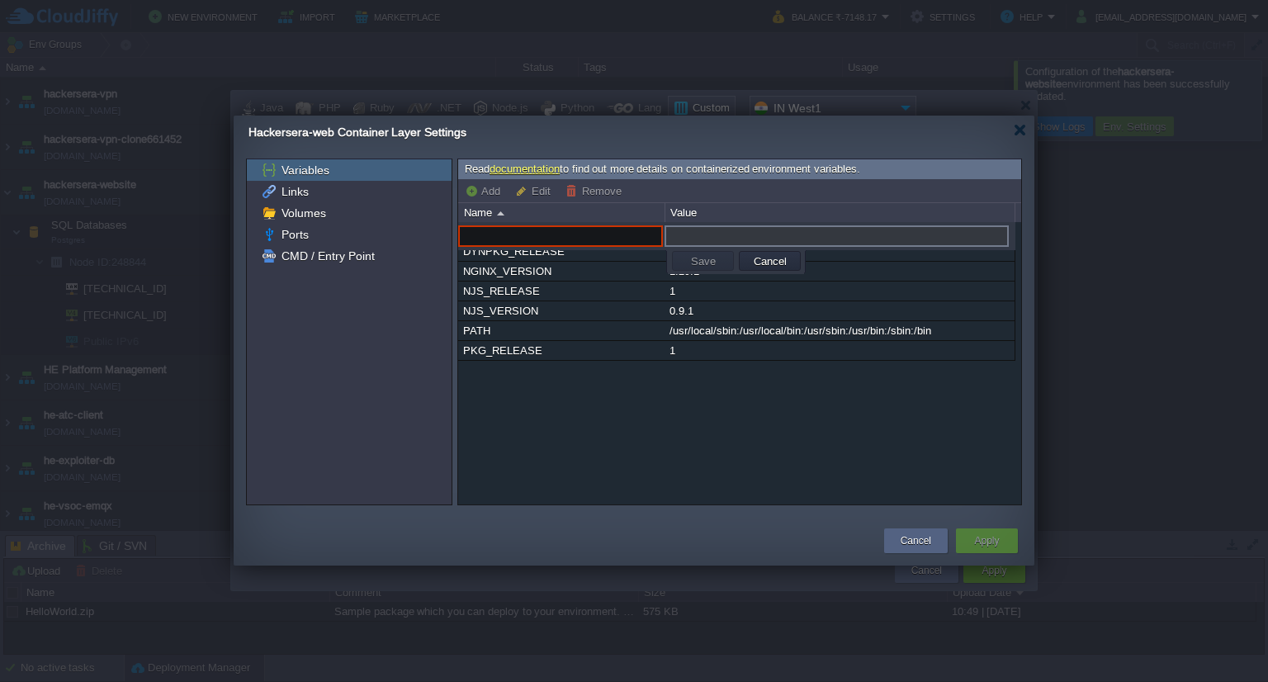
paste input "NODE_ENV"
type input "NODE_ENV"
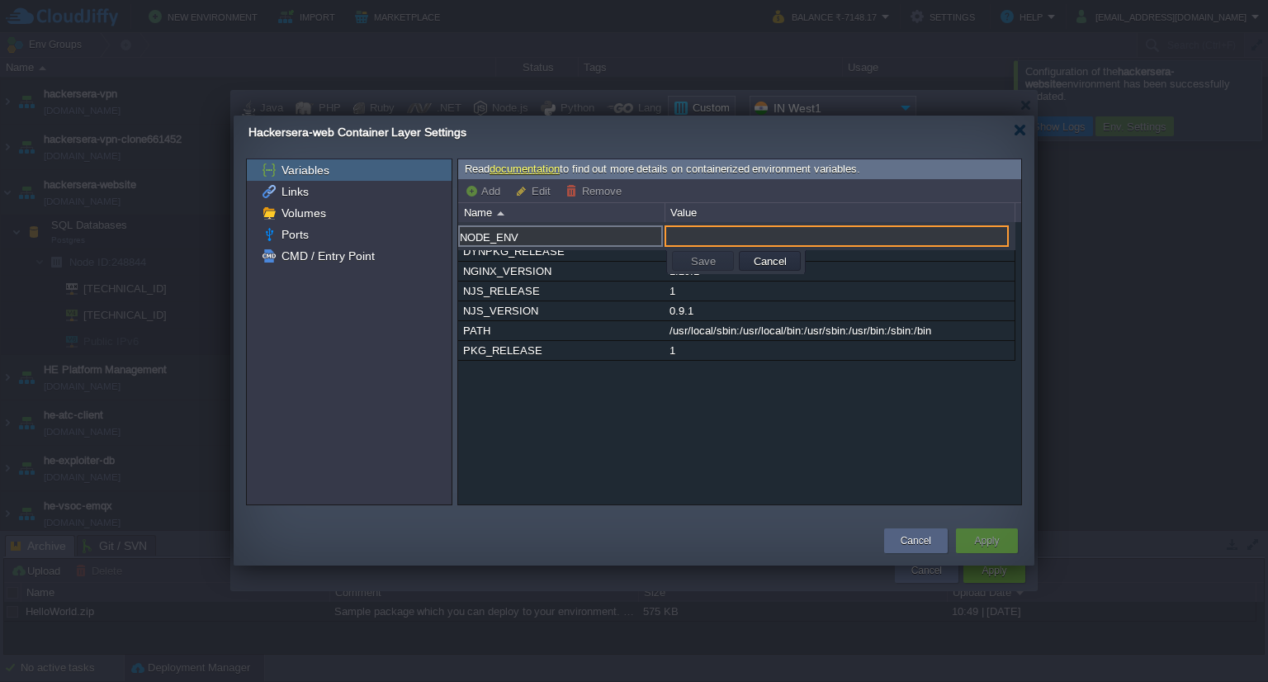
paste input "development"
type input "development"
click at [708, 258] on button "Save" at bounding box center [703, 260] width 35 height 15
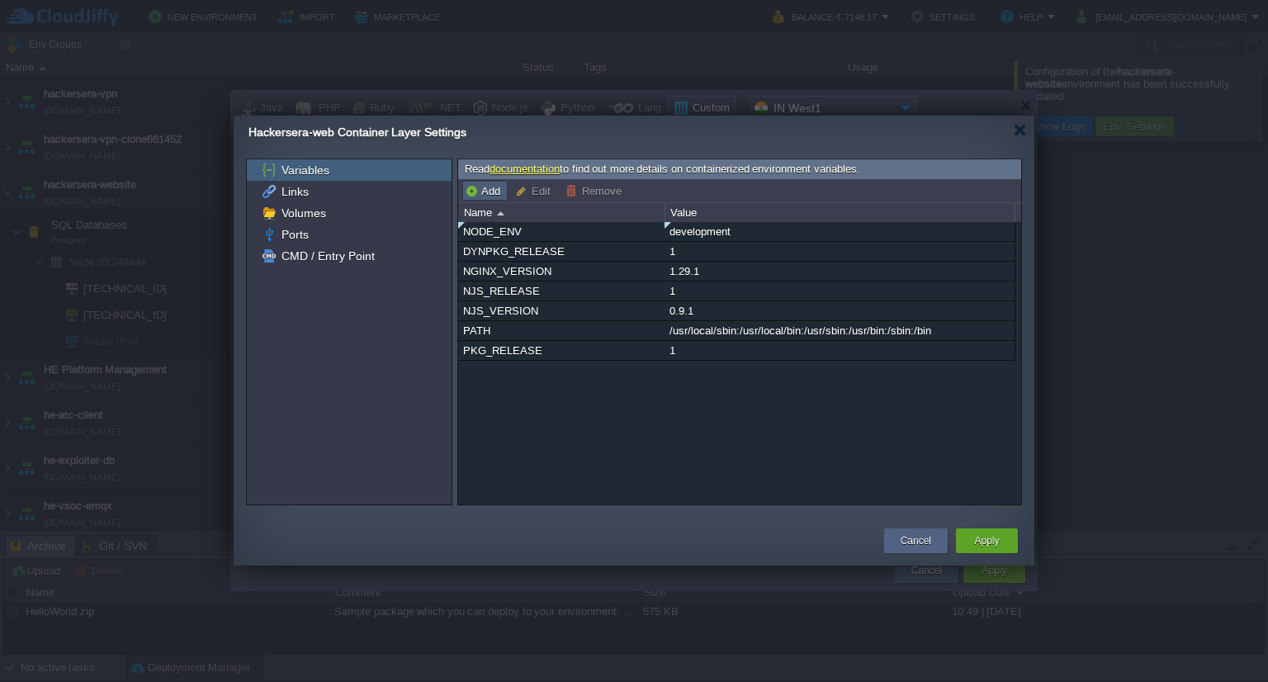
click at [479, 192] on button "Add" at bounding box center [485, 190] width 40 height 15
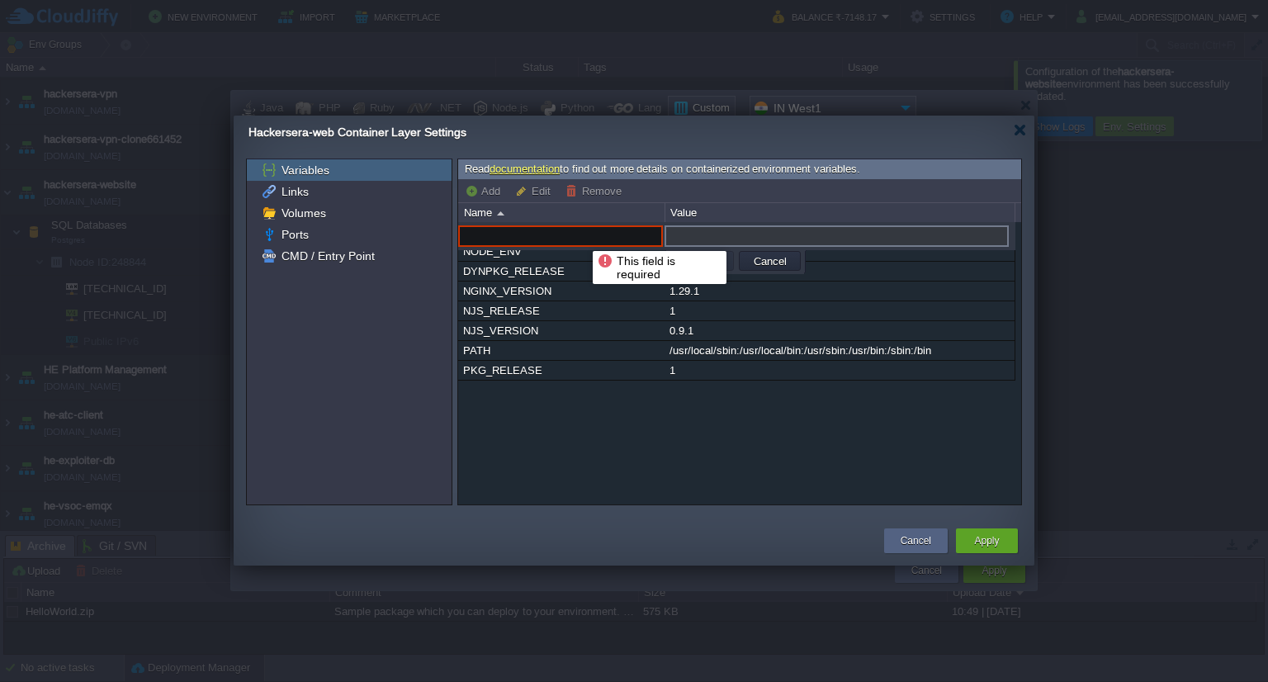
click at [580, 236] on input "text" at bounding box center [560, 235] width 205 height 21
paste input "SESSION_SECRET"
type input "SESSION_SECRET"
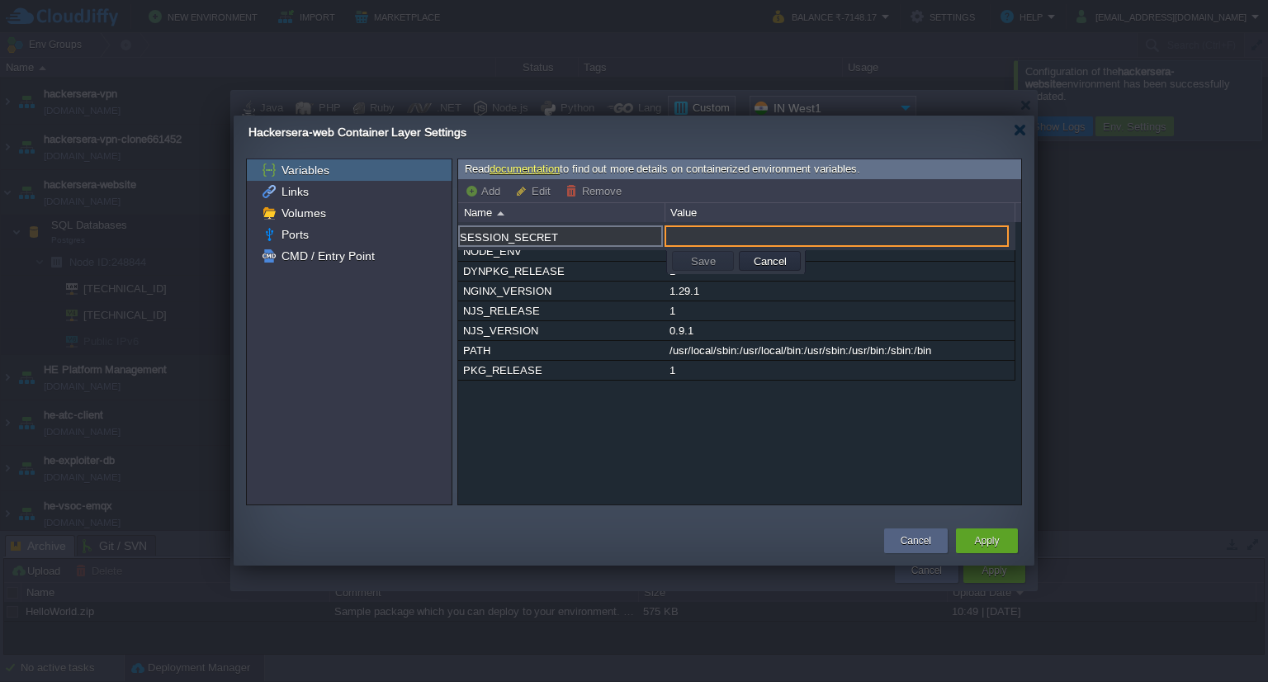
paste input "your-session-secret-here"
type input "your-session-secret-here"
click at [700, 256] on button "Save" at bounding box center [703, 260] width 35 height 15
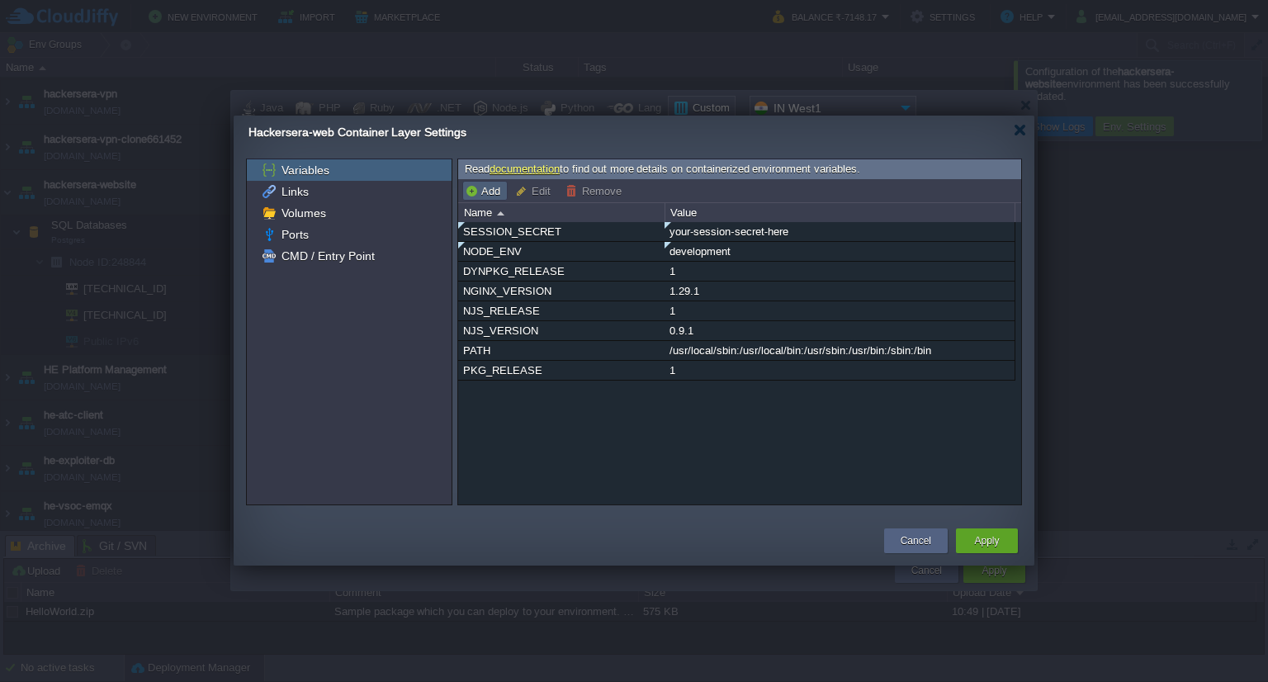
click at [493, 189] on button "Add" at bounding box center [485, 190] width 40 height 15
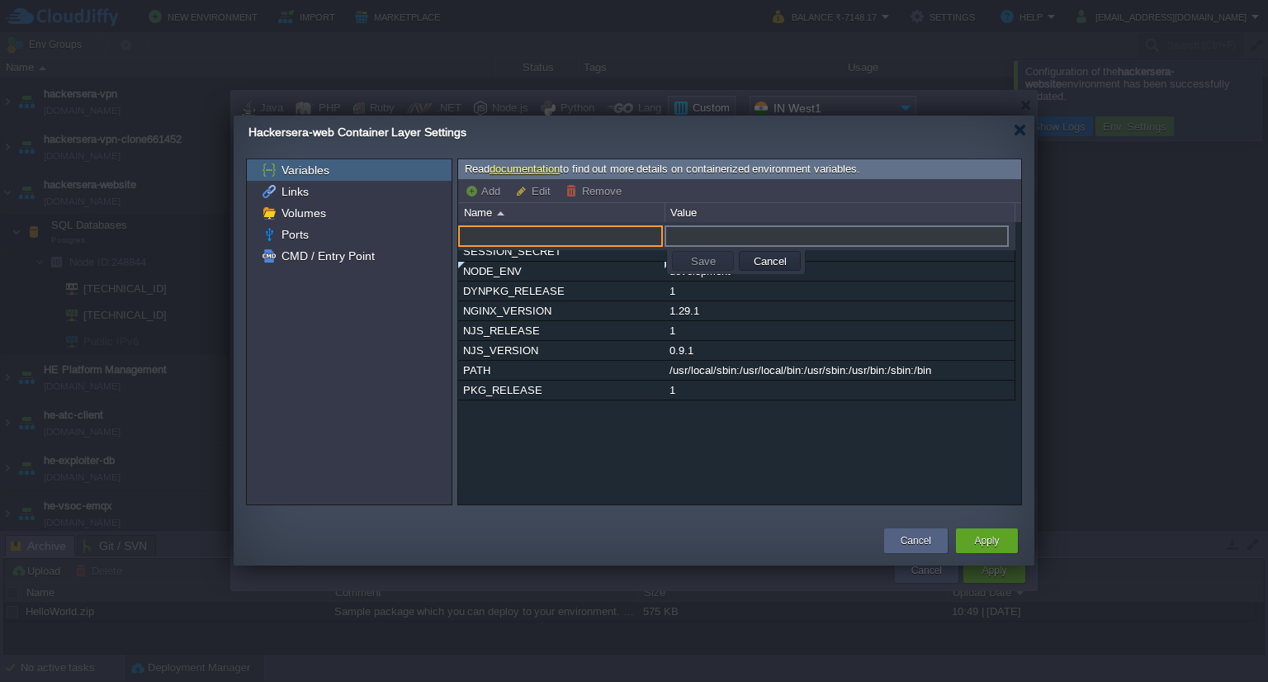
click at [517, 229] on input "text" at bounding box center [560, 235] width 205 height 21
paste input "RESET_DB"
type input "RESET_DB"
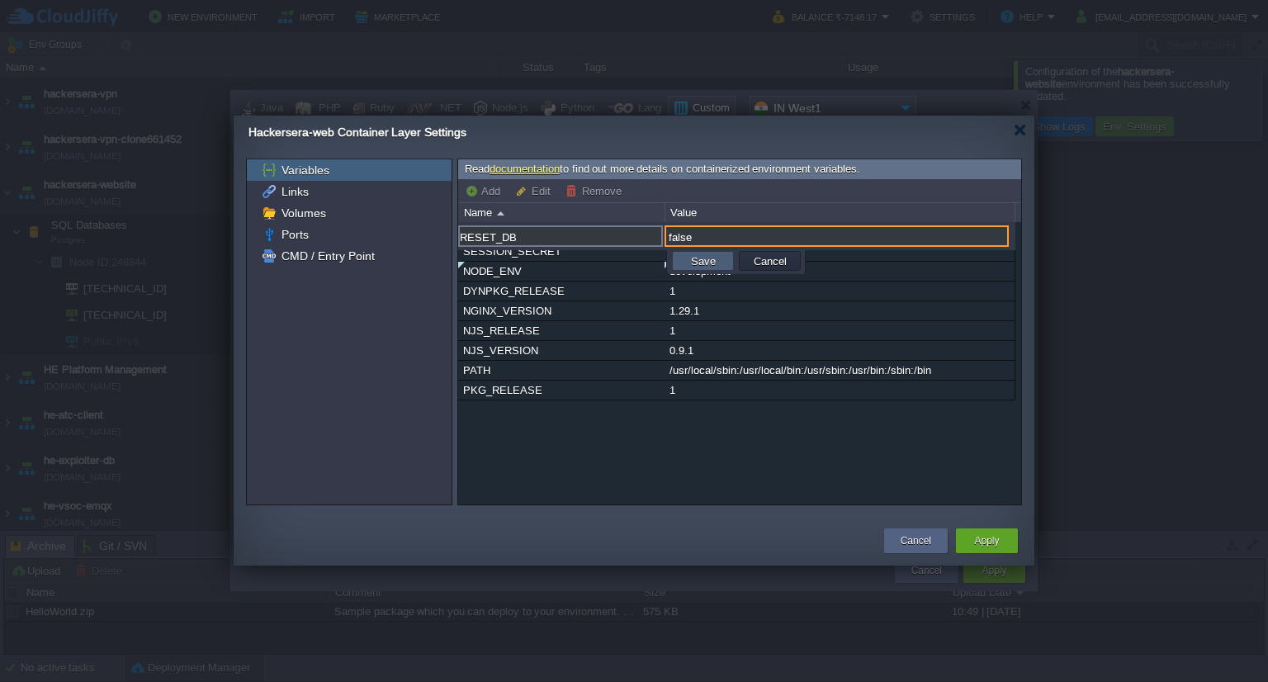
type input "false"
click at [687, 264] on button "Save" at bounding box center [703, 260] width 35 height 15
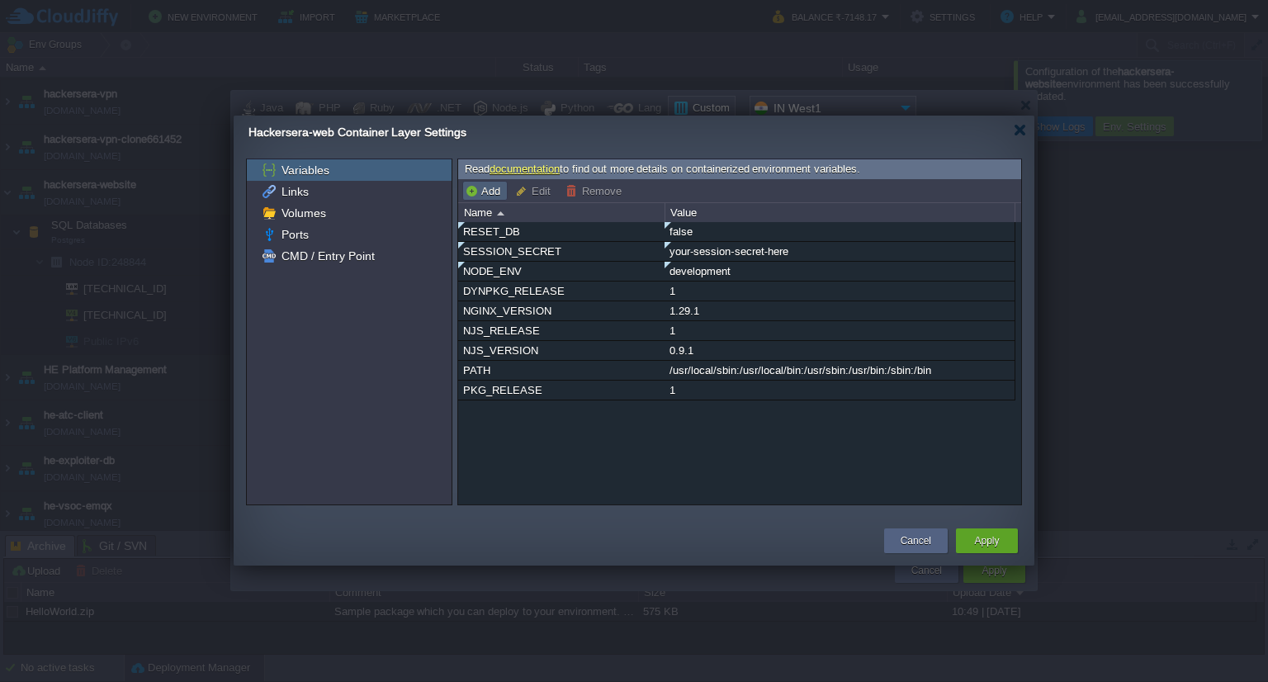
click at [485, 196] on button "Add" at bounding box center [485, 190] width 40 height 15
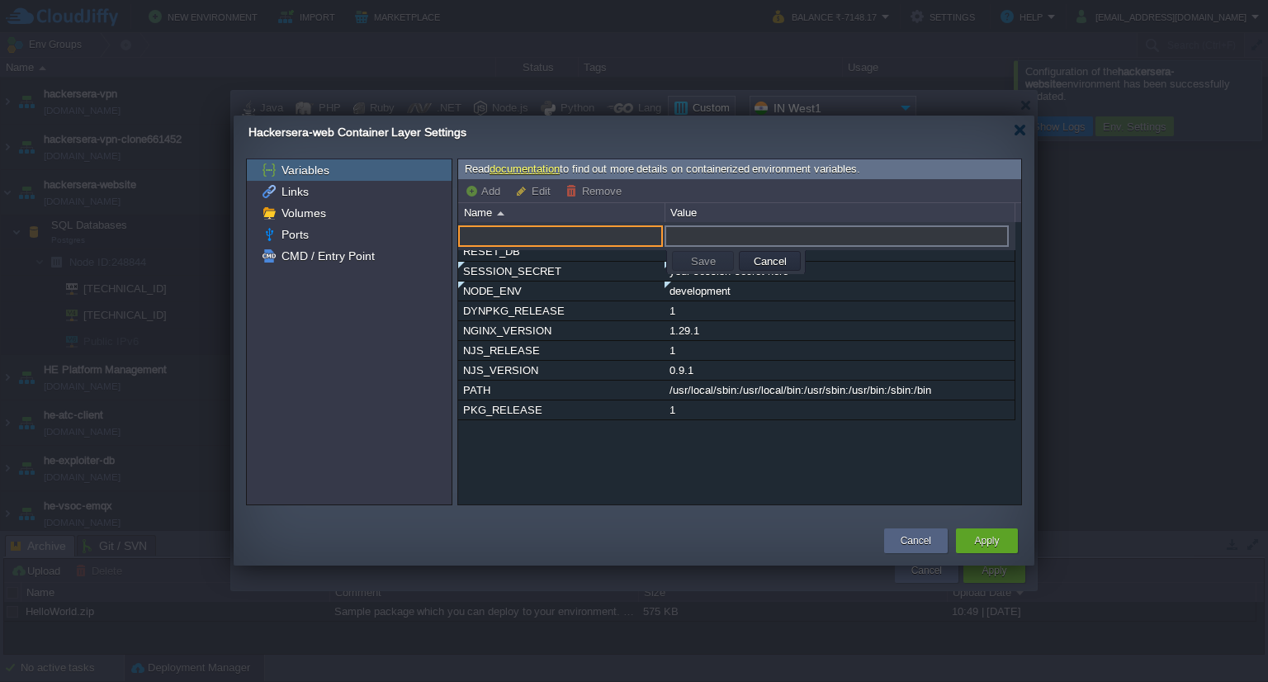
paste input "DATABASE_URL"
type input "DATABASE_URL"
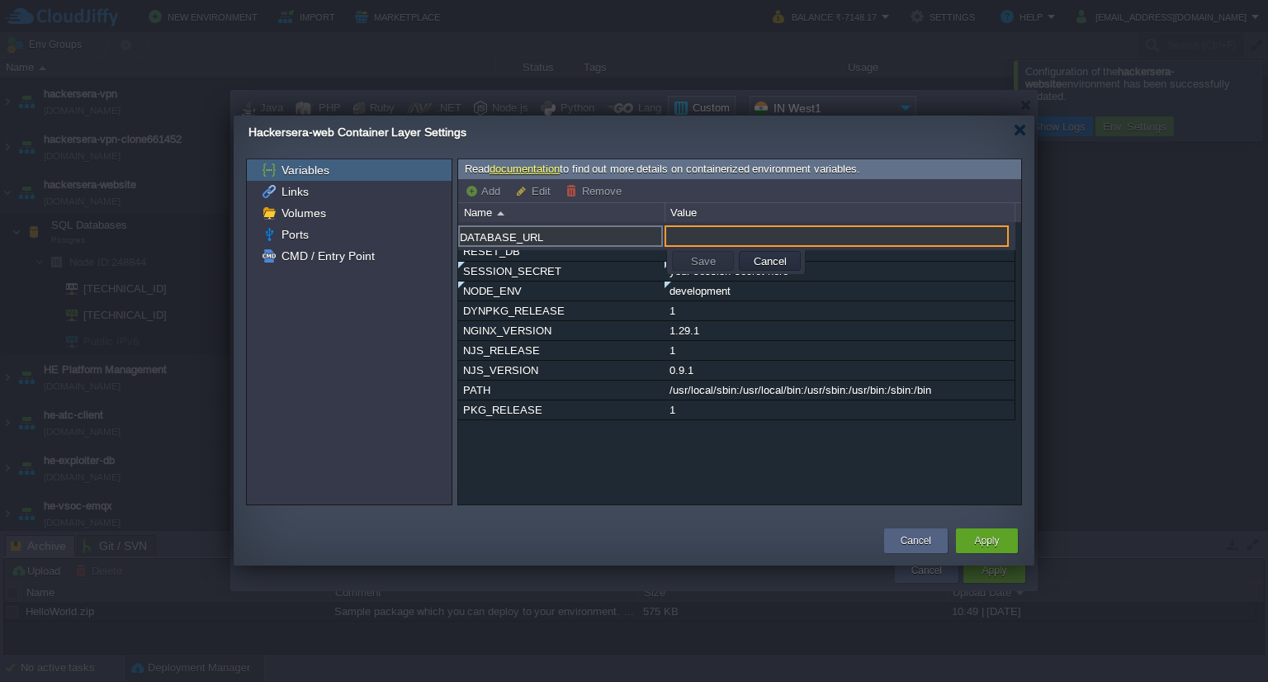
click at [715, 229] on input "text" at bounding box center [836, 235] width 344 height 21
paste input "postgresql://postgres:yourpassword@[TECHNICAL_ID]/hackersera_web"
type input "postgresql://postgres:yourpassword@[TECHNICAL_ID]/hackersera_web"
click at [710, 257] on button "Save" at bounding box center [703, 260] width 35 height 15
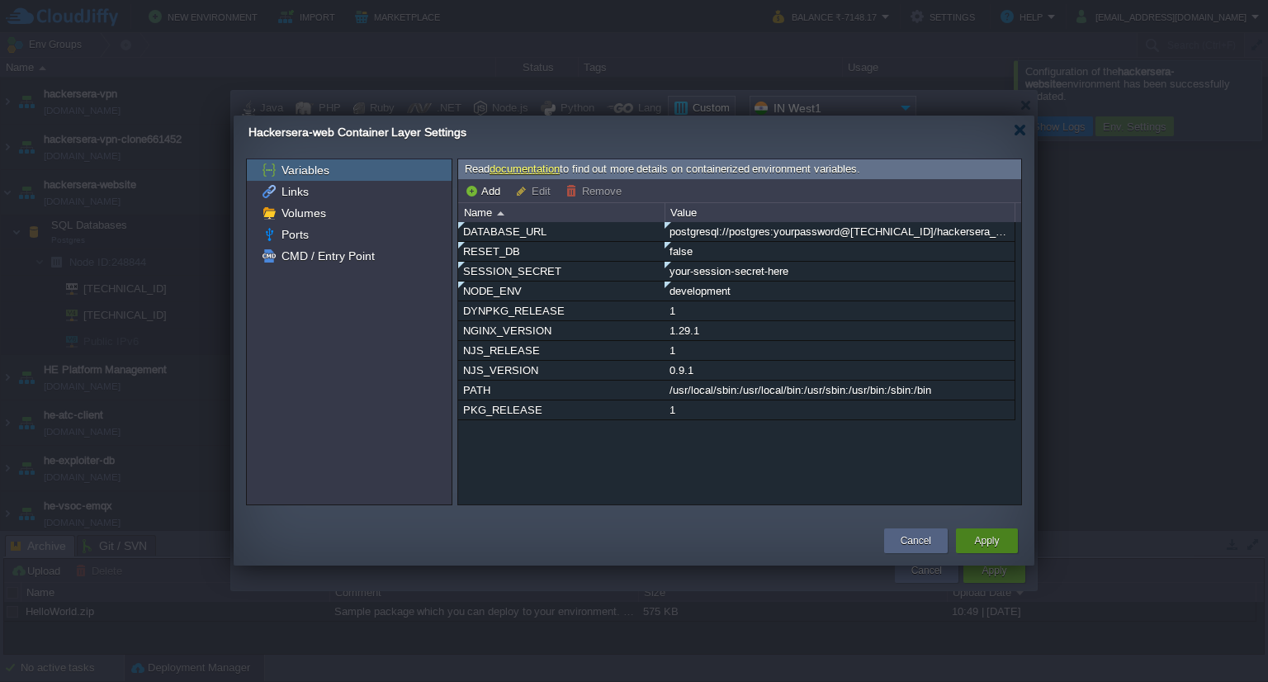
click at [970, 532] on div "Apply" at bounding box center [986, 540] width 37 height 25
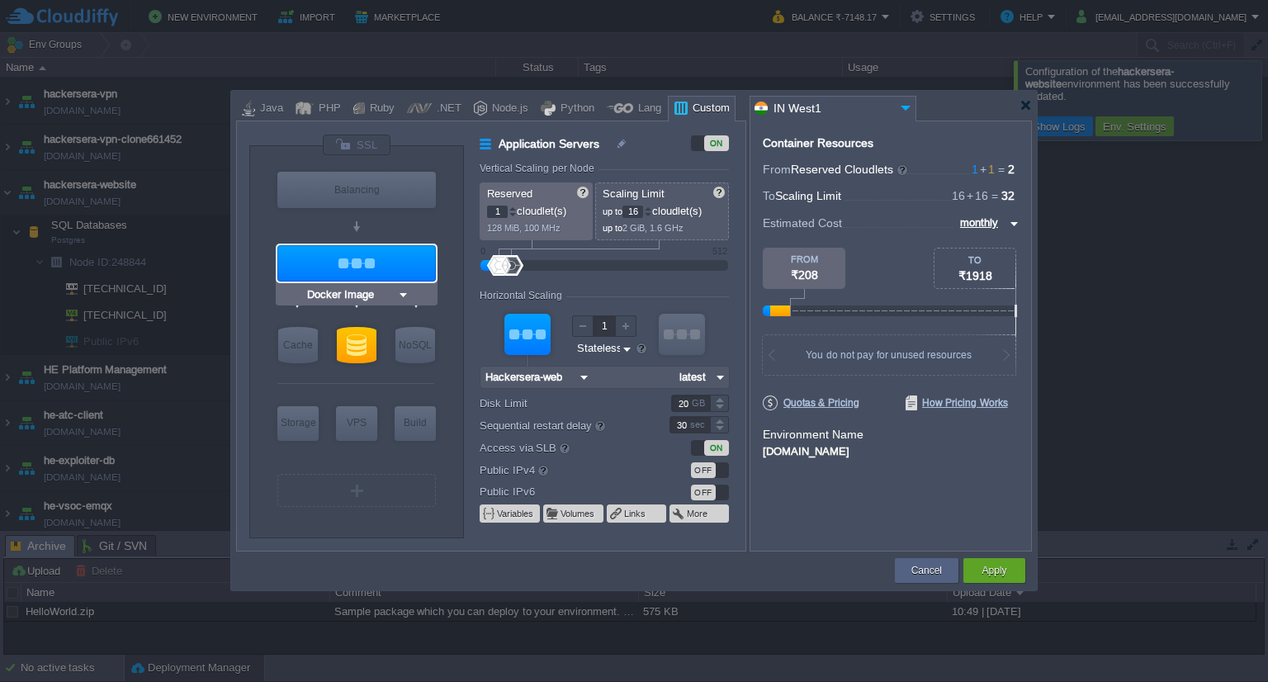
type input "Hackersera-web"
click at [1000, 569] on button "Apply" at bounding box center [993, 570] width 25 height 17
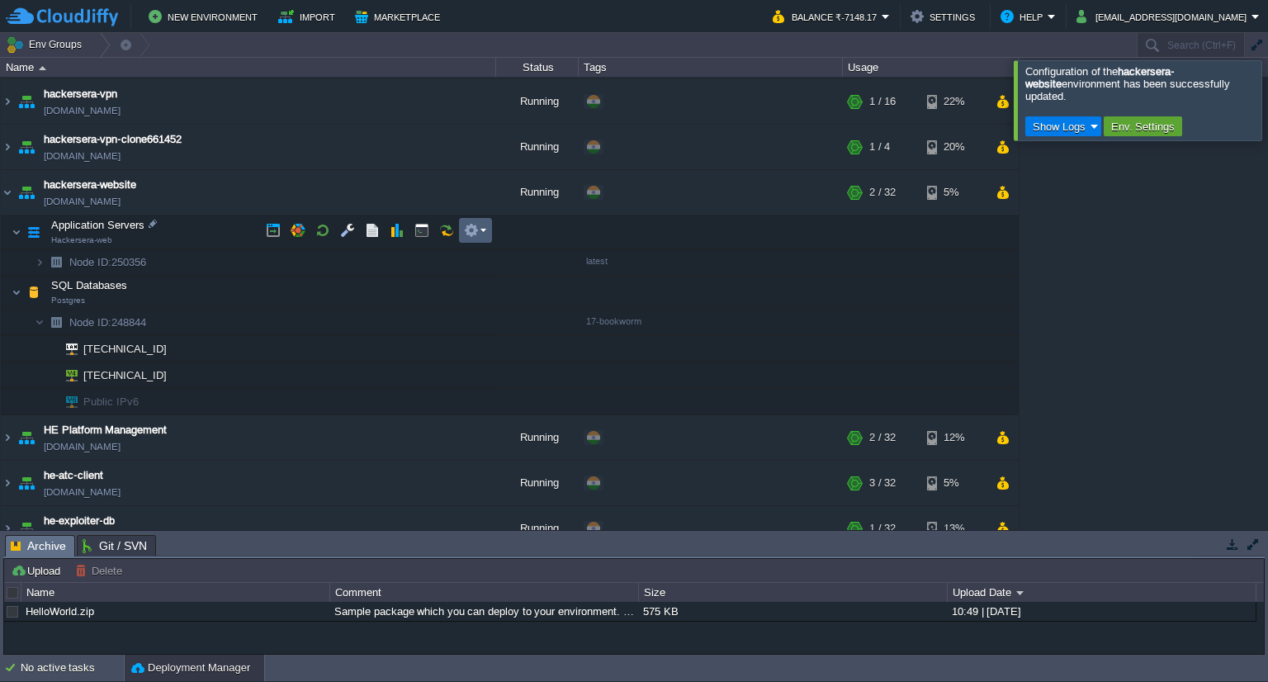
click at [479, 225] on em at bounding box center [475, 230] width 22 height 15
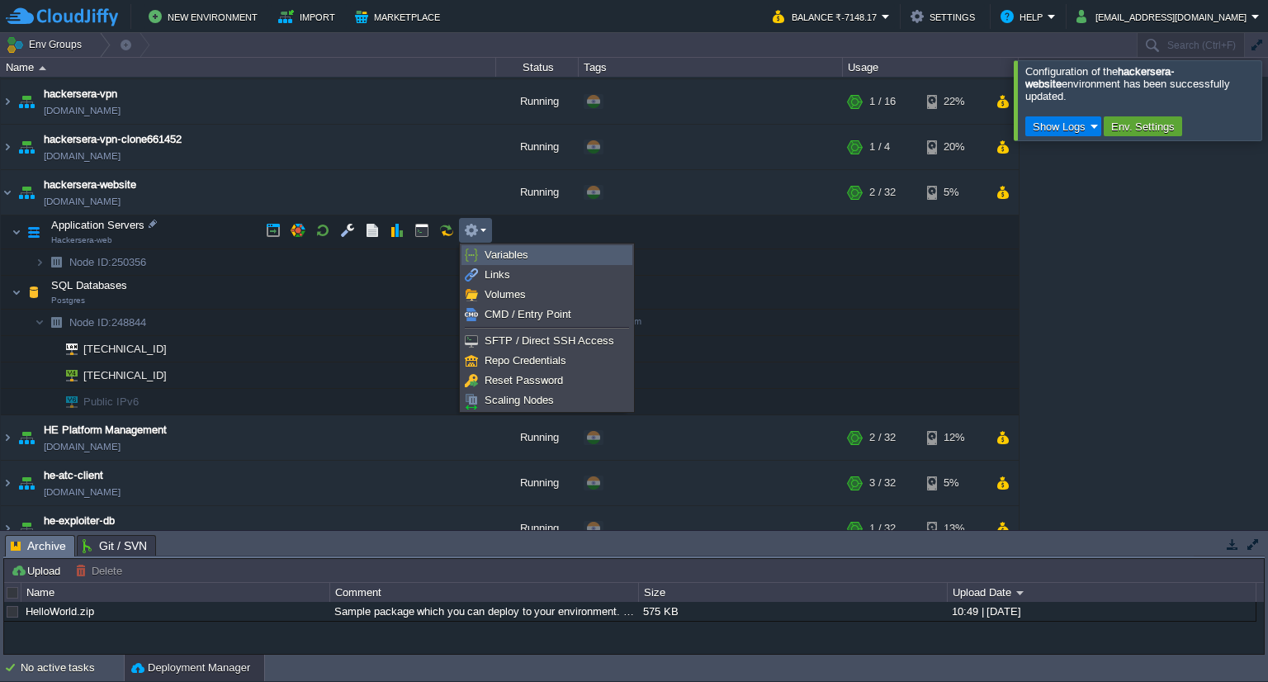
click at [508, 253] on span "Variables" at bounding box center [506, 254] width 44 height 12
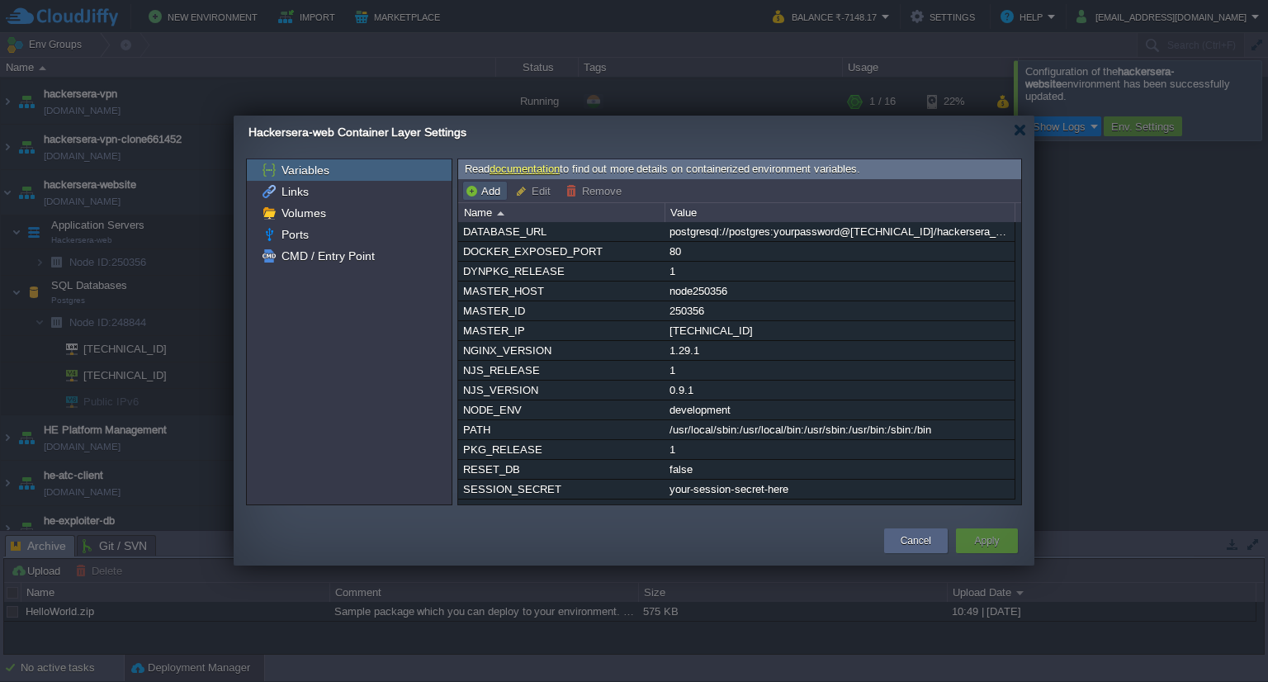
click at [479, 187] on button "Add" at bounding box center [485, 190] width 40 height 15
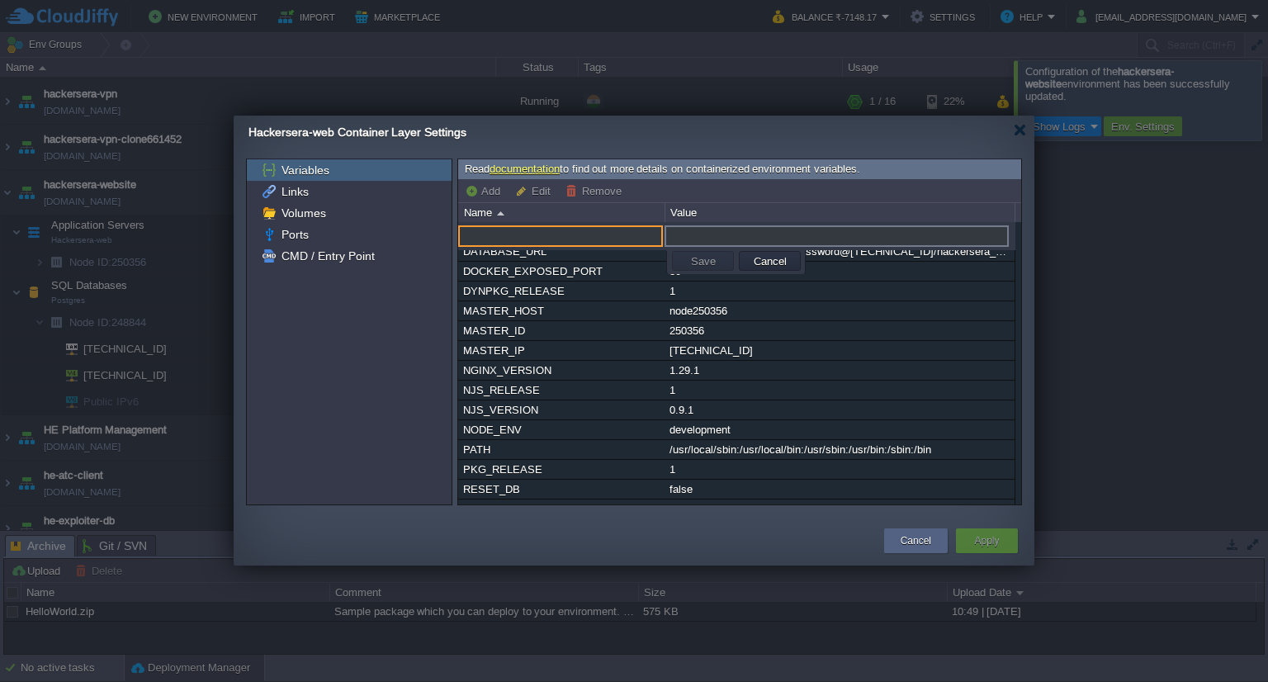
click at [540, 239] on input "text" at bounding box center [560, 235] width 205 height 21
paste input "PORT"
type input "PORT"
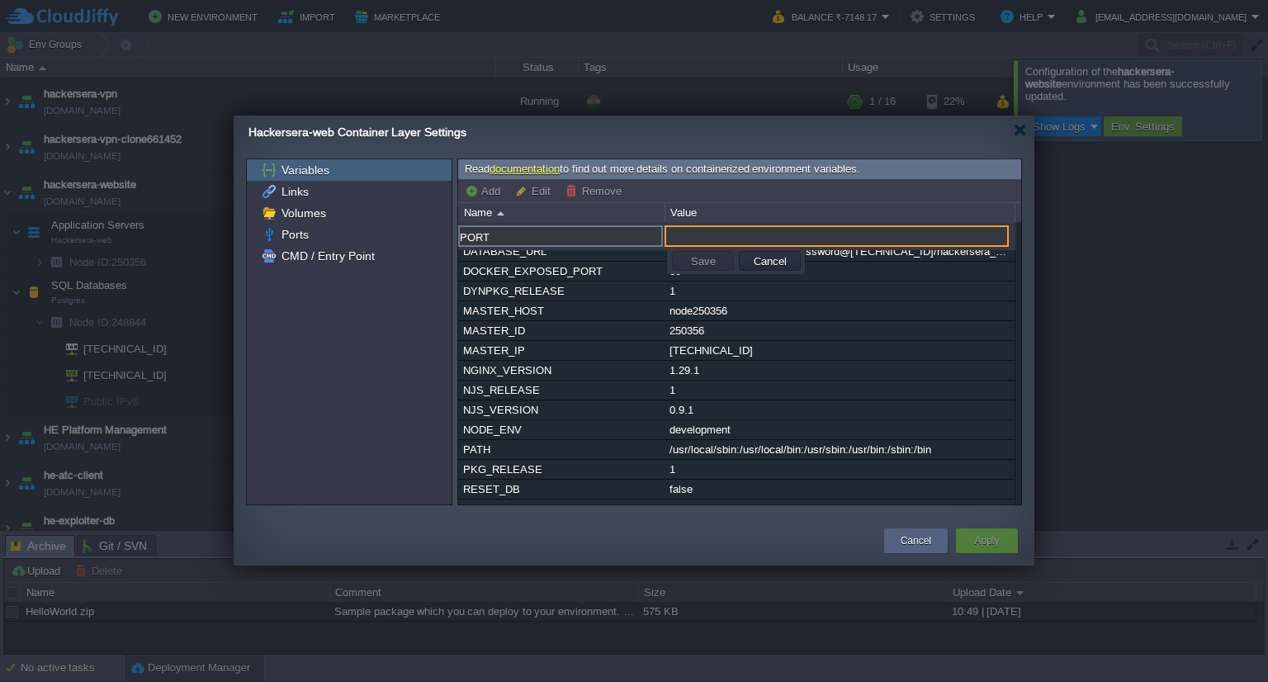
type input "9"
type input "8080"
click at [681, 261] on td "Save" at bounding box center [703, 261] width 62 height 20
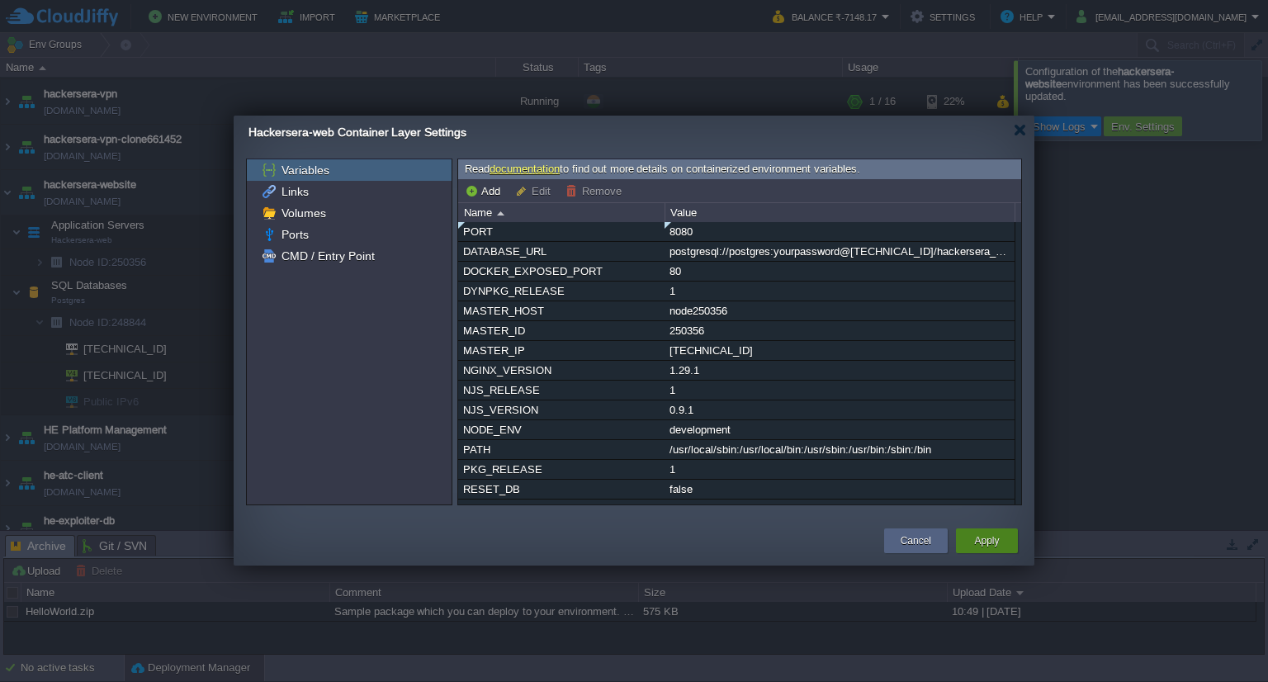
click at [980, 532] on button "Apply" at bounding box center [986, 540] width 25 height 17
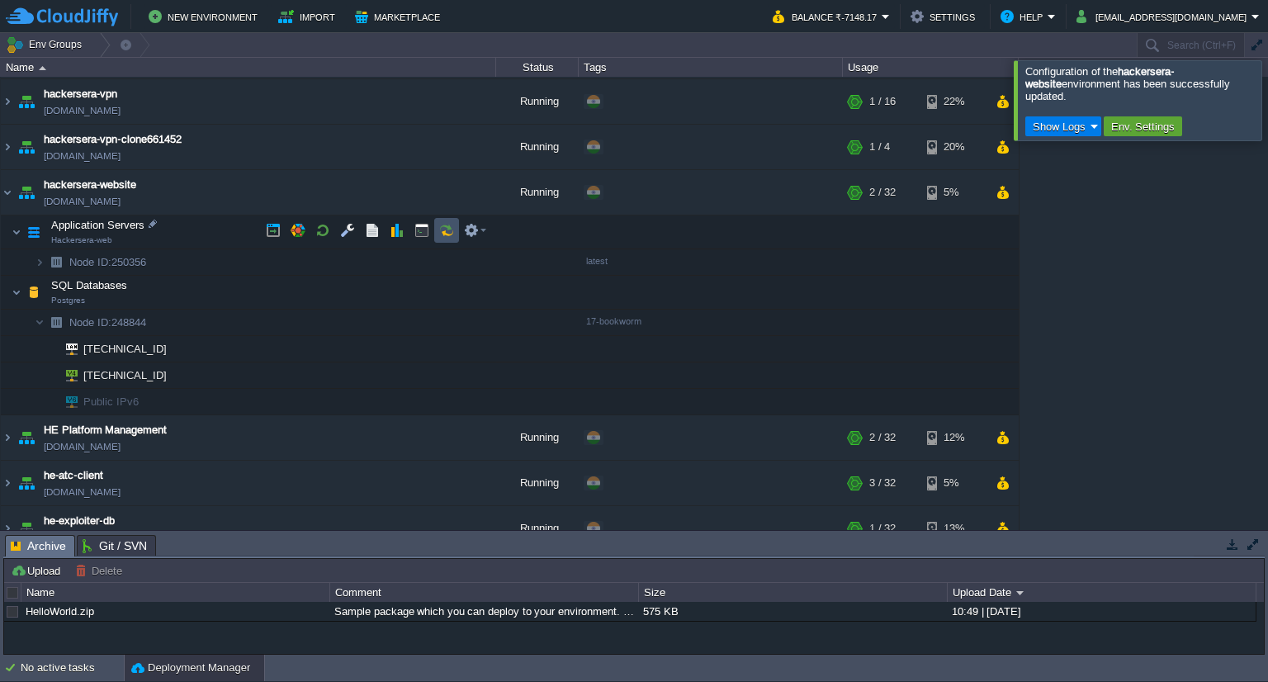
click at [442, 227] on button "button" at bounding box center [446, 230] width 15 height 15
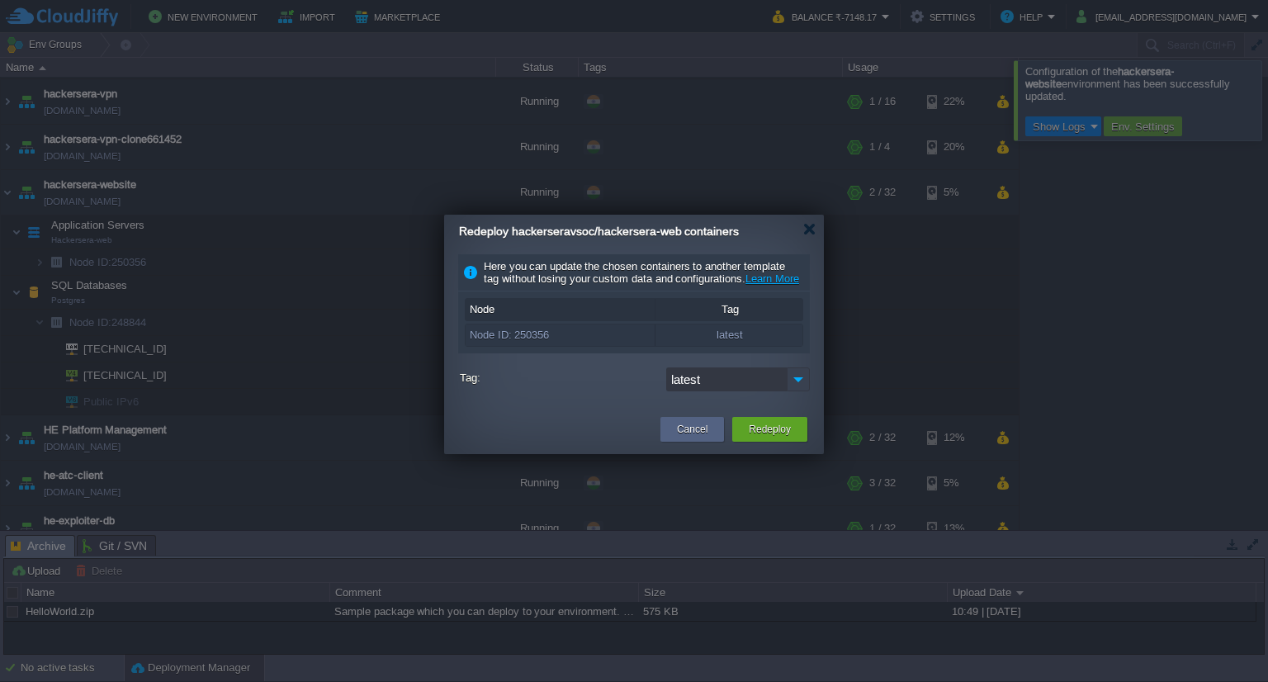
click at [797, 391] on img at bounding box center [797, 379] width 23 height 24
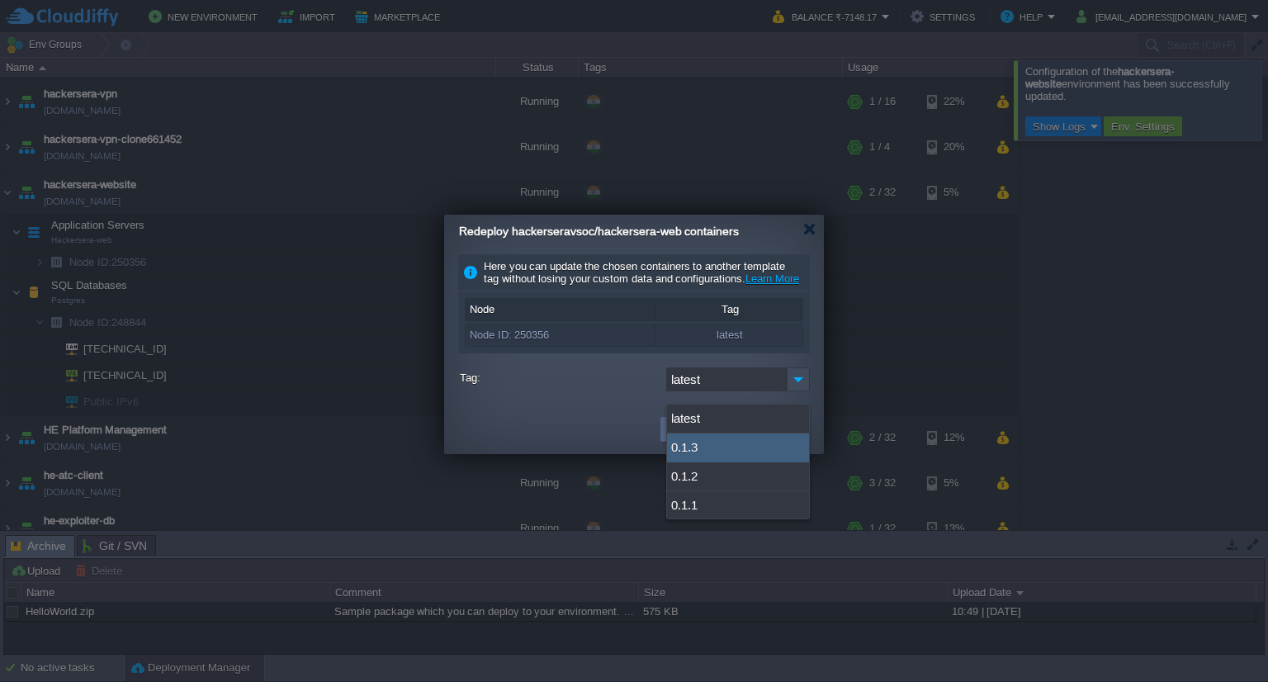
click at [717, 438] on div "0.1.3" at bounding box center [738, 447] width 142 height 29
type input "0.1.3"
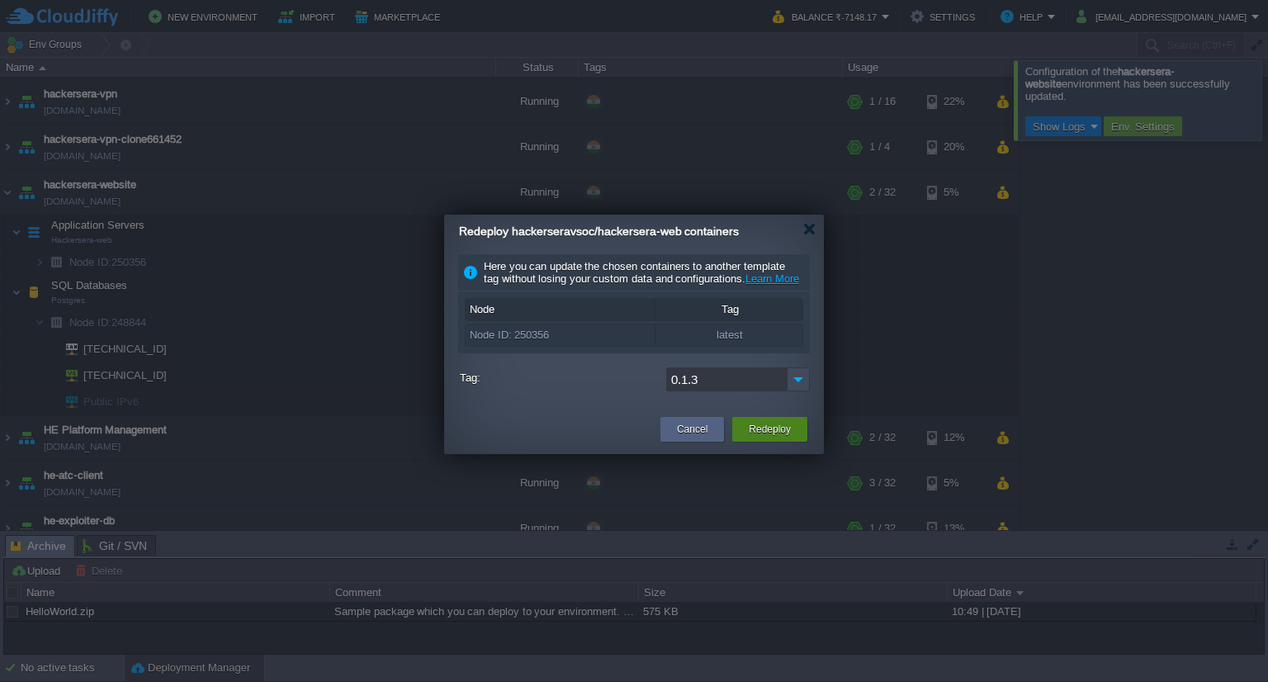
click at [767, 437] on button "Redeploy" at bounding box center [769, 429] width 42 height 17
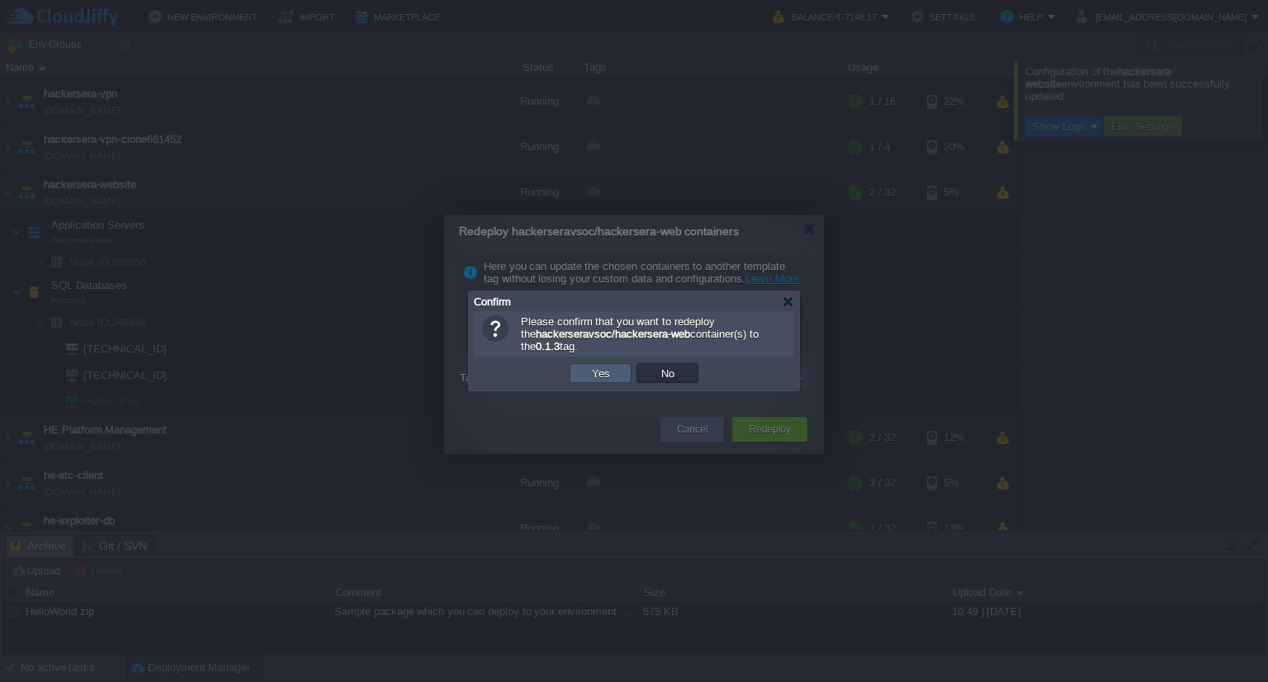
click at [621, 376] on td "Yes" at bounding box center [600, 373] width 62 height 20
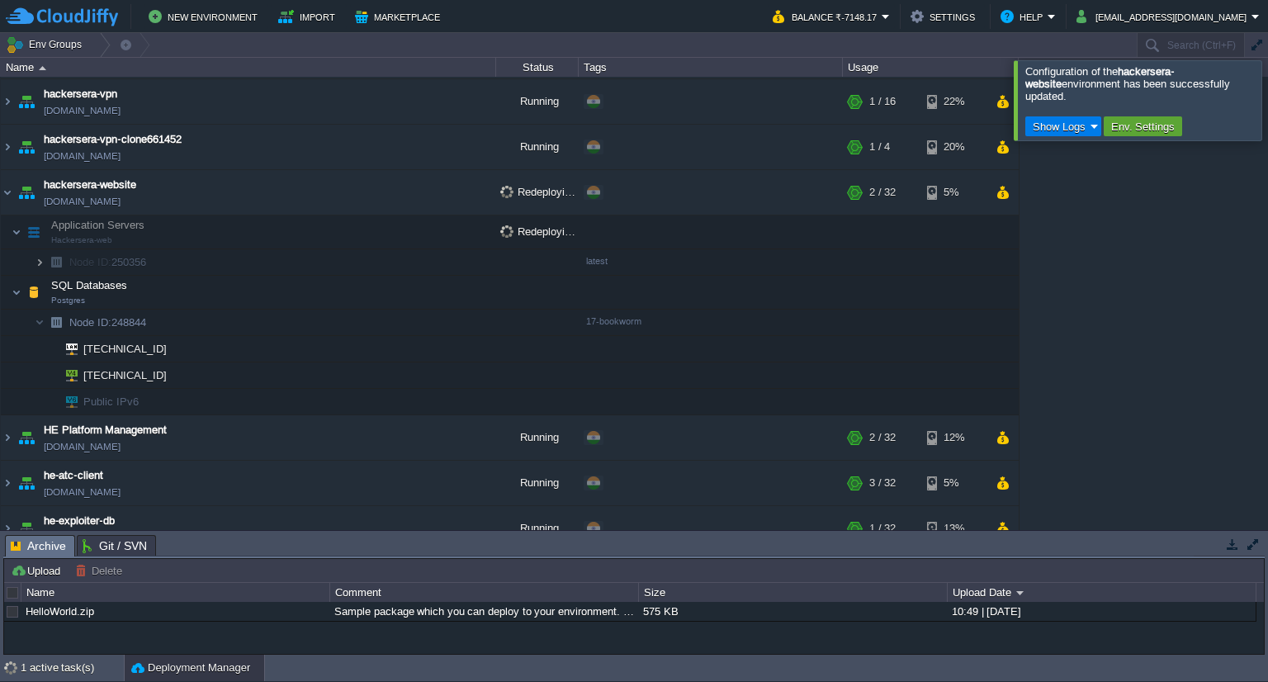
click at [38, 262] on img at bounding box center [40, 262] width 10 height 26
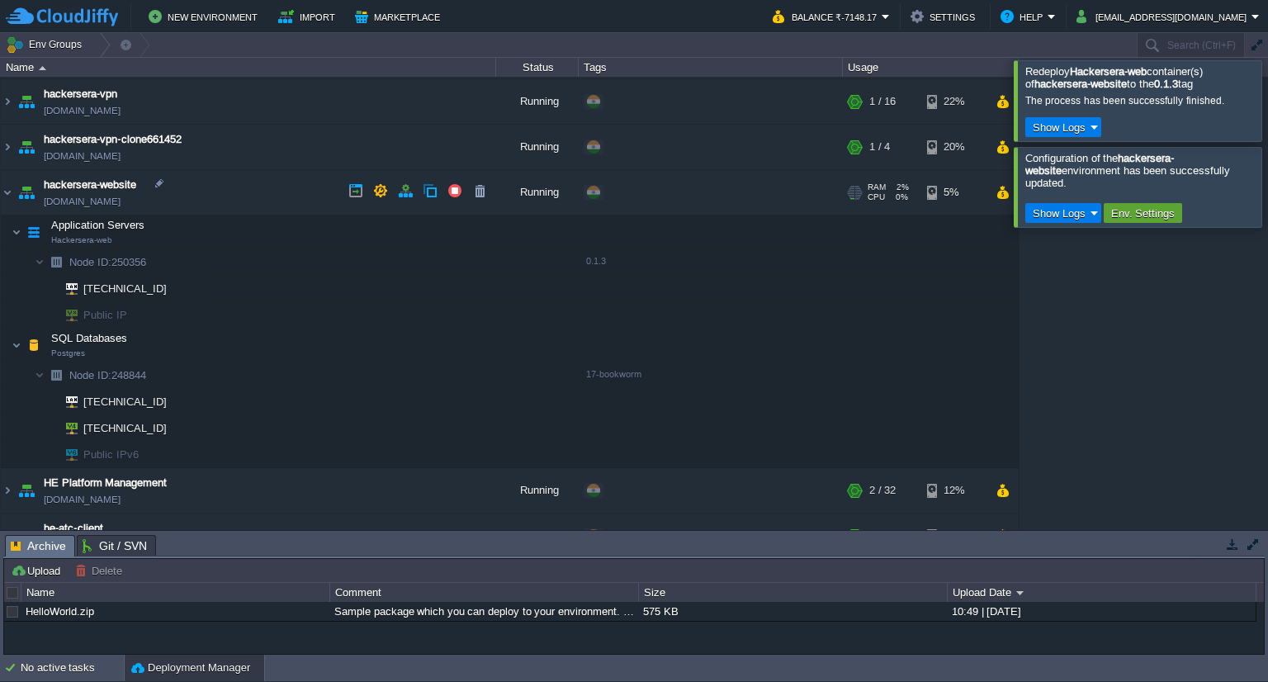
click at [120, 198] on link "[DOMAIN_NAME]" at bounding box center [82, 201] width 77 height 17
click at [1050, 125] on button "Show Logs" at bounding box center [1058, 127] width 63 height 15
click at [1053, 166] on link "Run Log" at bounding box center [1074, 175] width 97 height 21
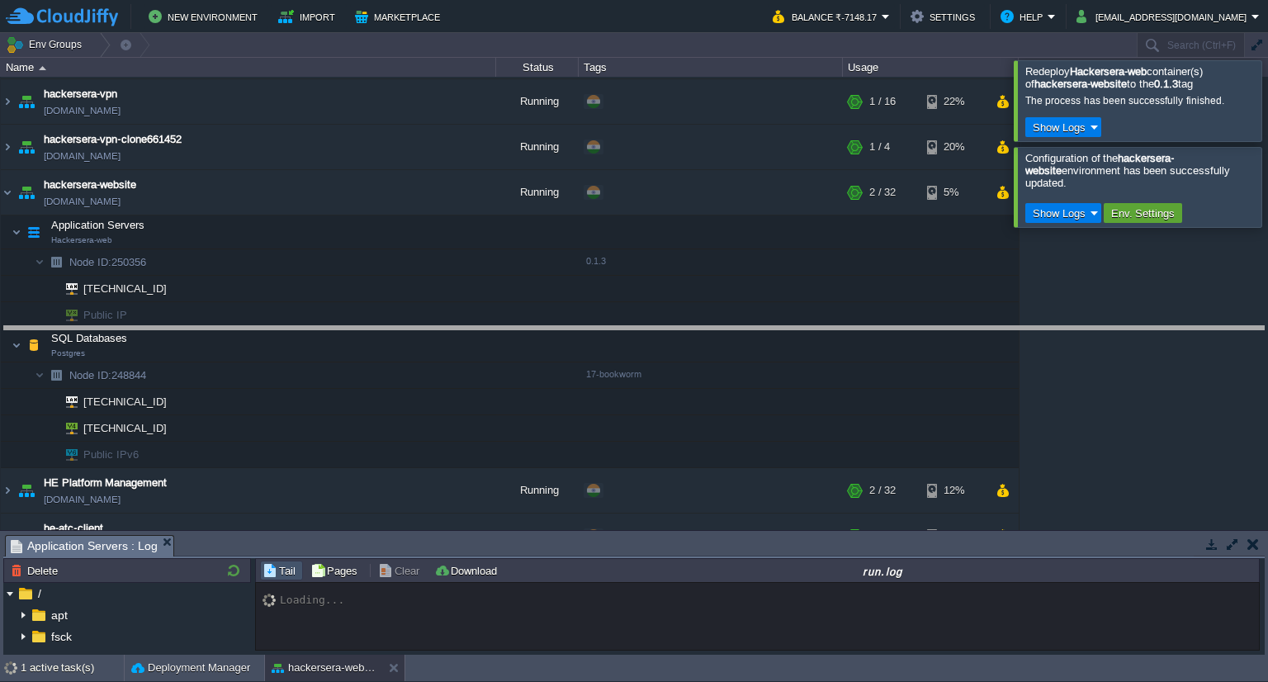
scroll to position [126, 0]
drag, startPoint x: 628, startPoint y: 543, endPoint x: 640, endPoint y: 334, distance: 209.2
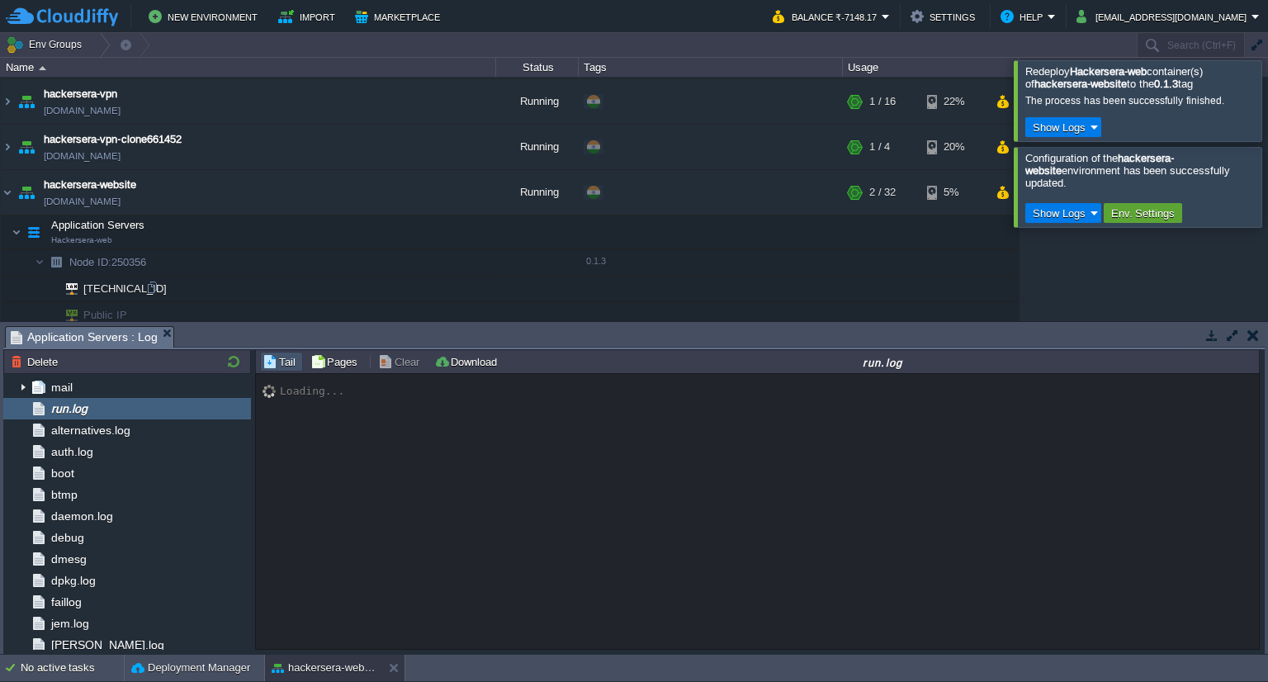
scroll to position [342, 0]
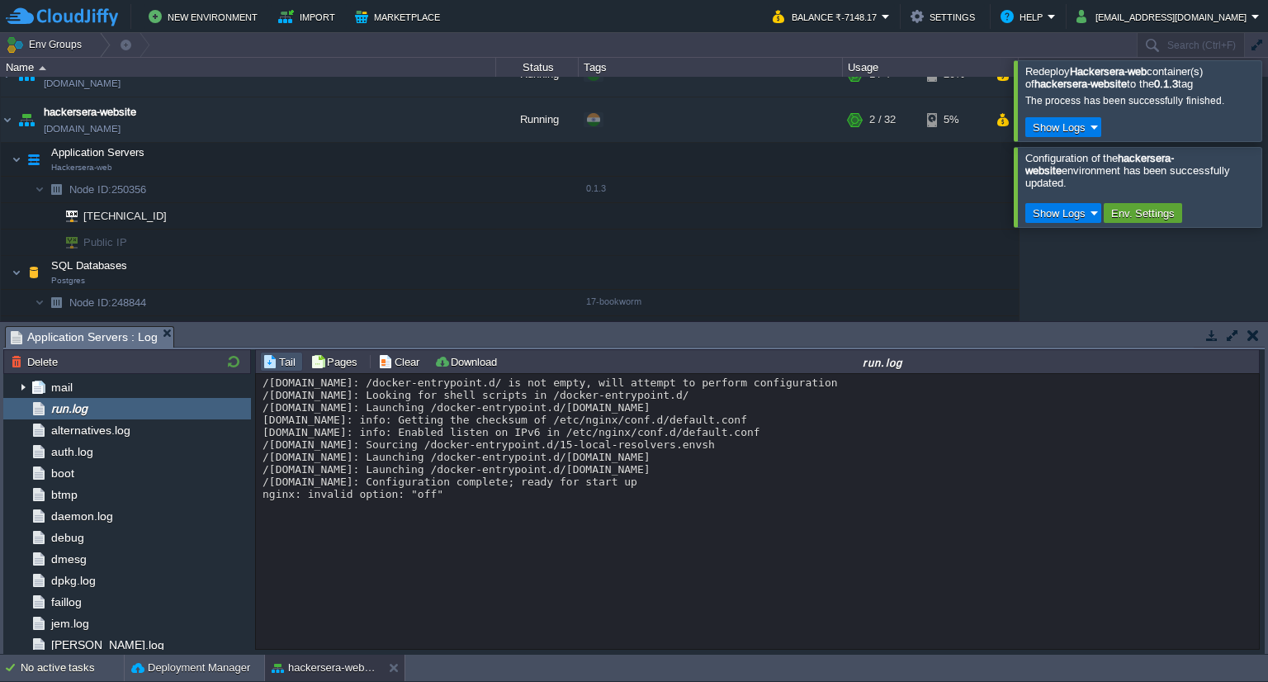
click at [487, 537] on div "/[DOMAIN_NAME]: /docker-entrypoint.d/ is not empty, will attempt to perform con…" at bounding box center [758, 512] width 1004 height 276
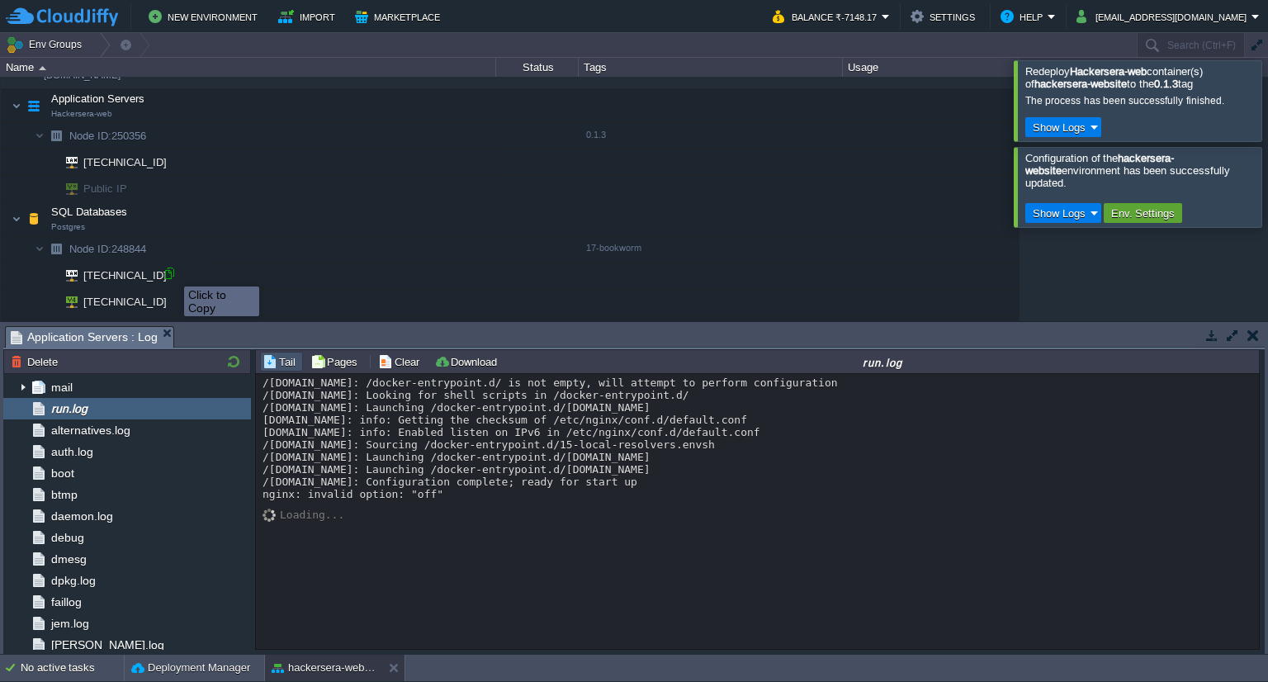
click at [172, 272] on div at bounding box center [169, 273] width 15 height 15
type input "[TECHNICAL_ID]"
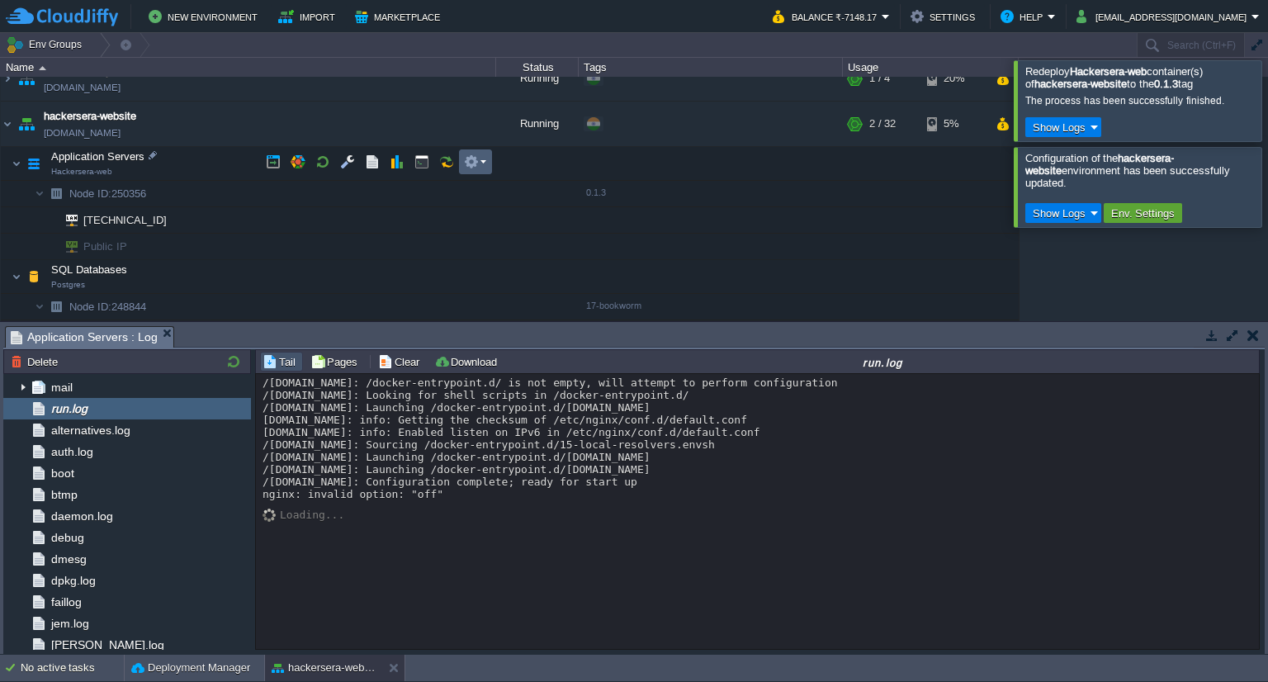
click at [468, 166] on button "button" at bounding box center [471, 161] width 15 height 15
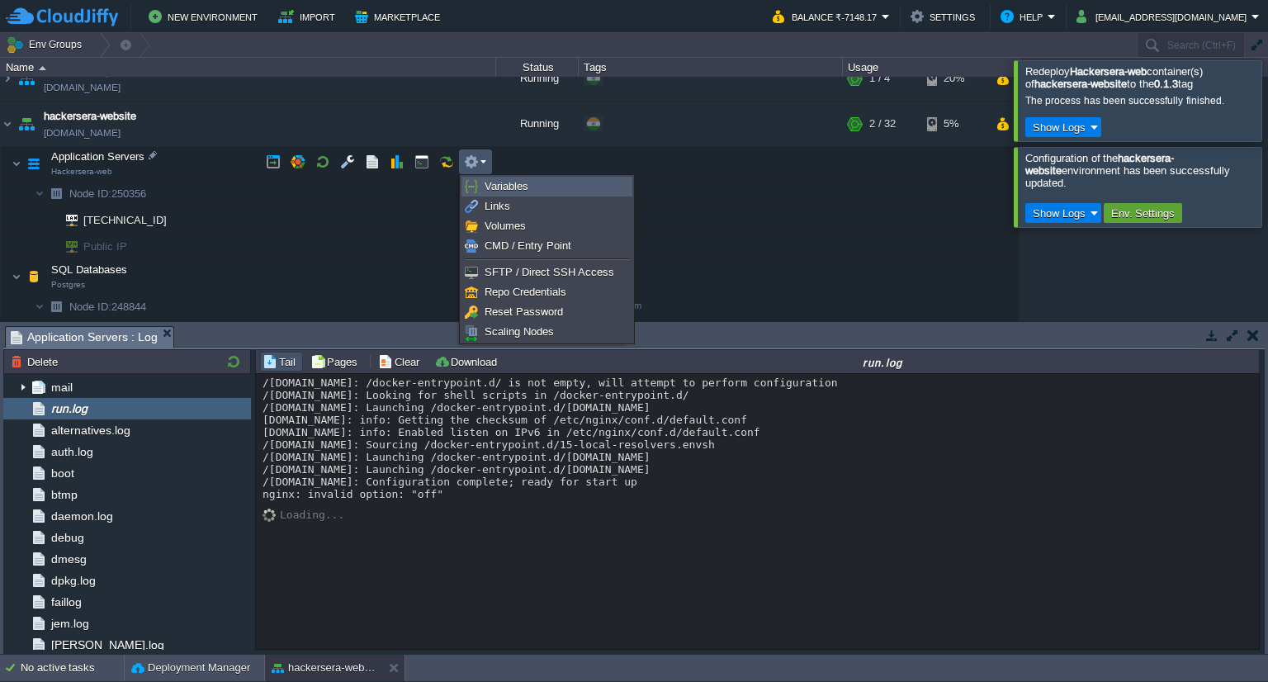
click at [506, 190] on span "Variables" at bounding box center [506, 186] width 44 height 12
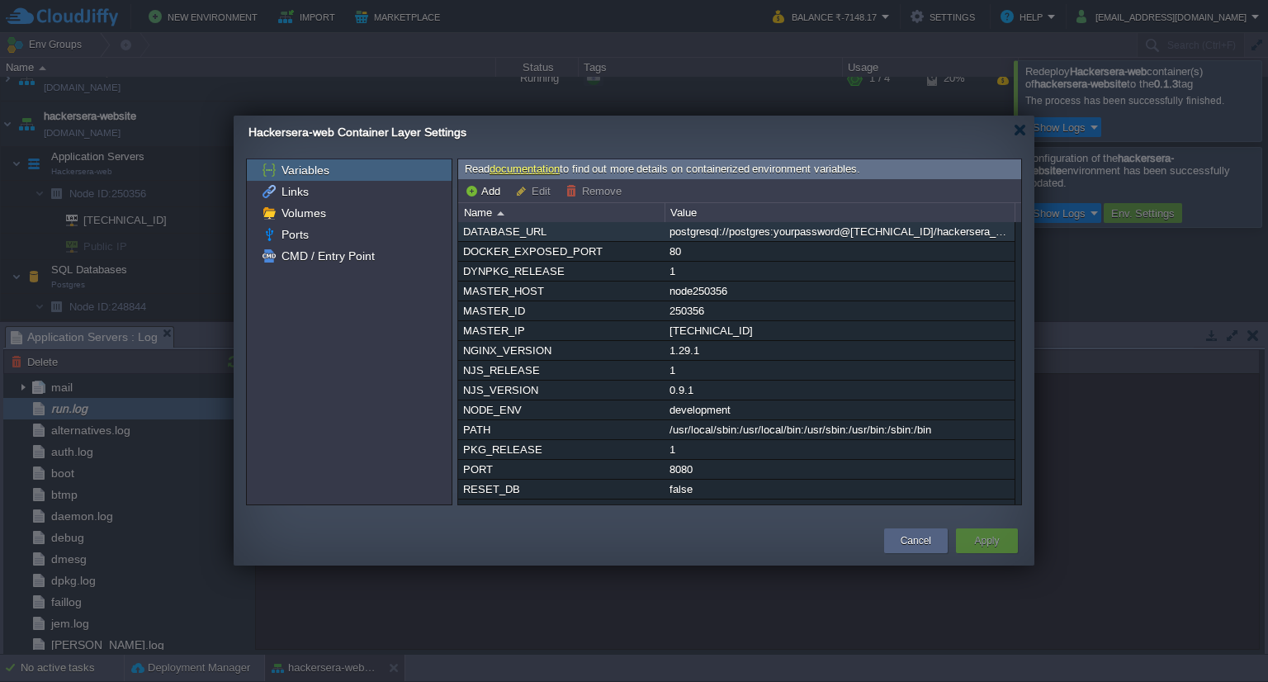
click at [861, 231] on div "postgresql://postgres:yourpassword@[TECHNICAL_ID]/hackersera_web" at bounding box center [839, 231] width 348 height 19
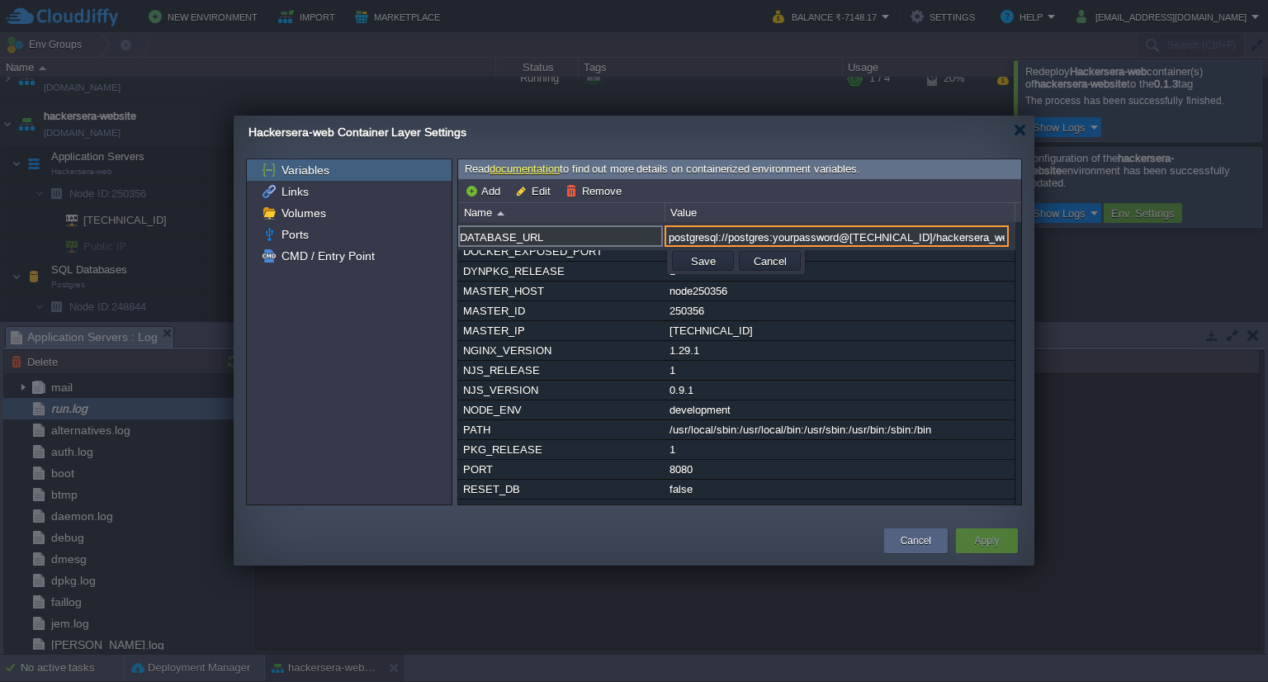
click at [914, 234] on input "postgresql://postgres:yourpassword@[TECHNICAL_ID]/hackersera_web" at bounding box center [836, 235] width 344 height 21
paste input "[TECHNICAL_ID]"
type input "postgresql://postgres:yourpassword@[TECHNICAL_ID]/hackersera_web"
click at [698, 257] on button "Save" at bounding box center [703, 260] width 35 height 15
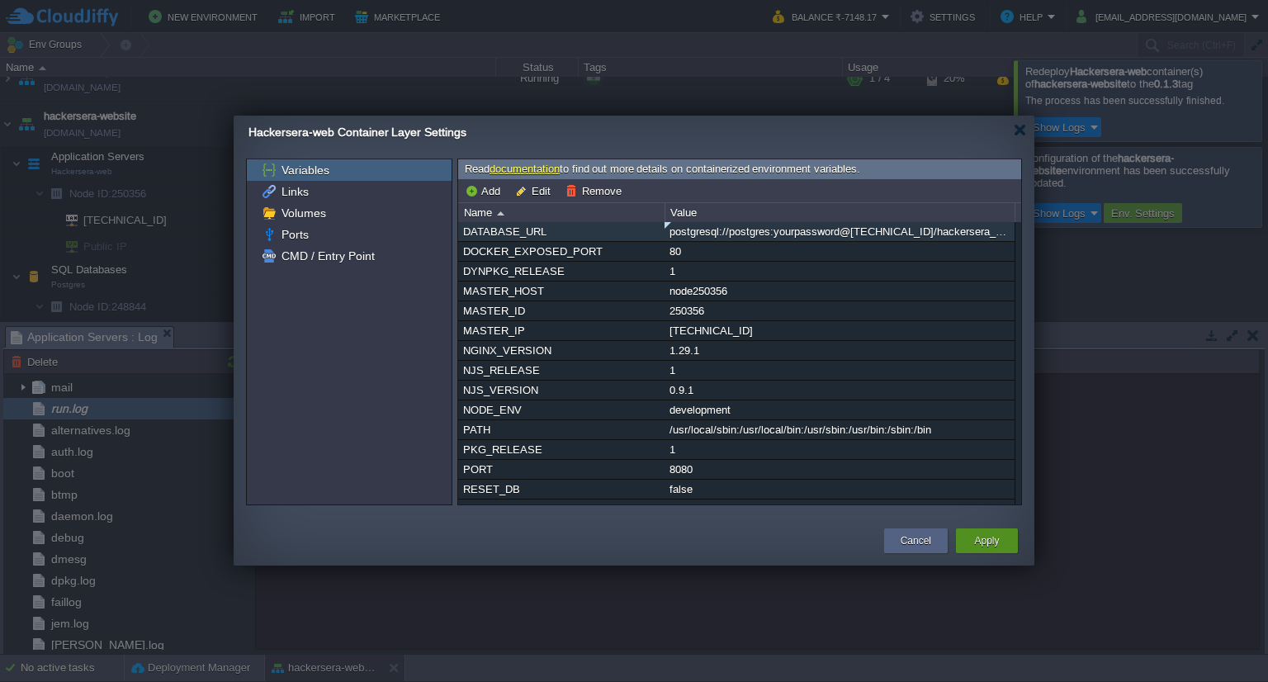
click at [988, 534] on button "Apply" at bounding box center [986, 540] width 25 height 17
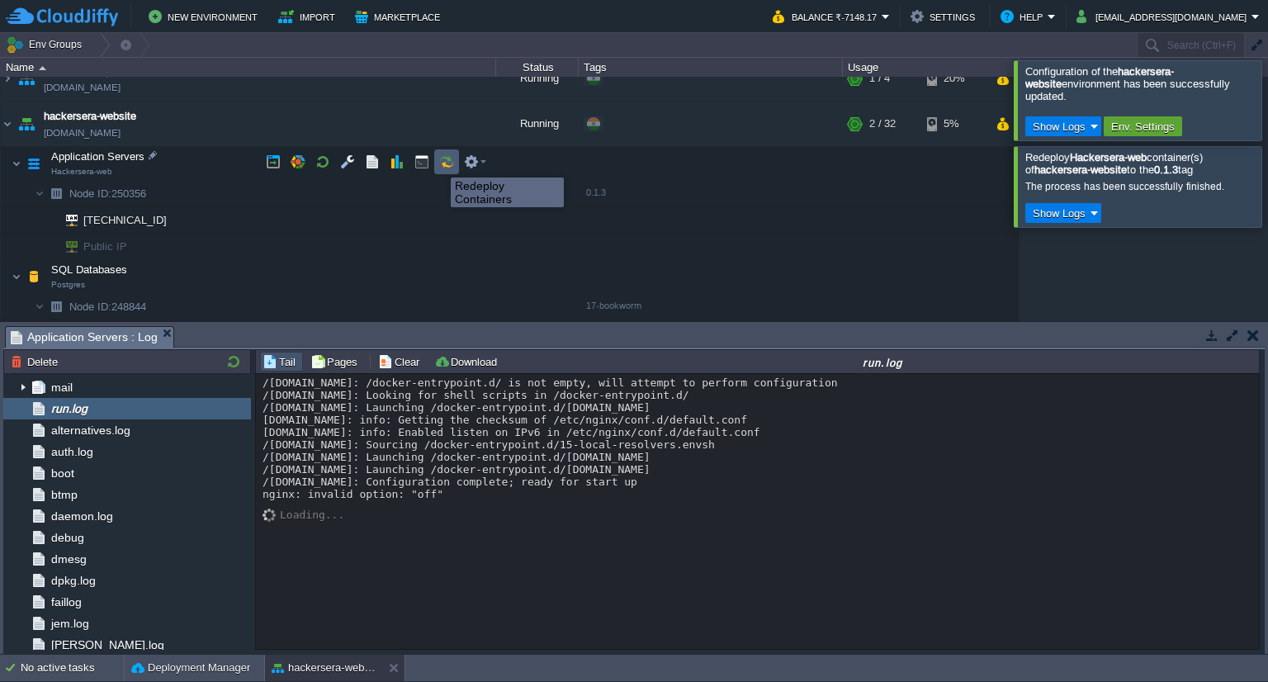
click at [439, 163] on button "button" at bounding box center [446, 161] width 15 height 15
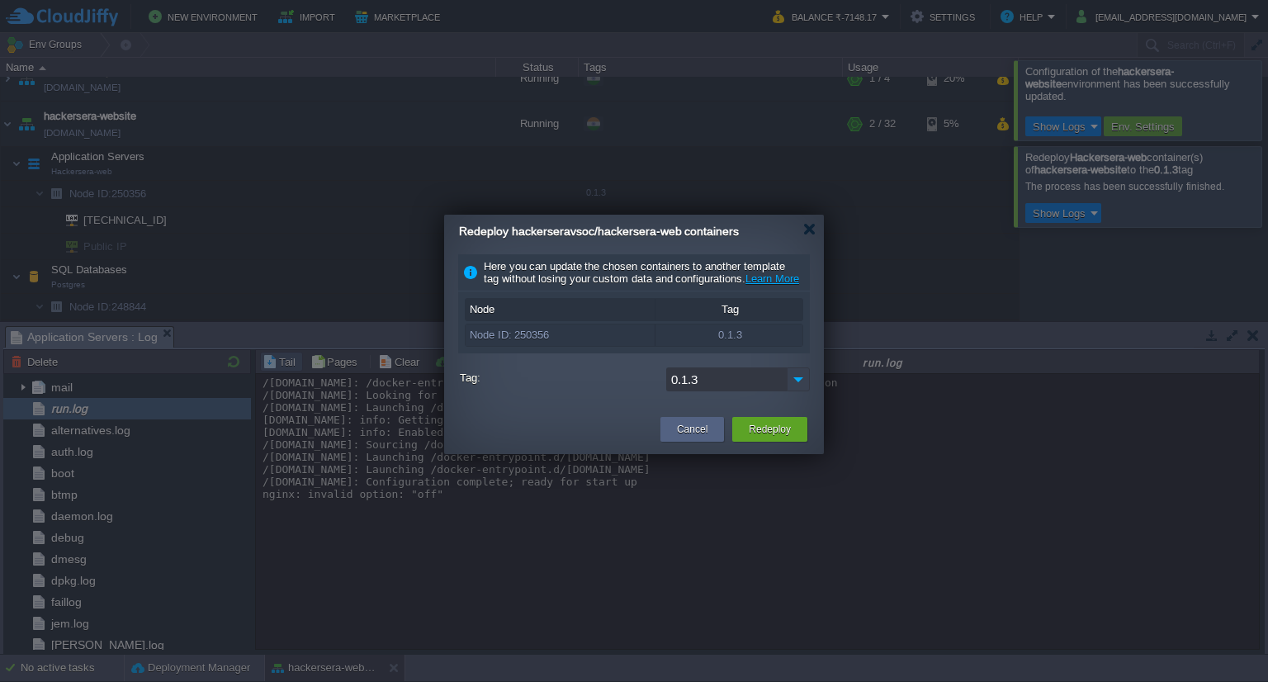
click at [799, 386] on img at bounding box center [797, 379] width 23 height 24
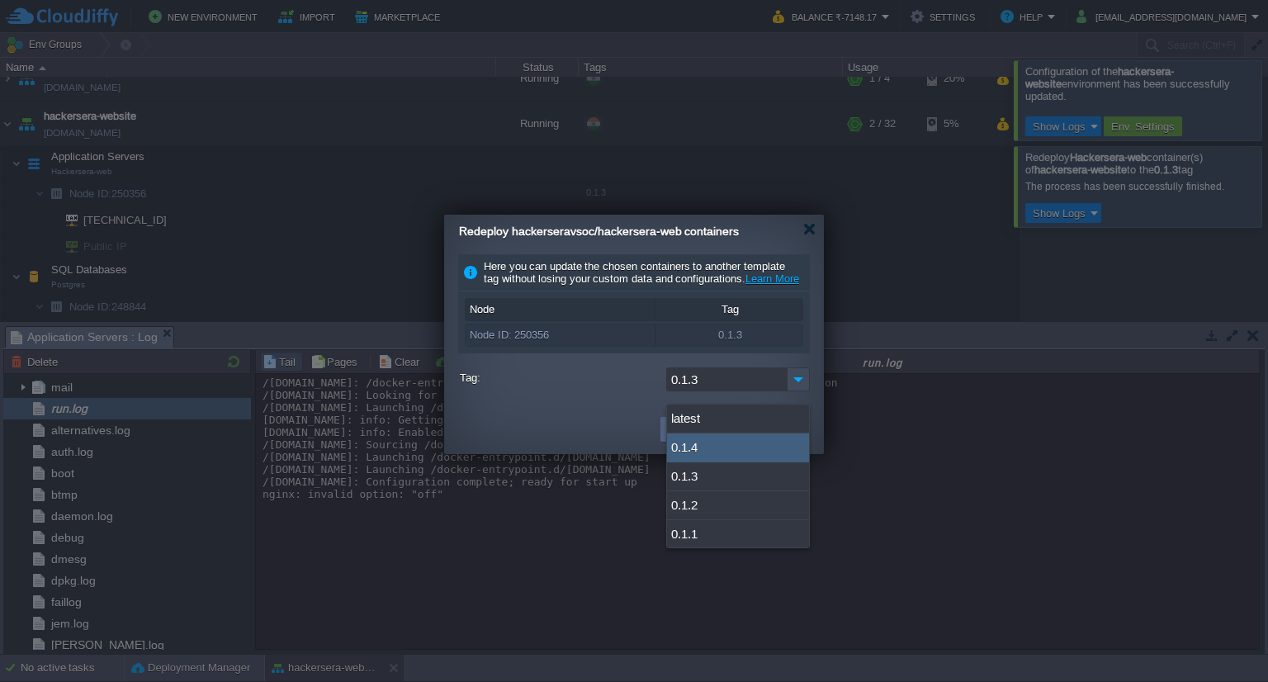
click at [722, 443] on div "0.1.4" at bounding box center [738, 447] width 142 height 29
type input "0.1.4"
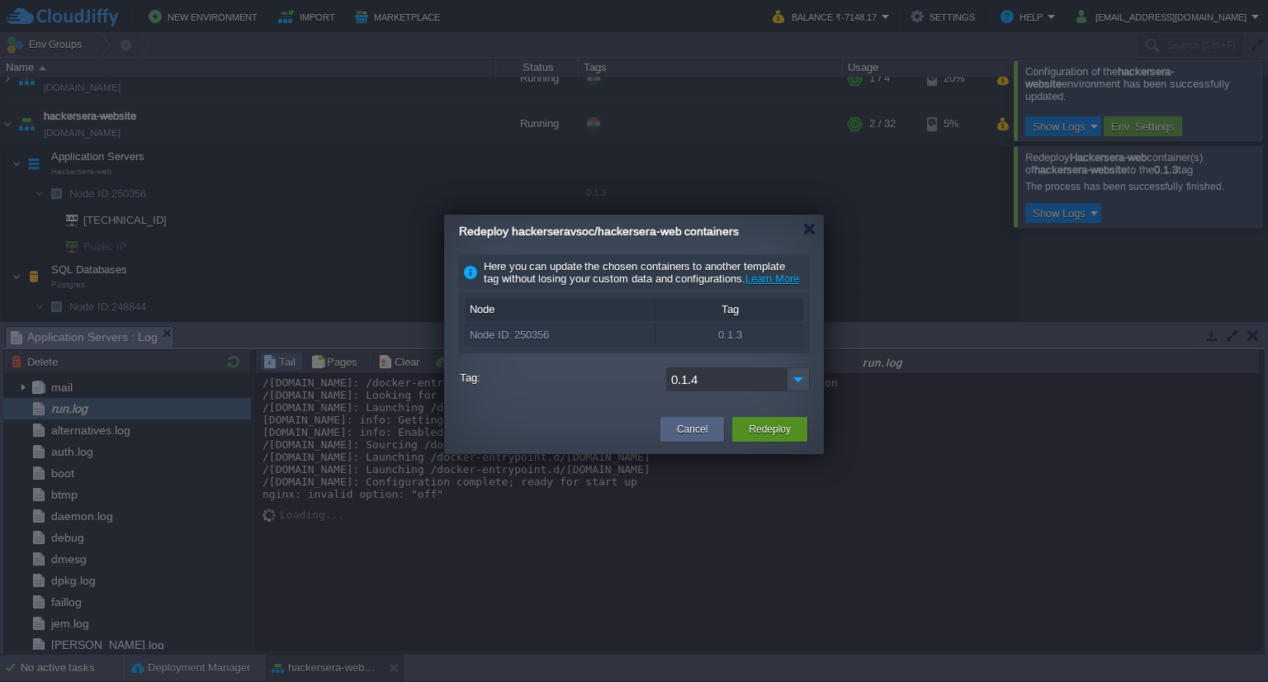
click at [776, 437] on button "Redeploy" at bounding box center [769, 429] width 42 height 17
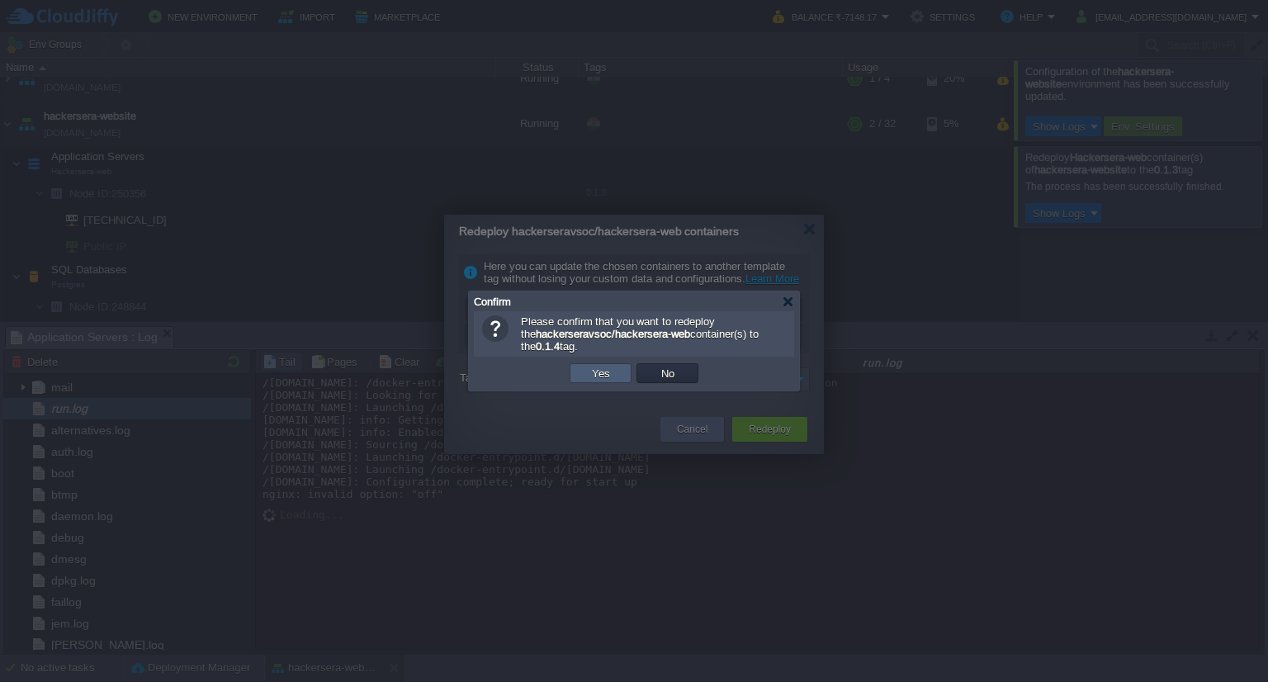
click at [614, 368] on td "Yes" at bounding box center [600, 373] width 62 height 20
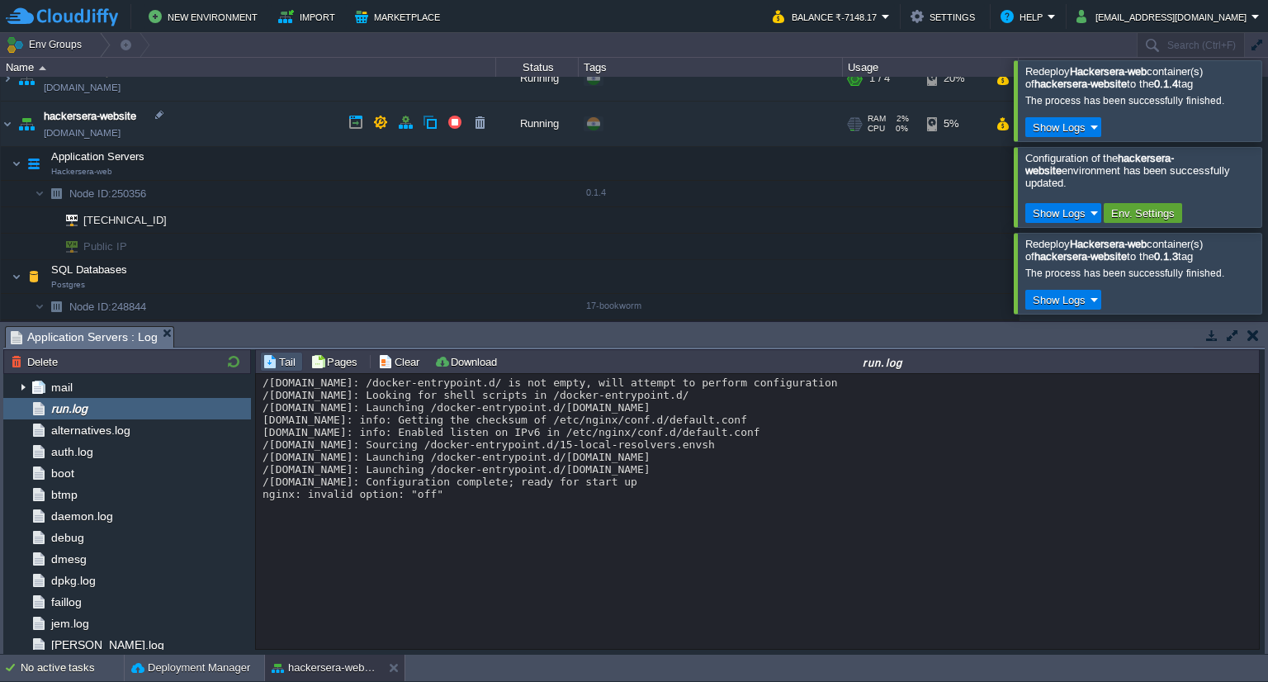
click at [120, 126] on link "[DOMAIN_NAME]" at bounding box center [82, 133] width 77 height 17
click at [429, 518] on div "/[DOMAIN_NAME]: /docker-entrypoint.d/ is not empty, will attempt to perform con…" at bounding box center [758, 512] width 1004 height 276
click at [1056, 118] on td "Show Logs" at bounding box center [1063, 127] width 76 height 20
click at [1056, 172] on span "Run Log" at bounding box center [1068, 175] width 40 height 12
click at [231, 370] on td at bounding box center [233, 362] width 25 height 20
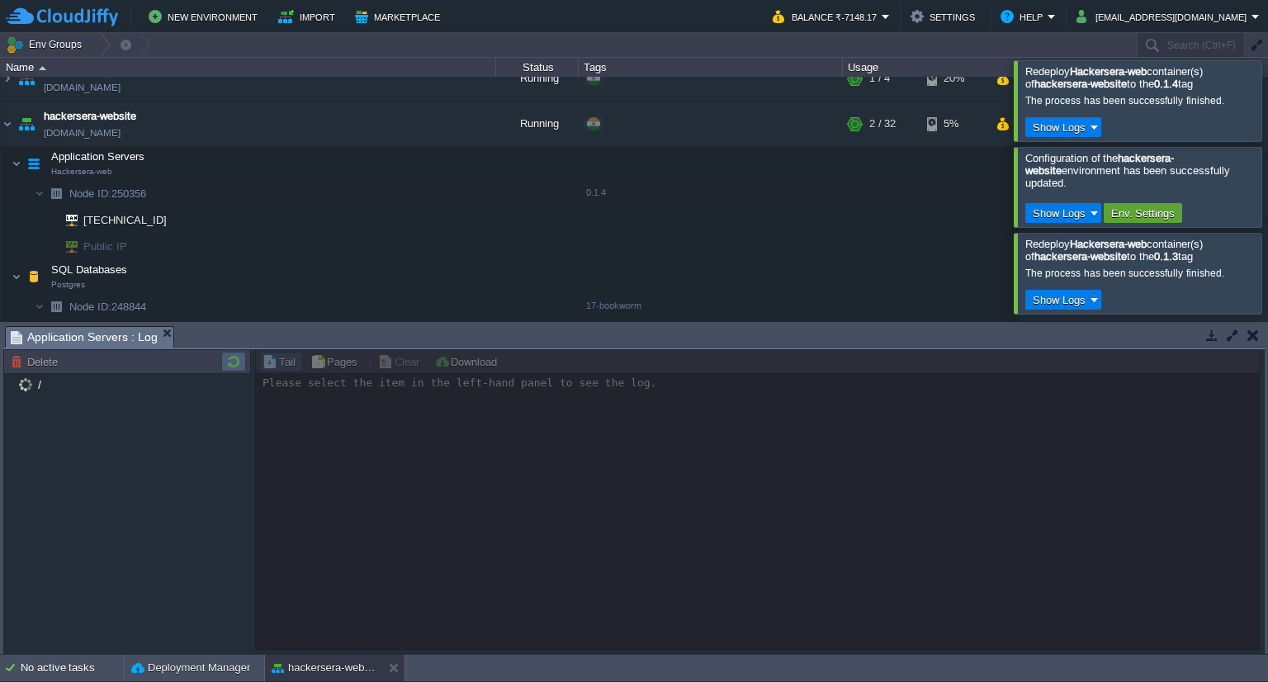
scroll to position [0, 0]
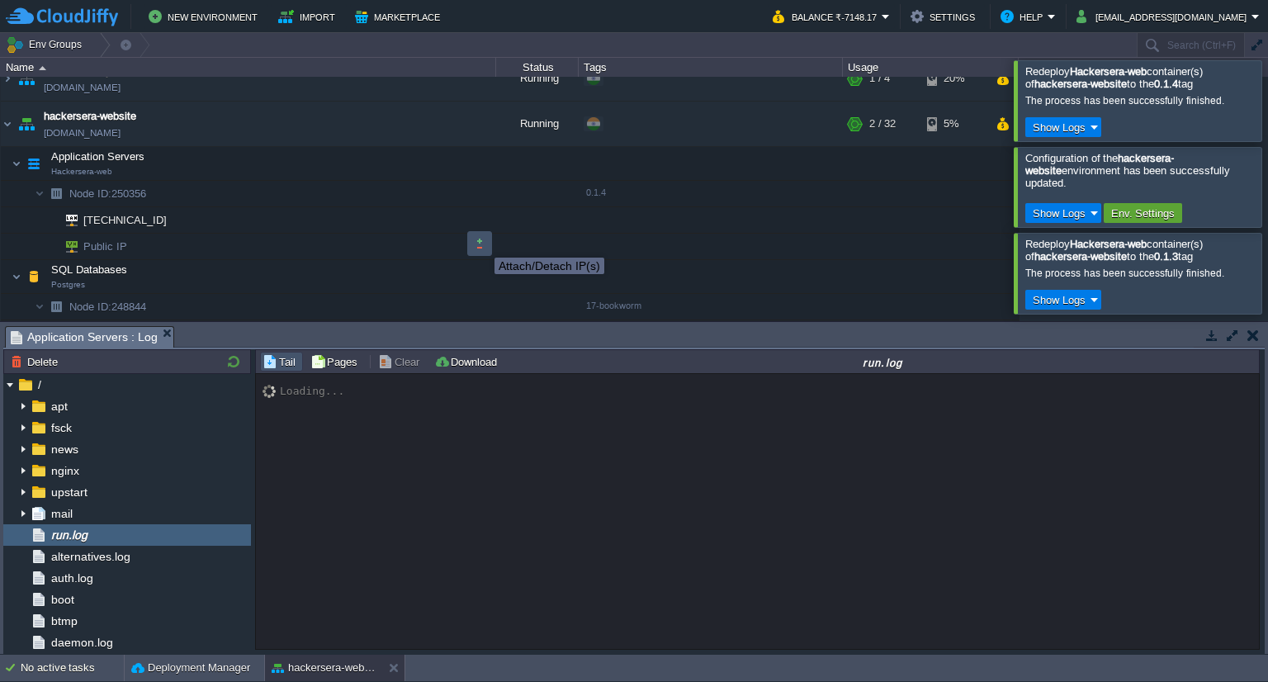
click at [482, 243] on button "button" at bounding box center [479, 243] width 15 height 15
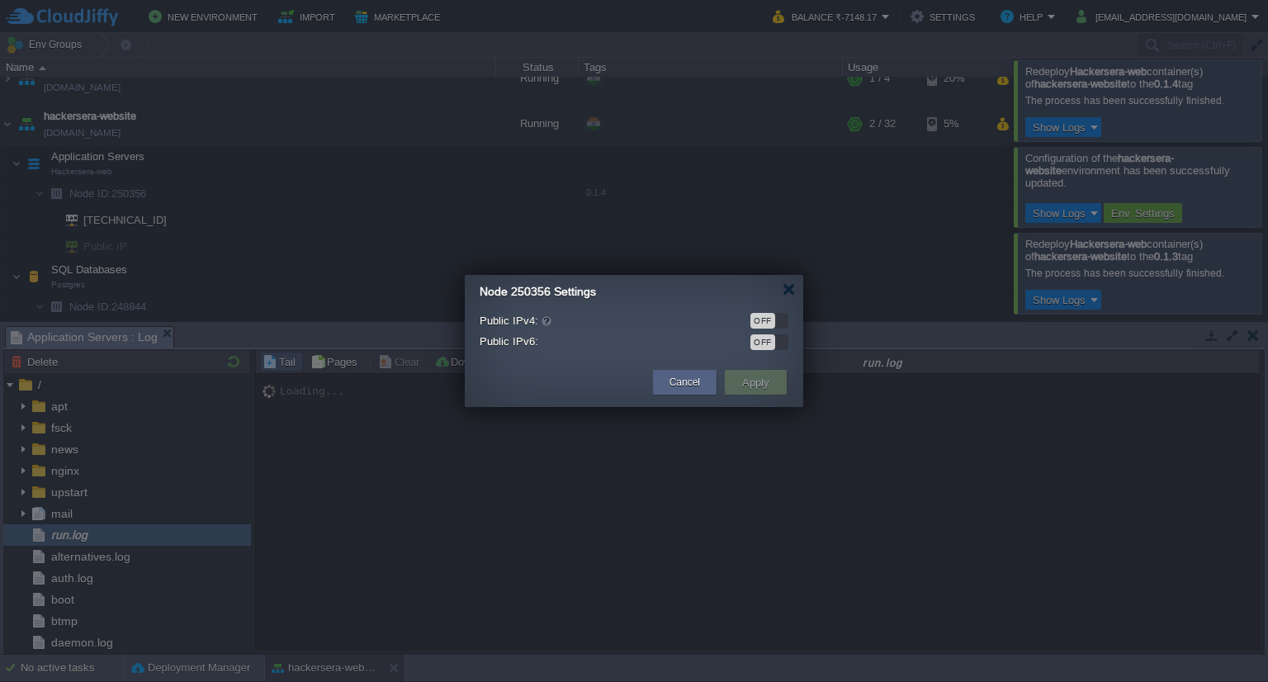
click at [763, 315] on div "OFF" at bounding box center [762, 321] width 25 height 16
click at [758, 362] on div "Cancel Apply" at bounding box center [634, 383] width 338 height 48
click at [752, 374] on button "Apply" at bounding box center [755, 382] width 37 height 20
